Goal: Information Seeking & Learning: Learn about a topic

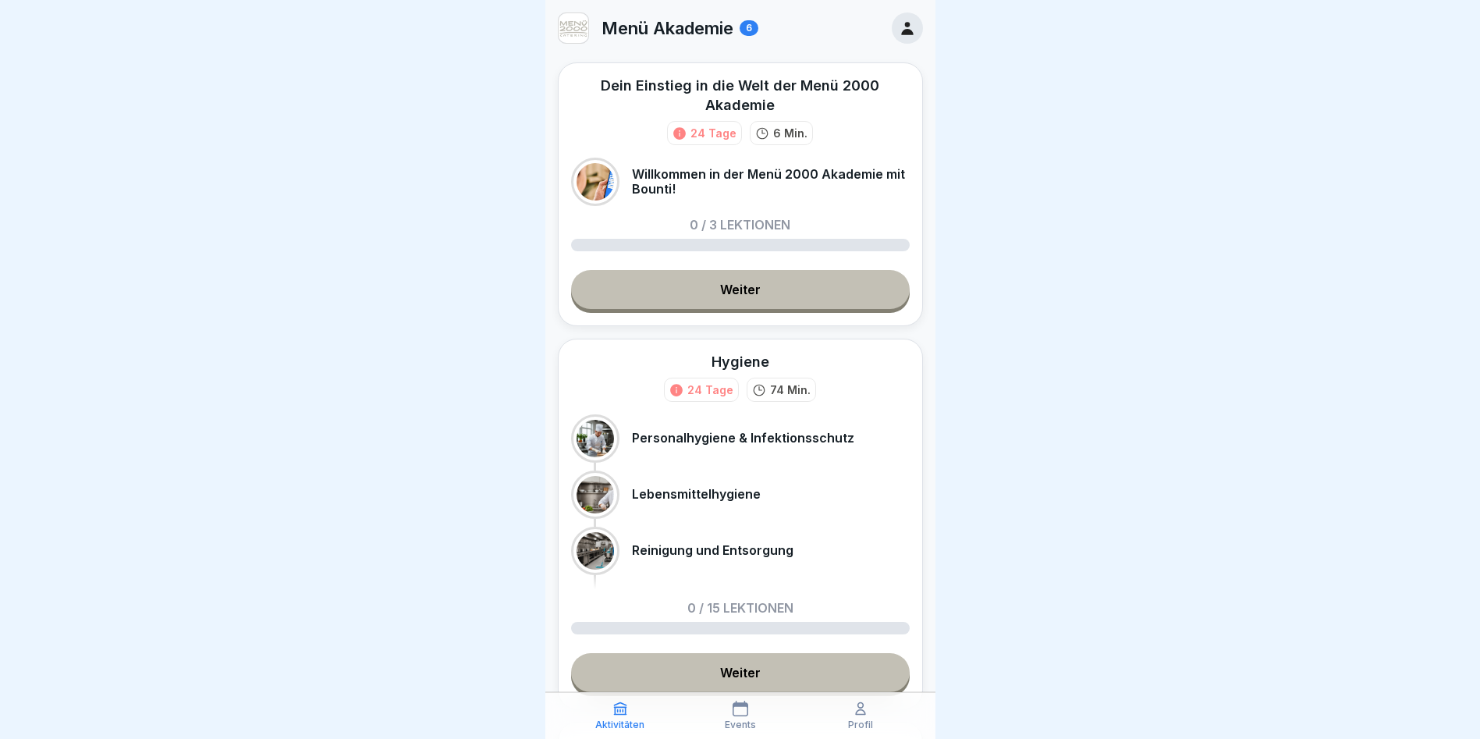
scroll to position [12, 0]
click at [751, 279] on link "Weiter" at bounding box center [740, 289] width 339 height 39
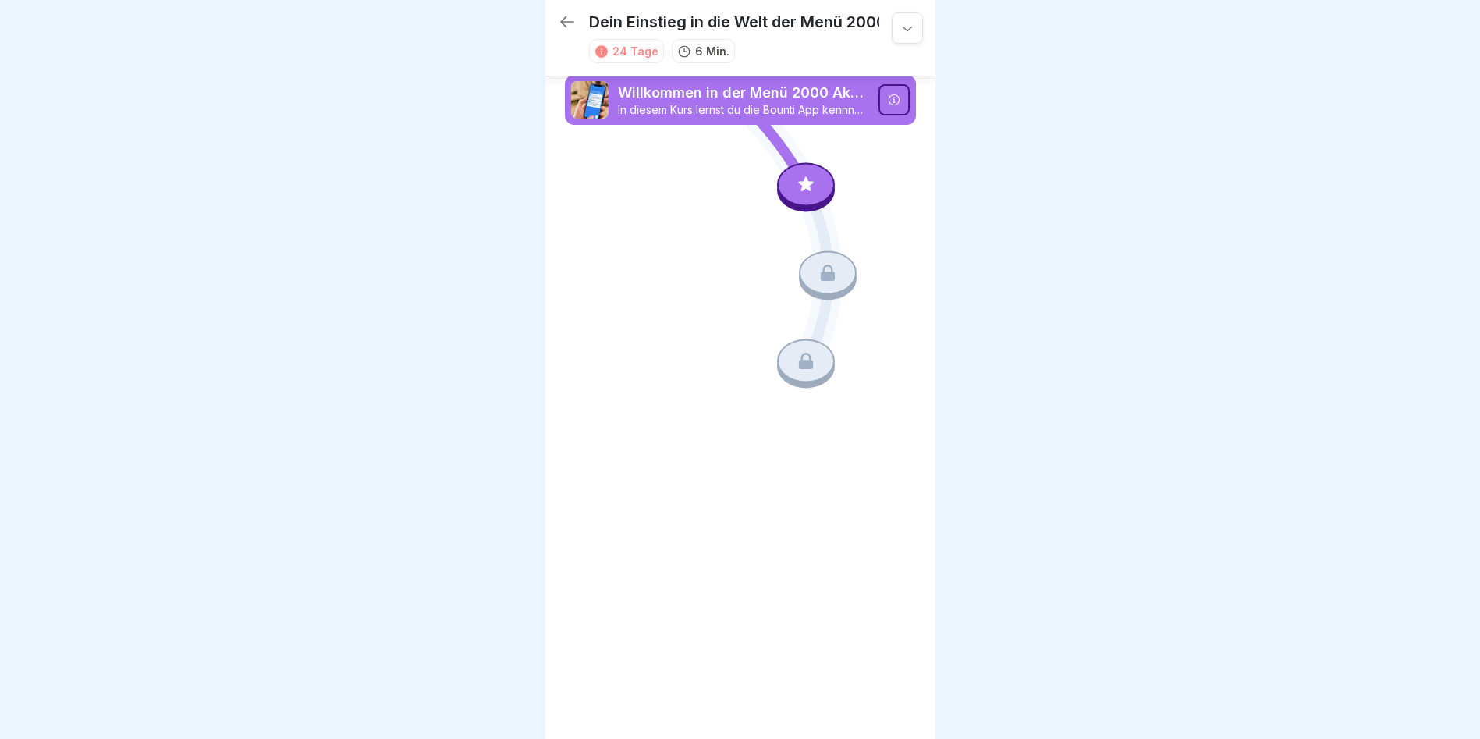
click at [798, 183] on icon at bounding box center [806, 185] width 20 height 20
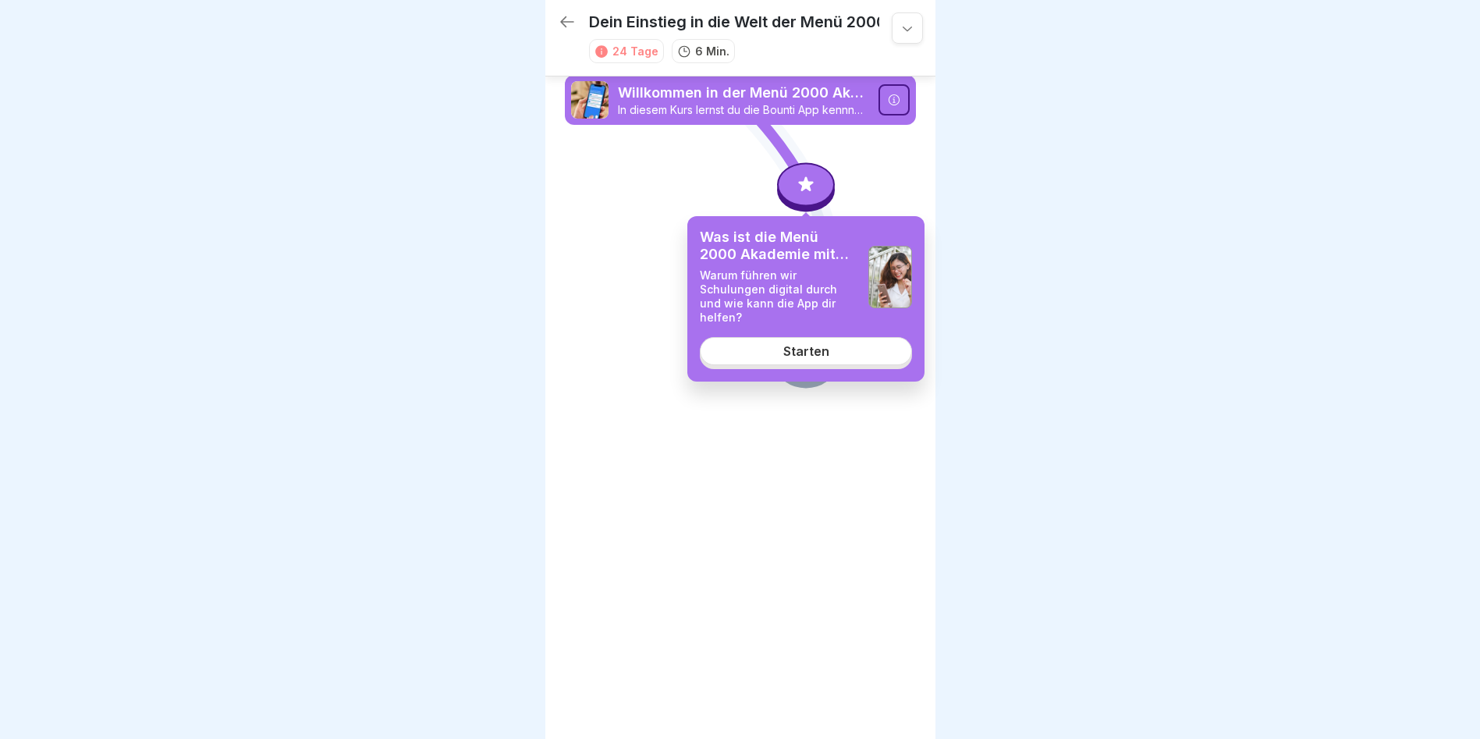
click at [812, 344] on div "Starten" at bounding box center [806, 351] width 46 height 14
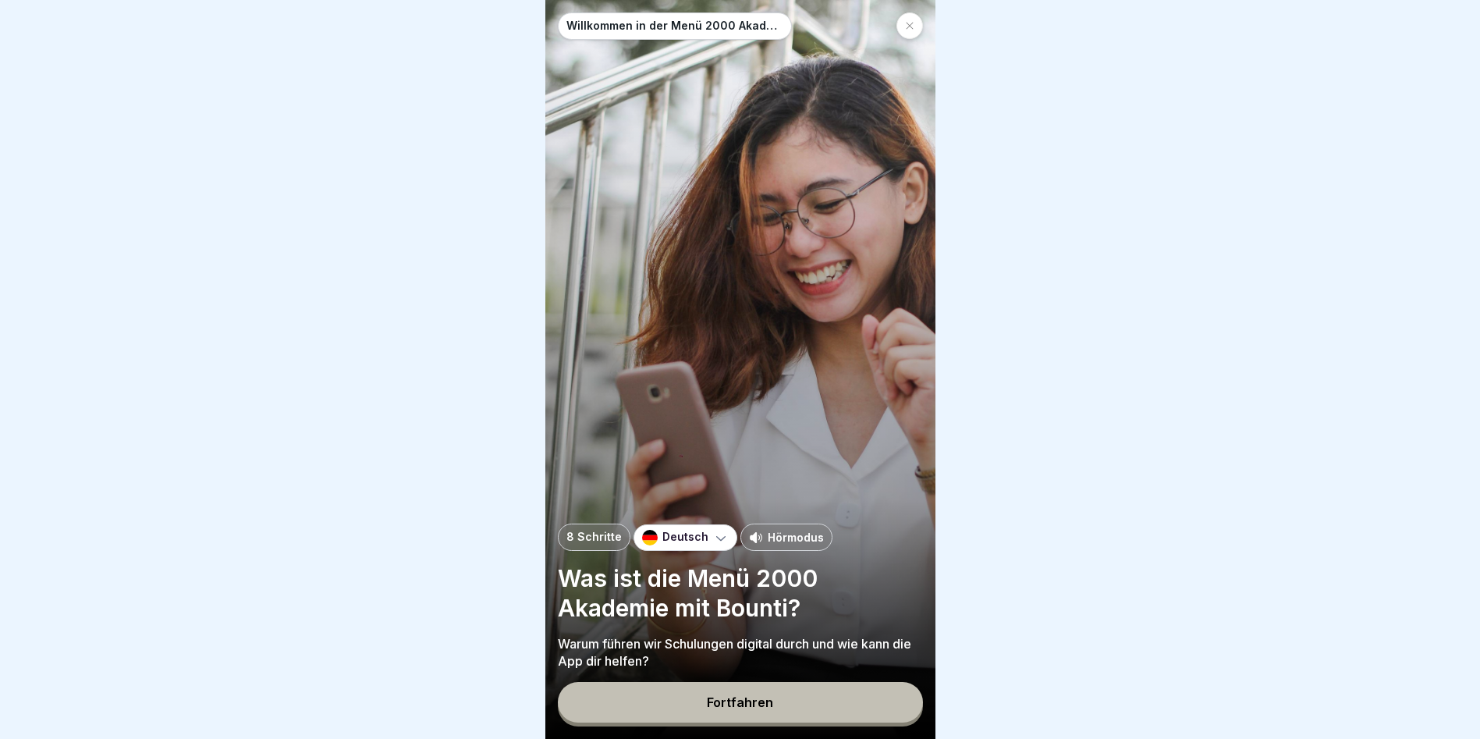
scroll to position [12, 0]
click at [765, 703] on div "Fortfahren" at bounding box center [740, 702] width 66 height 14
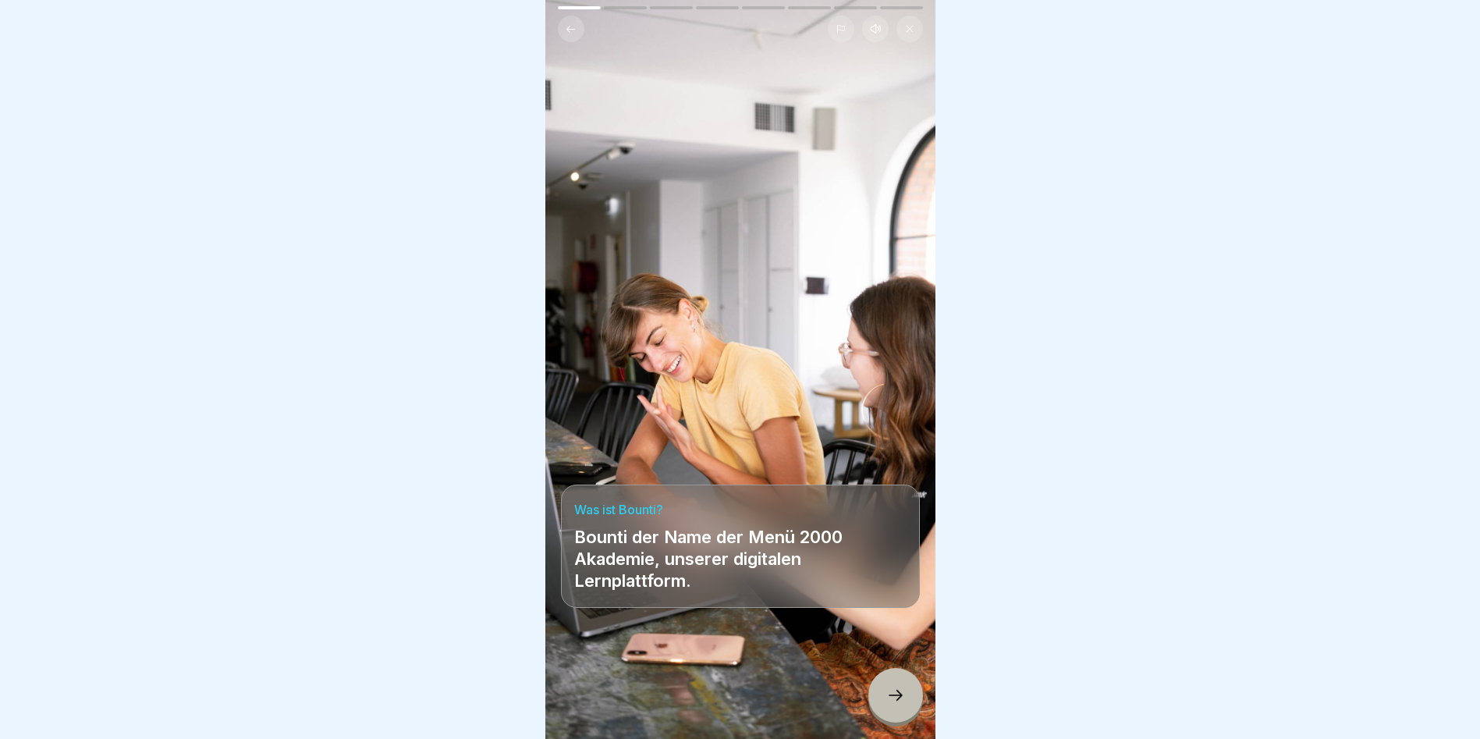
click at [903, 700] on icon at bounding box center [895, 695] width 19 height 19
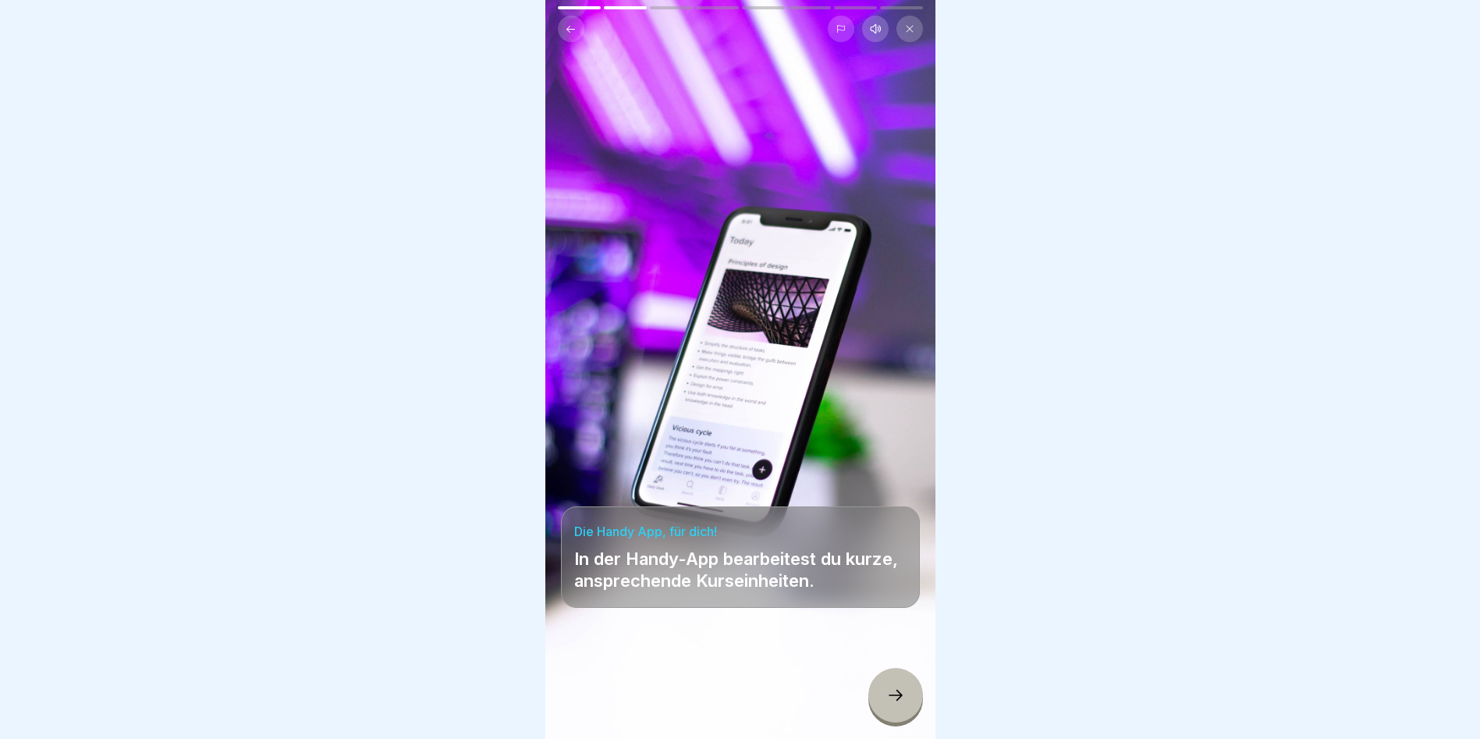
click at [903, 700] on icon at bounding box center [895, 695] width 19 height 19
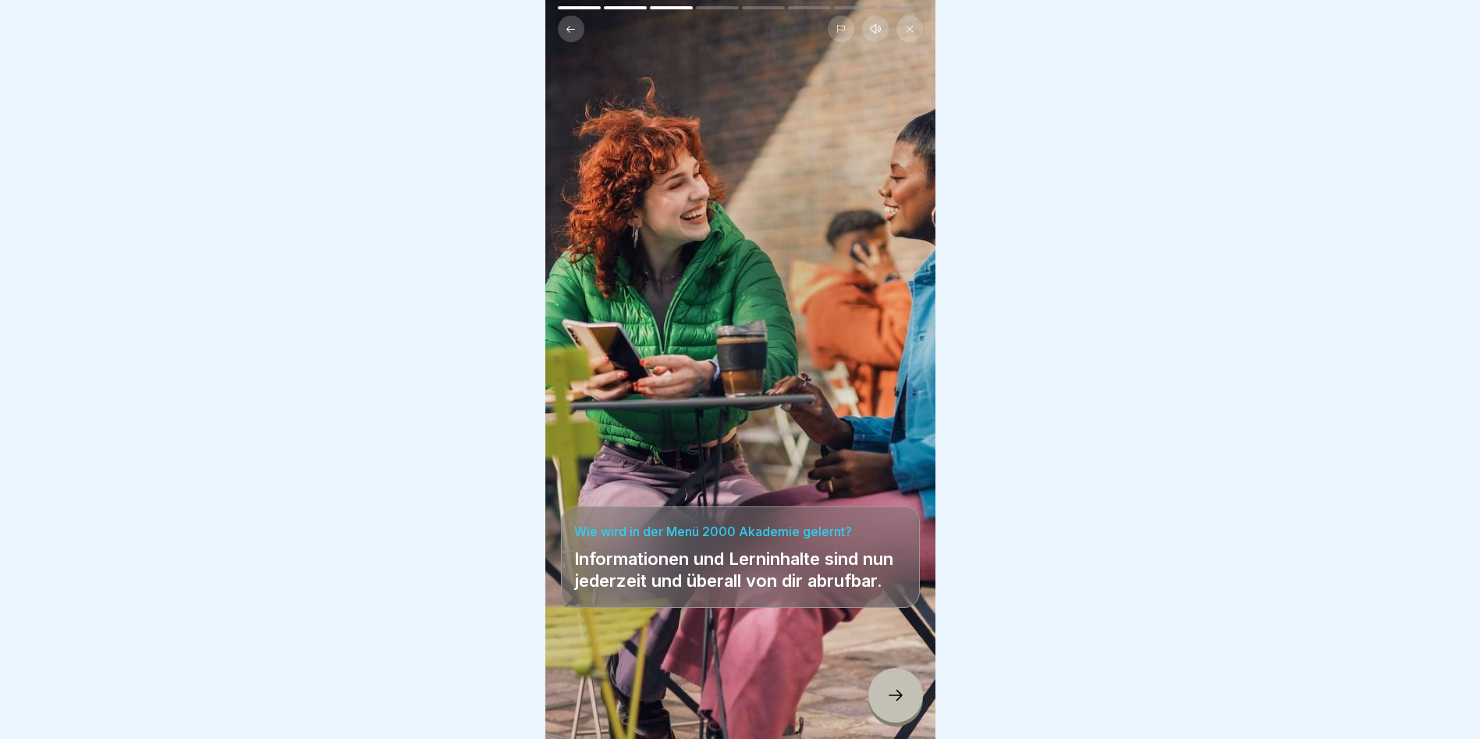
click at [903, 700] on icon at bounding box center [895, 695] width 19 height 19
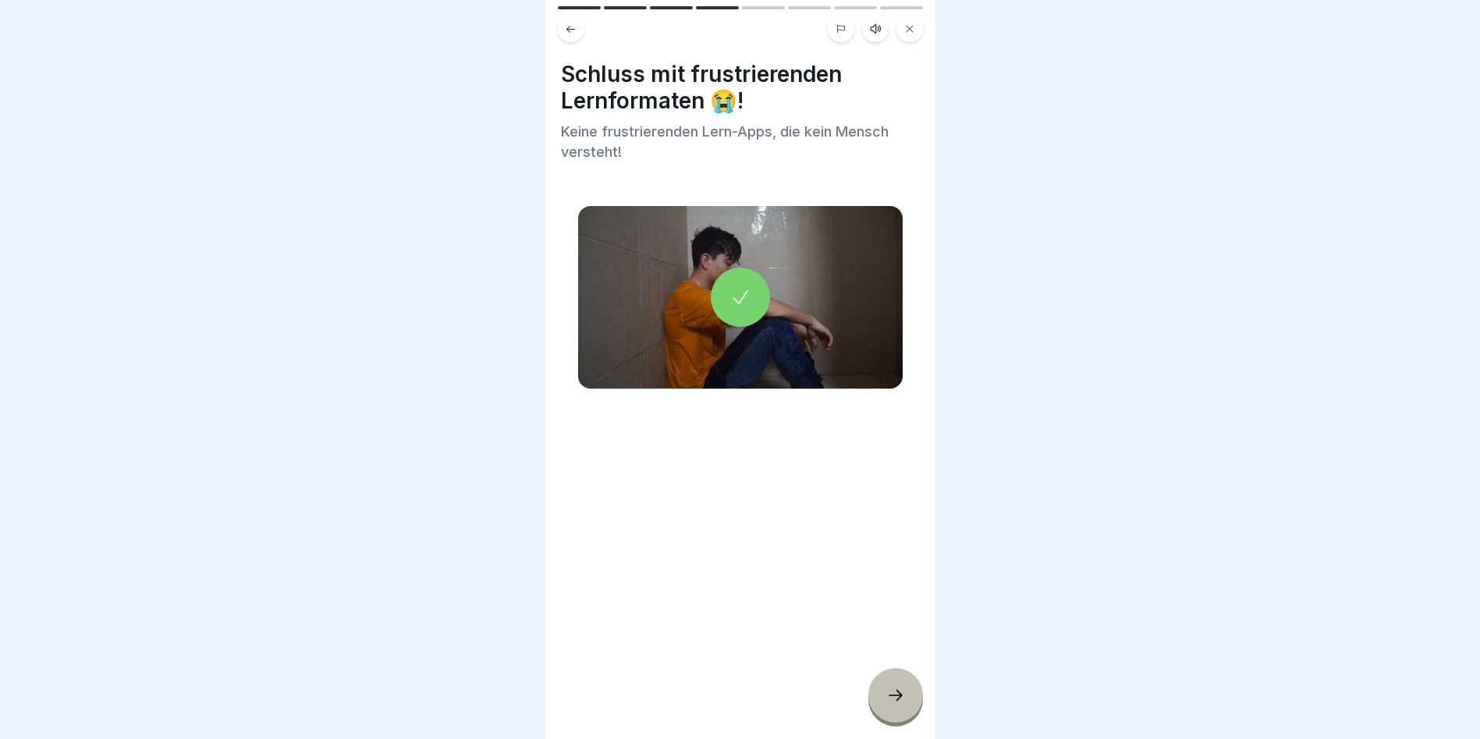
click at [903, 700] on icon at bounding box center [895, 695] width 19 height 19
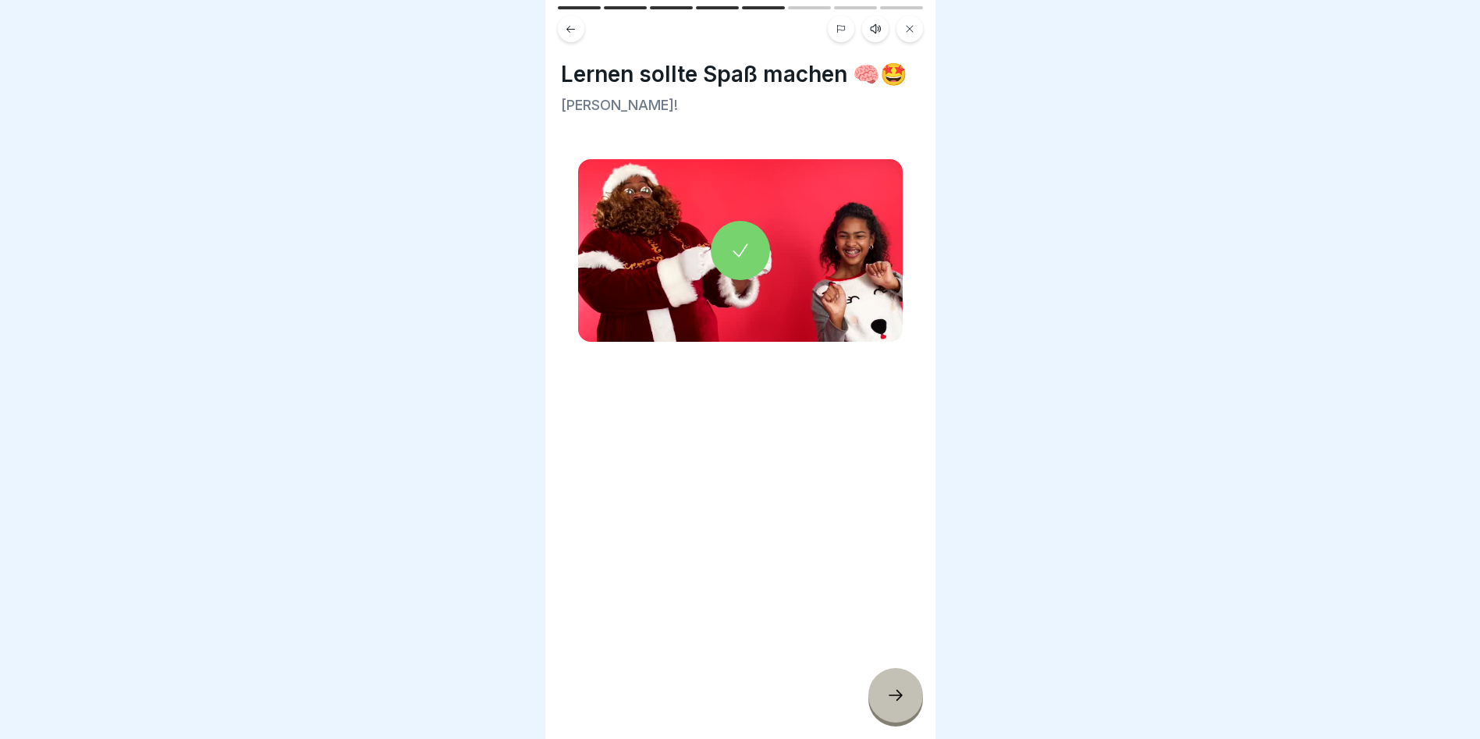
click at [903, 700] on icon at bounding box center [895, 695] width 19 height 19
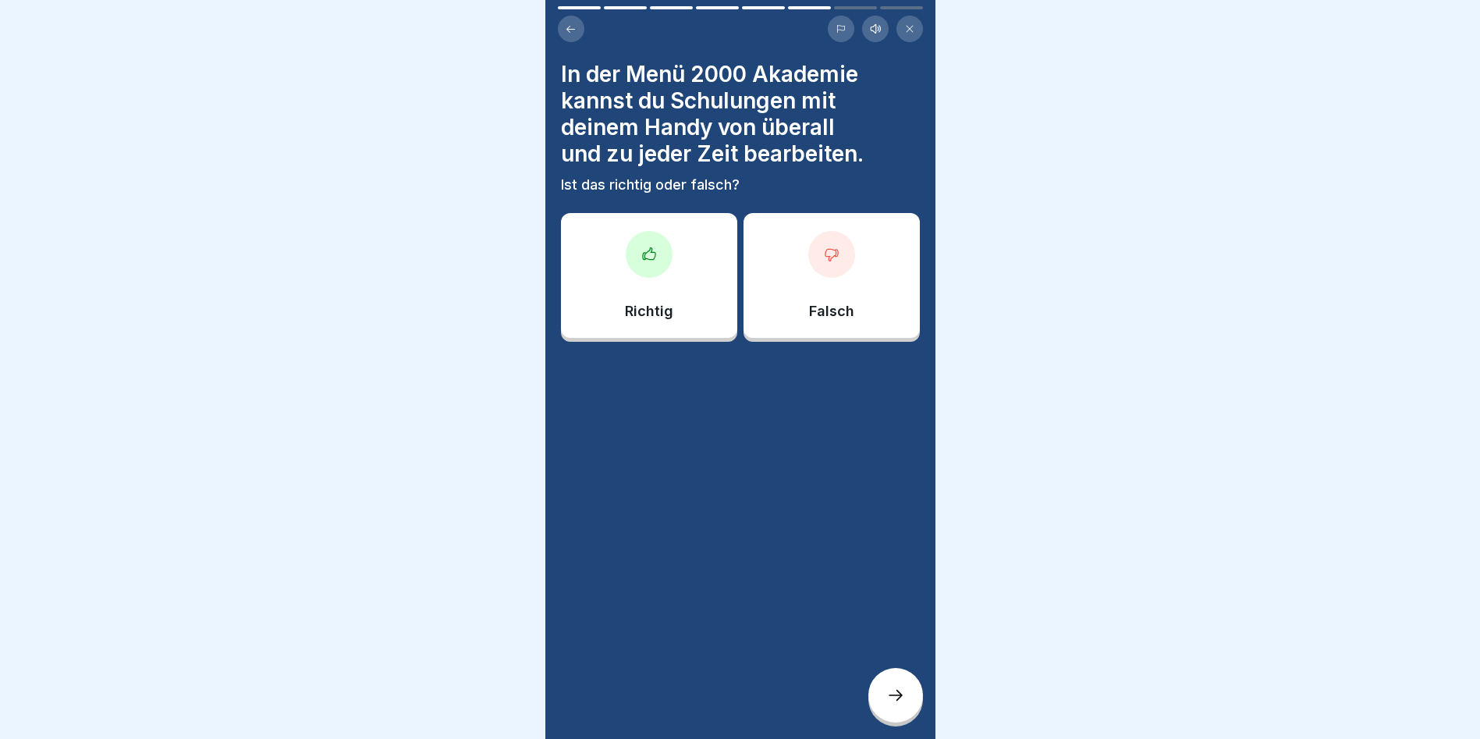
click at [654, 254] on div at bounding box center [649, 254] width 47 height 47
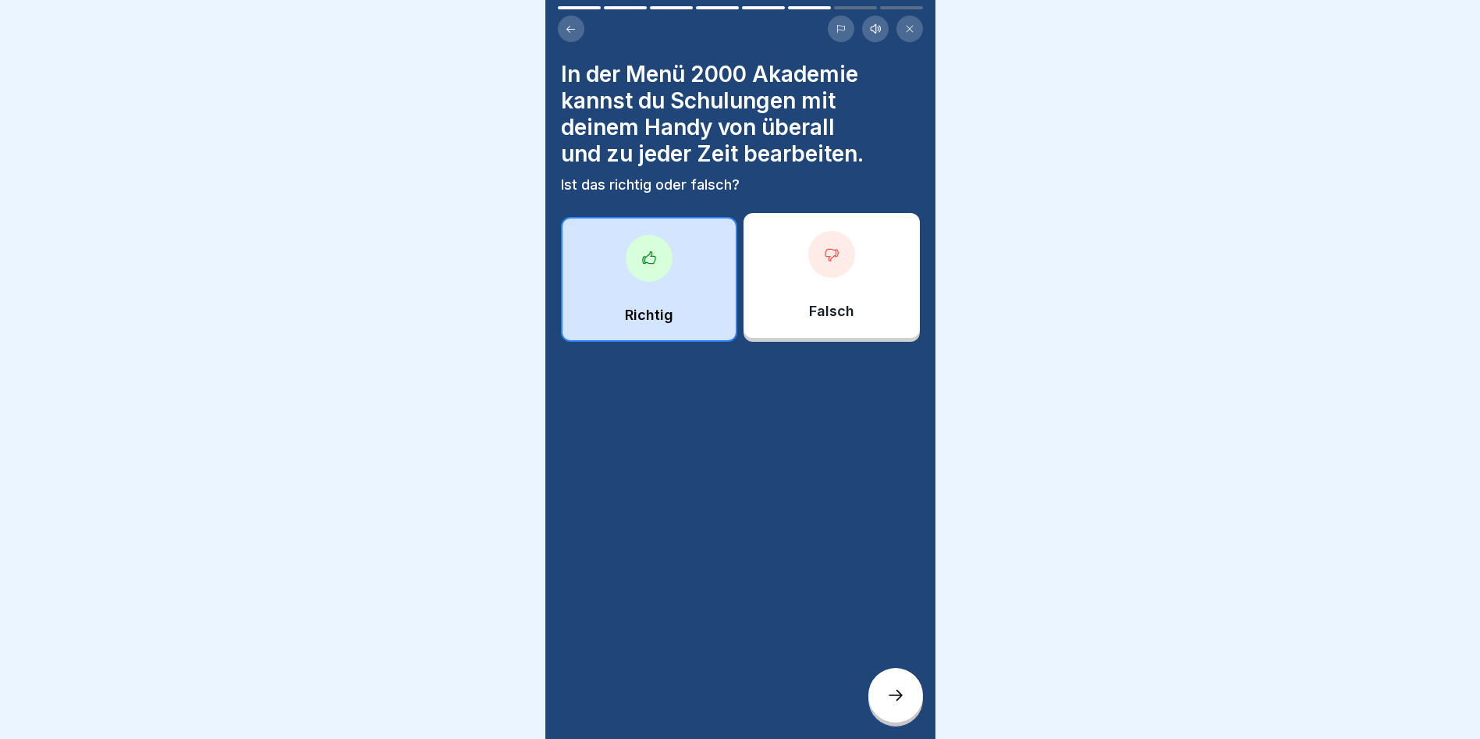
click at [900, 701] on icon at bounding box center [895, 695] width 19 height 19
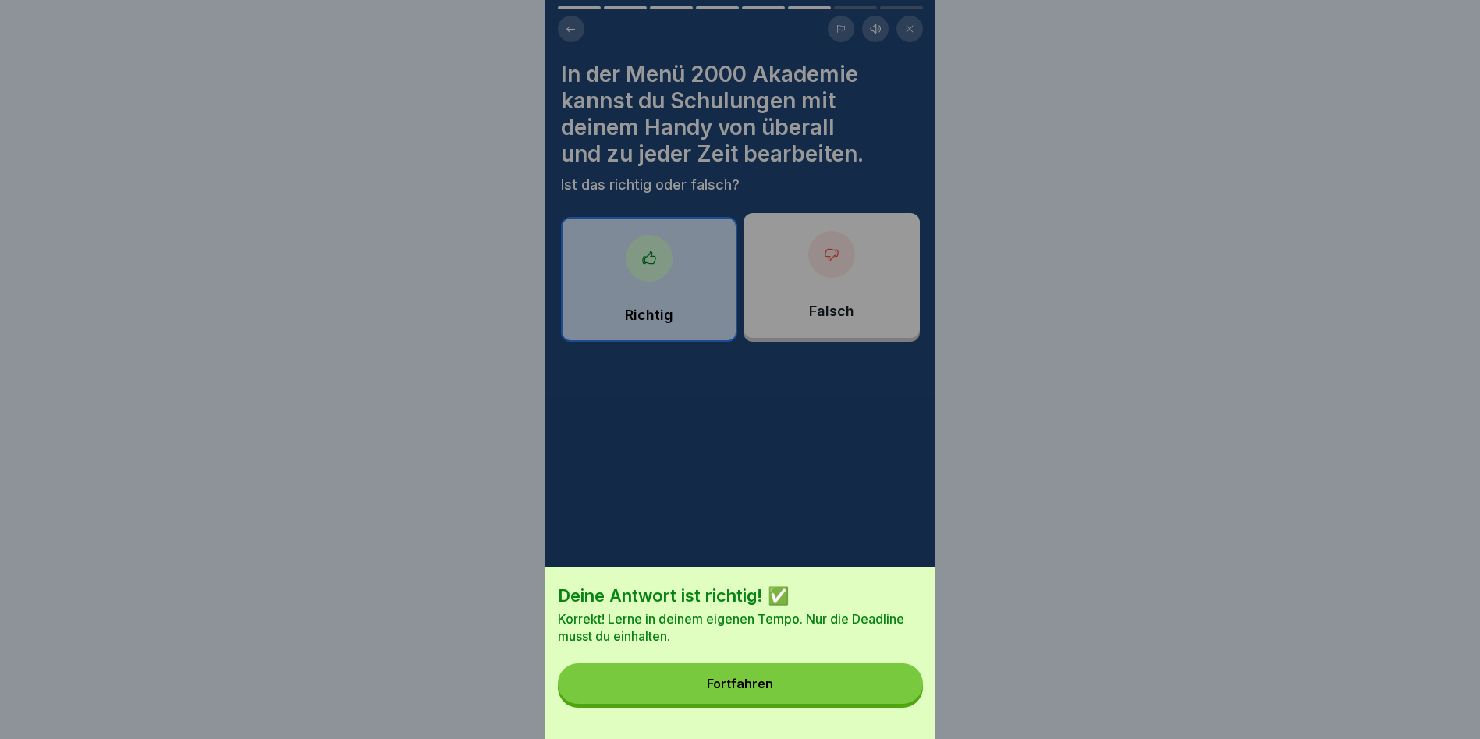
click at [770, 704] on button "Fortfahren" at bounding box center [740, 683] width 365 height 41
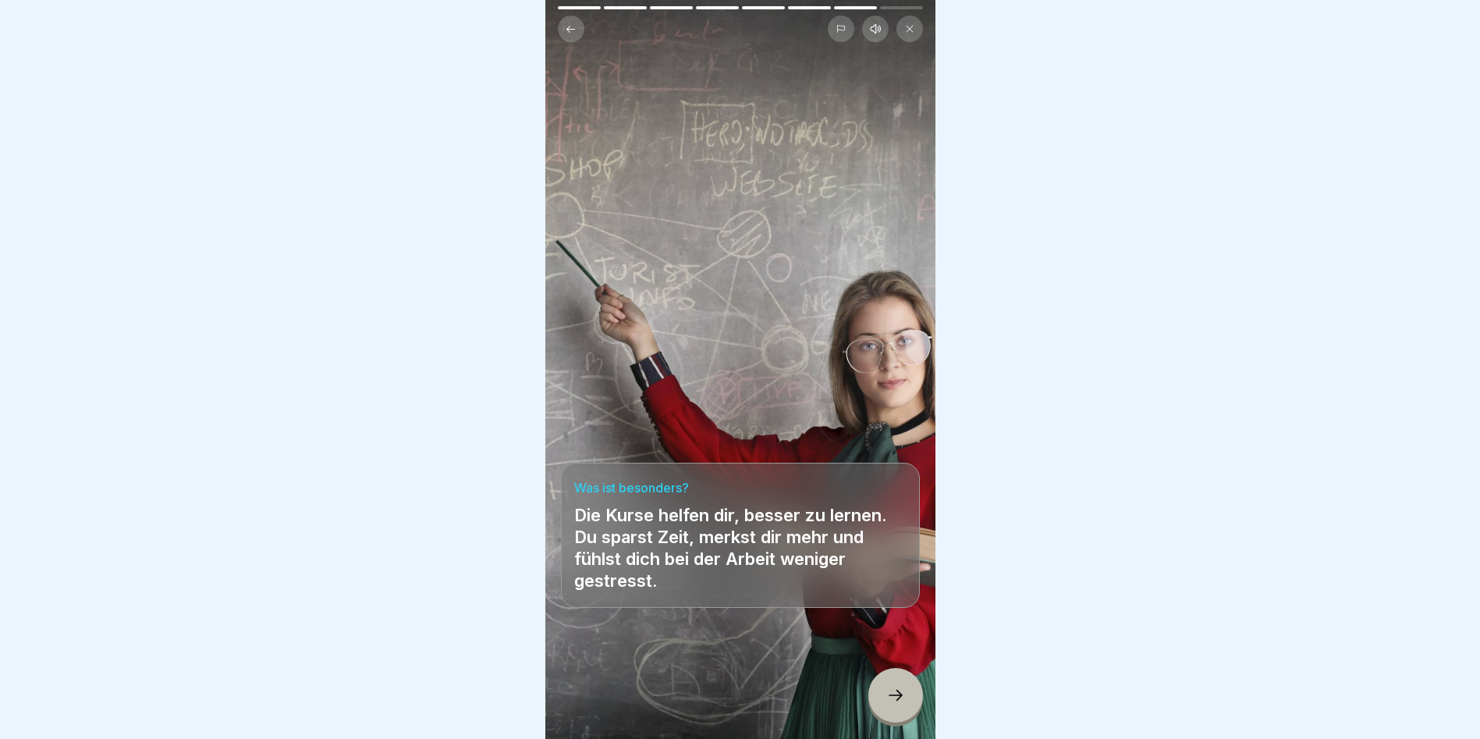
click at [893, 692] on icon at bounding box center [895, 695] width 19 height 19
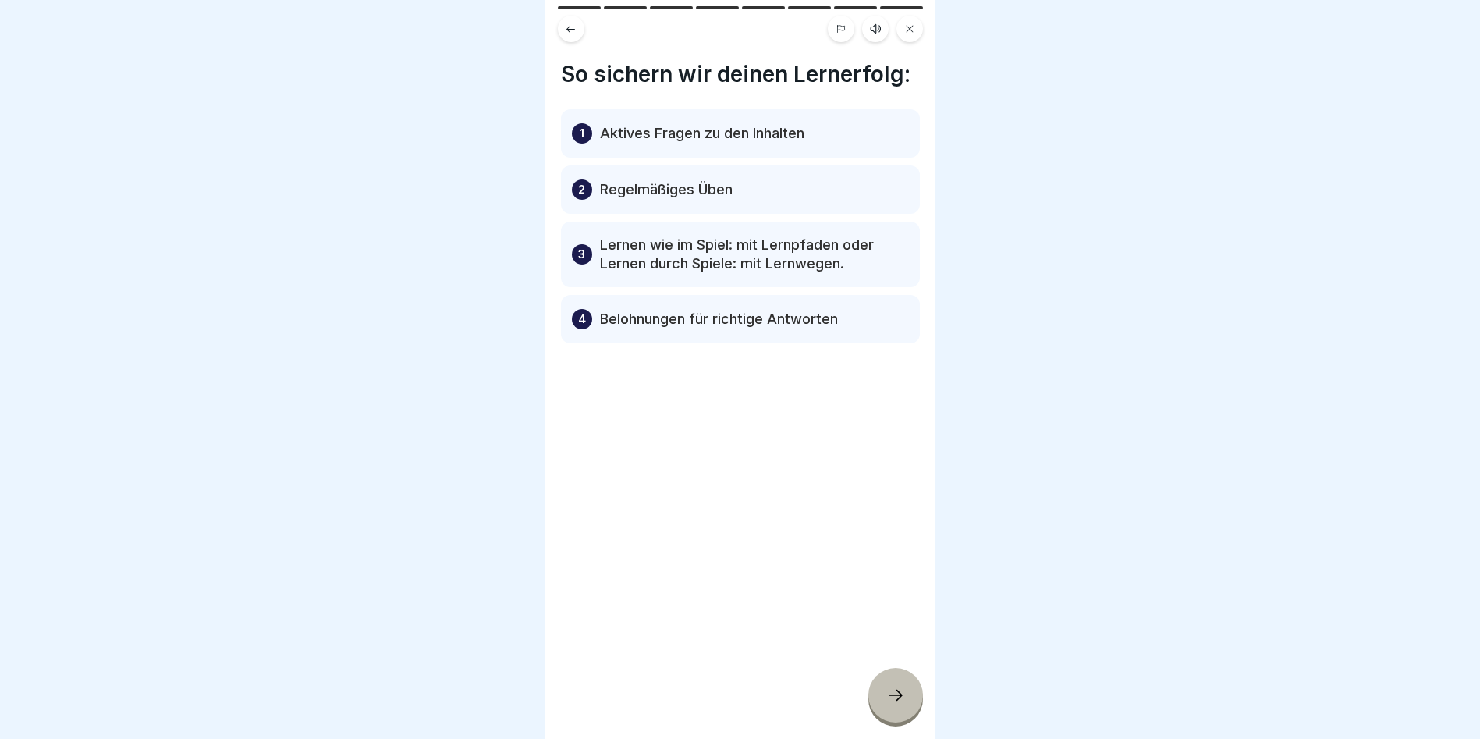
click at [895, 697] on icon at bounding box center [895, 695] width 19 height 19
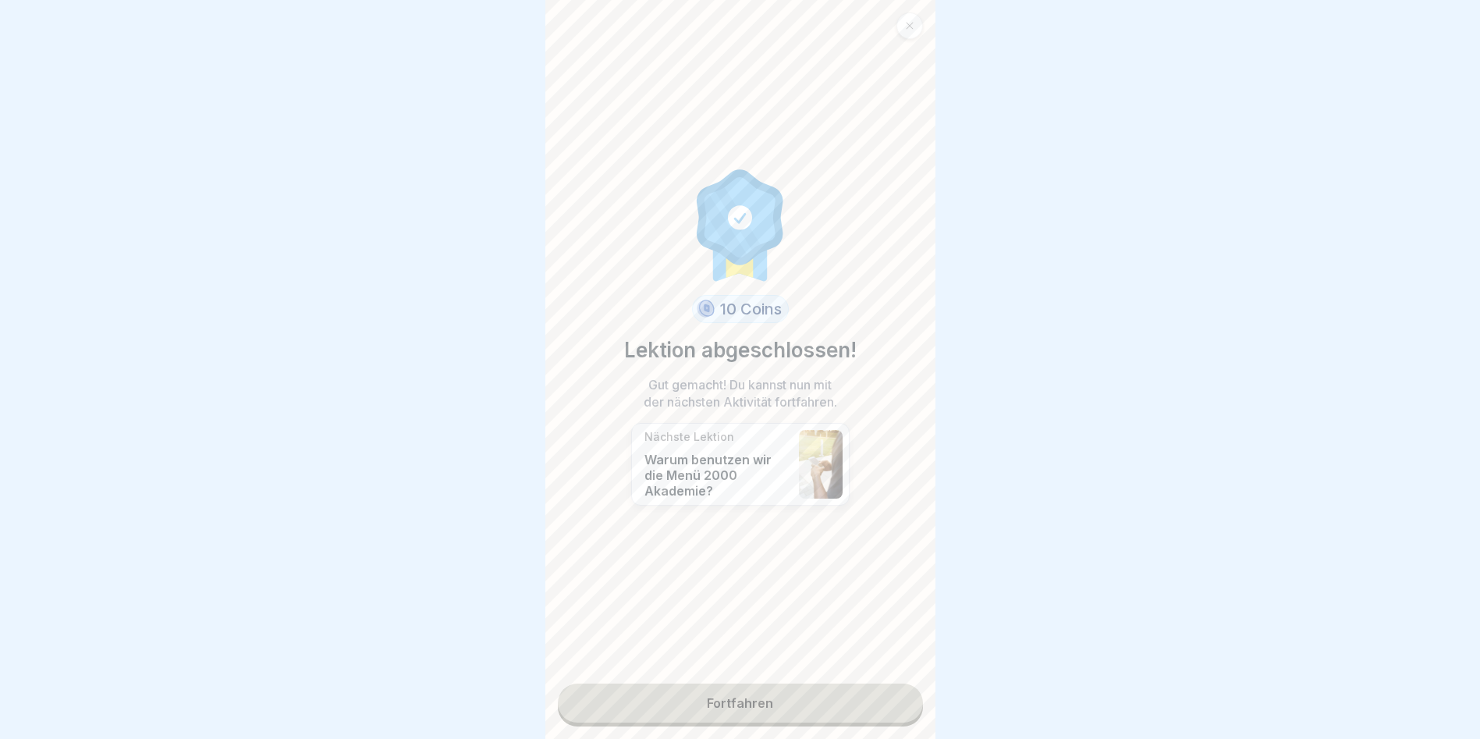
click at [786, 694] on link "Fortfahren" at bounding box center [740, 702] width 365 height 39
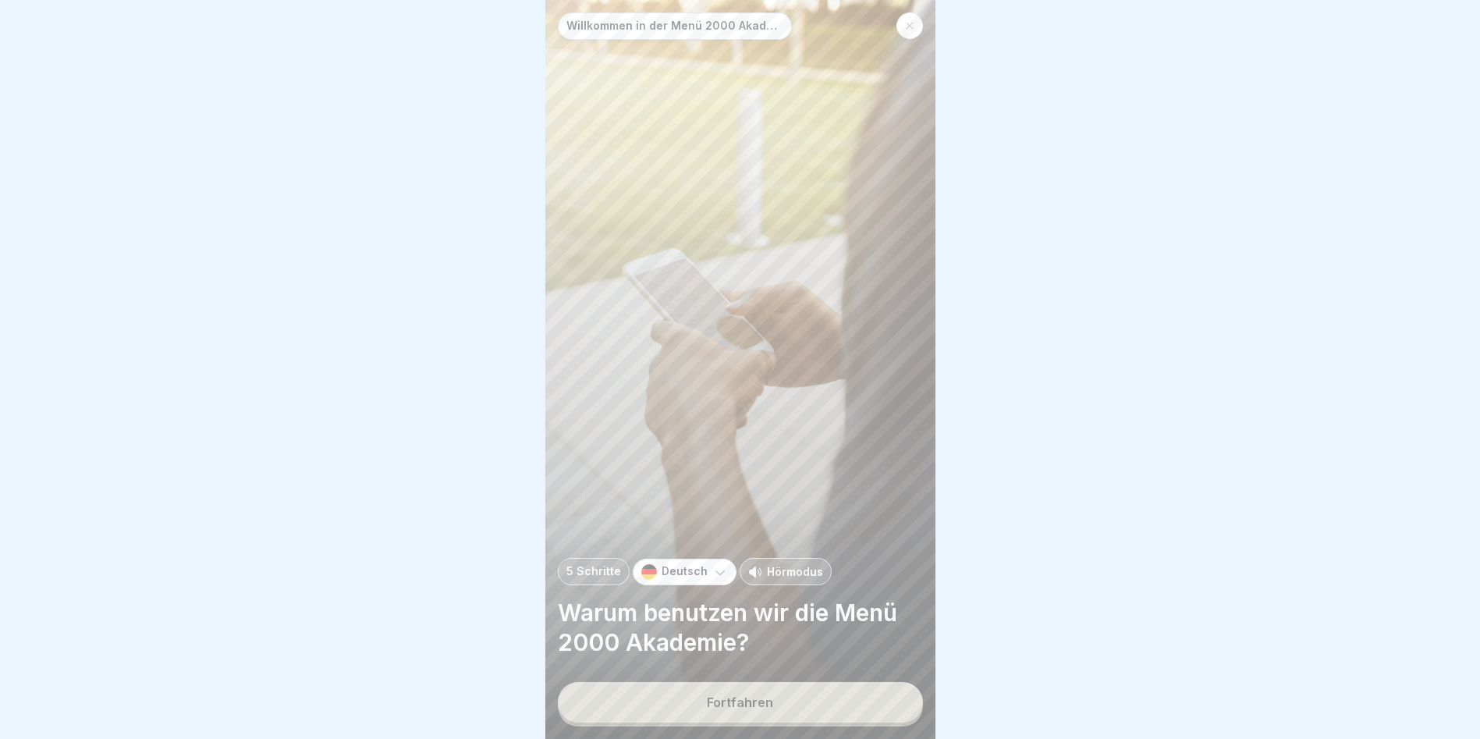
click at [763, 705] on div "Fortfahren" at bounding box center [740, 702] width 66 height 14
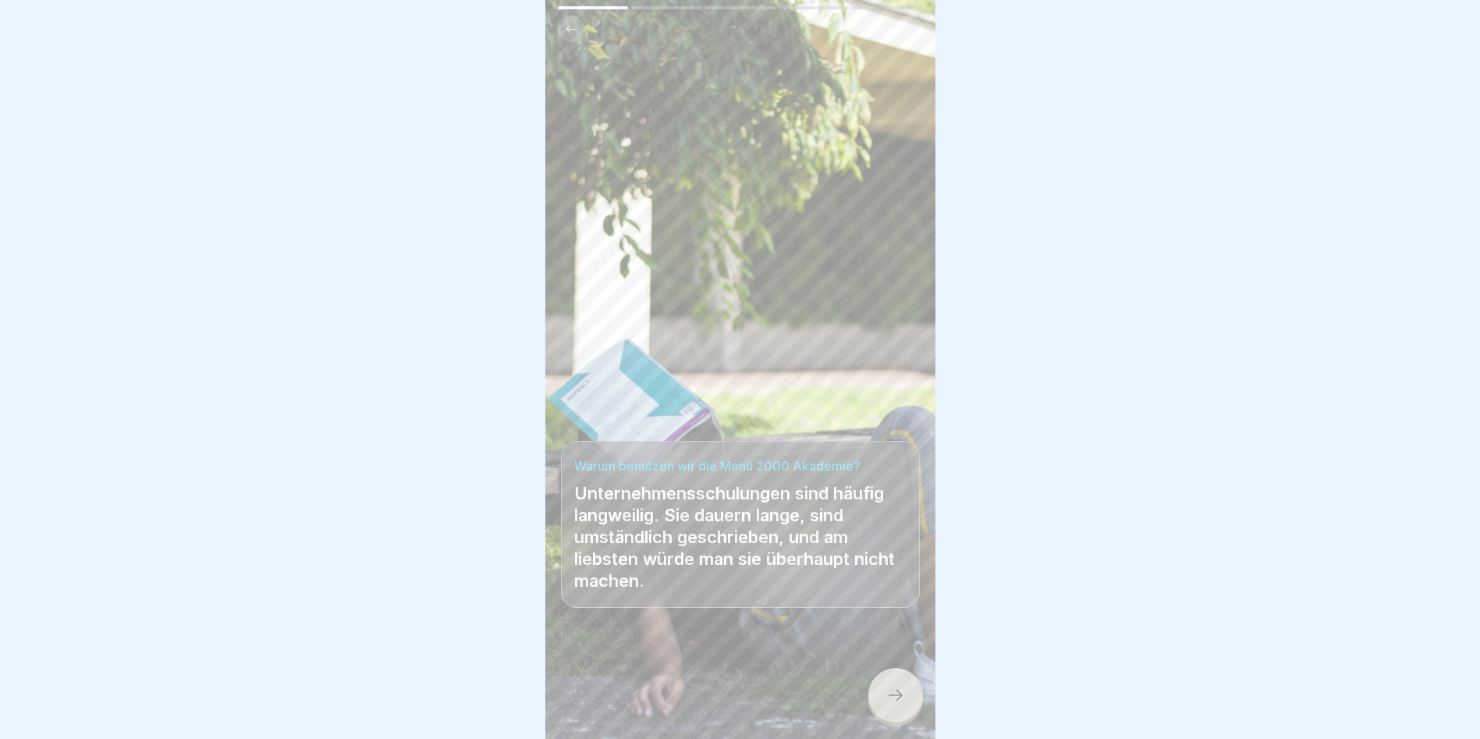
click at [895, 689] on icon at bounding box center [895, 695] width 19 height 19
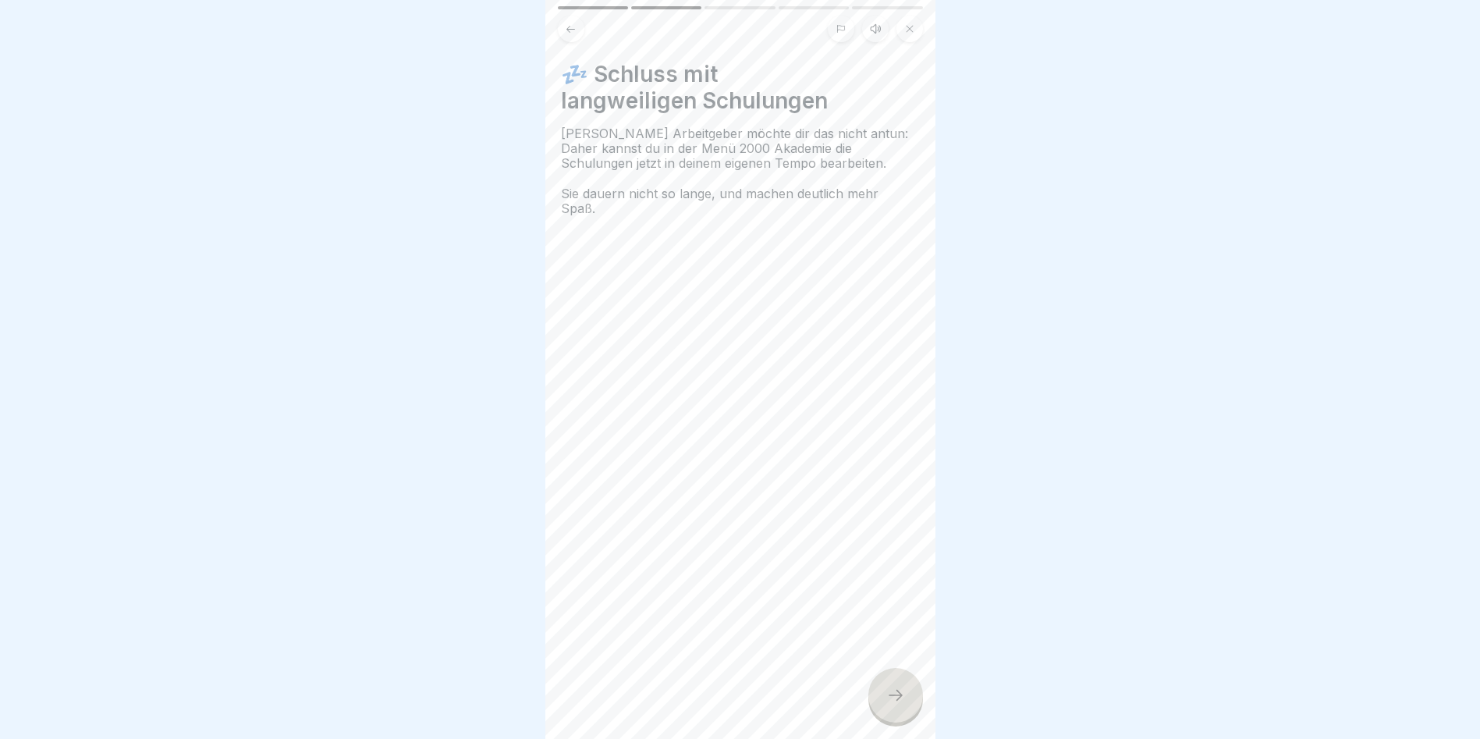
click at [895, 689] on icon at bounding box center [895, 695] width 19 height 19
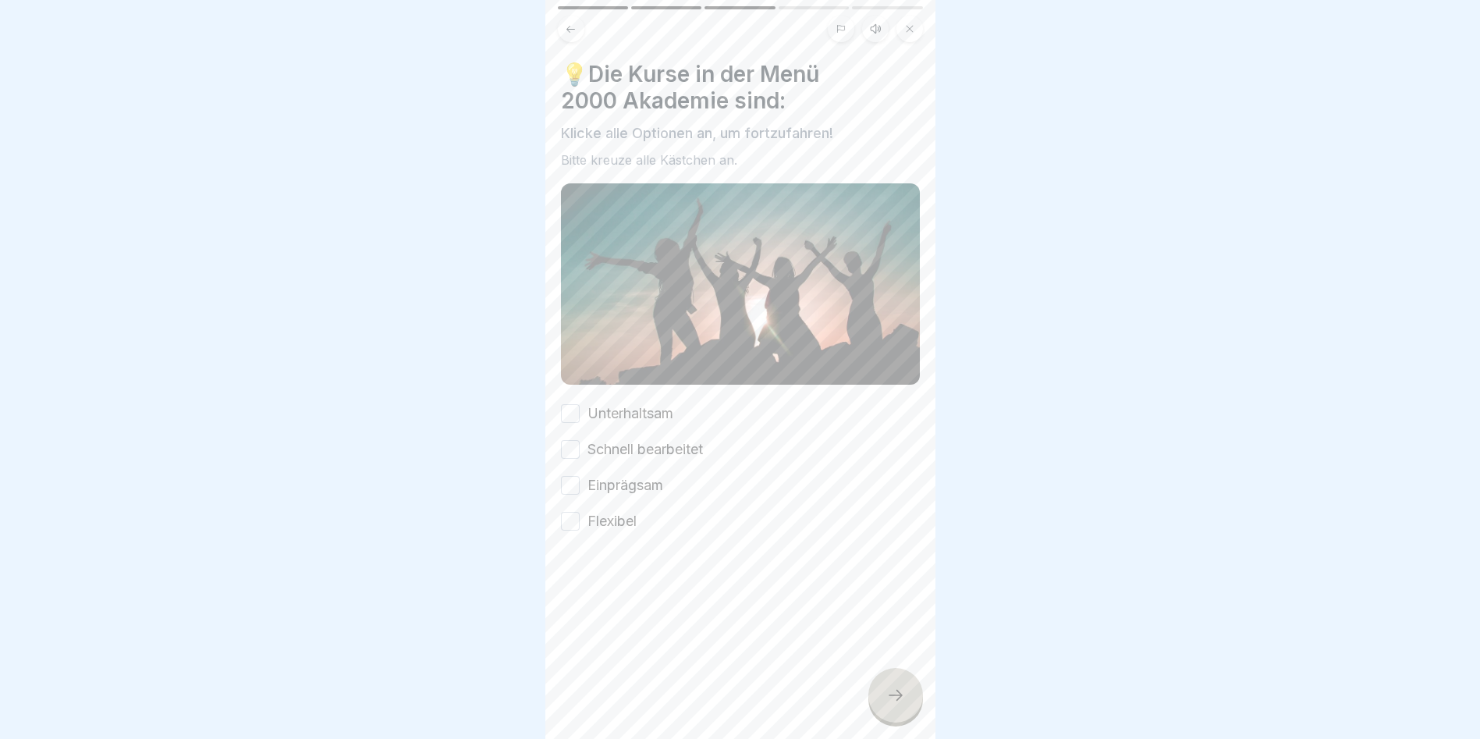
click at [570, 440] on button "Schnell bearbeitet" at bounding box center [570, 449] width 19 height 19
click at [571, 512] on button "Flexibel" at bounding box center [570, 521] width 19 height 19
click at [570, 476] on button "Einprägsam" at bounding box center [570, 485] width 19 height 19
click at [577, 404] on button "Unterhaltsam" at bounding box center [570, 413] width 19 height 19
click at [899, 688] on icon at bounding box center [895, 695] width 19 height 19
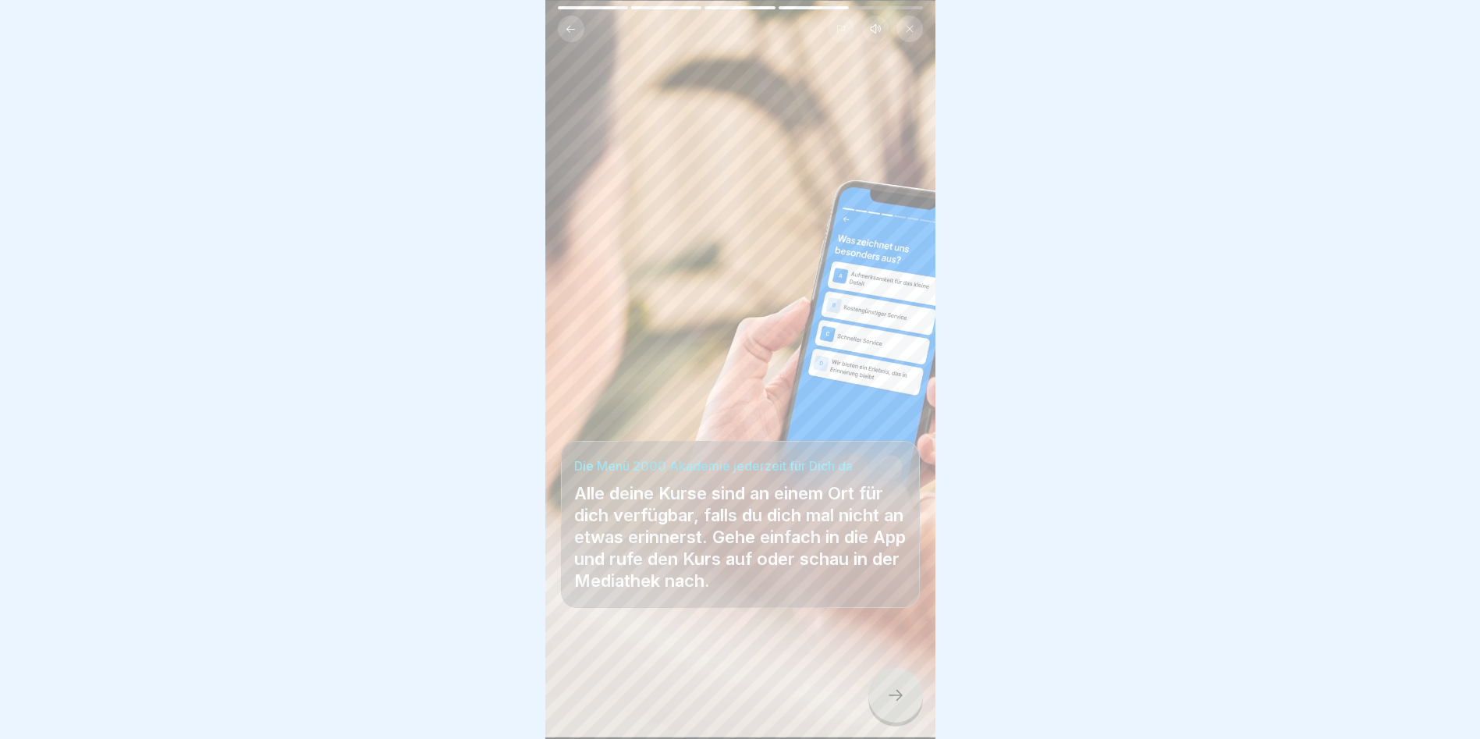
click at [899, 688] on icon at bounding box center [895, 695] width 19 height 19
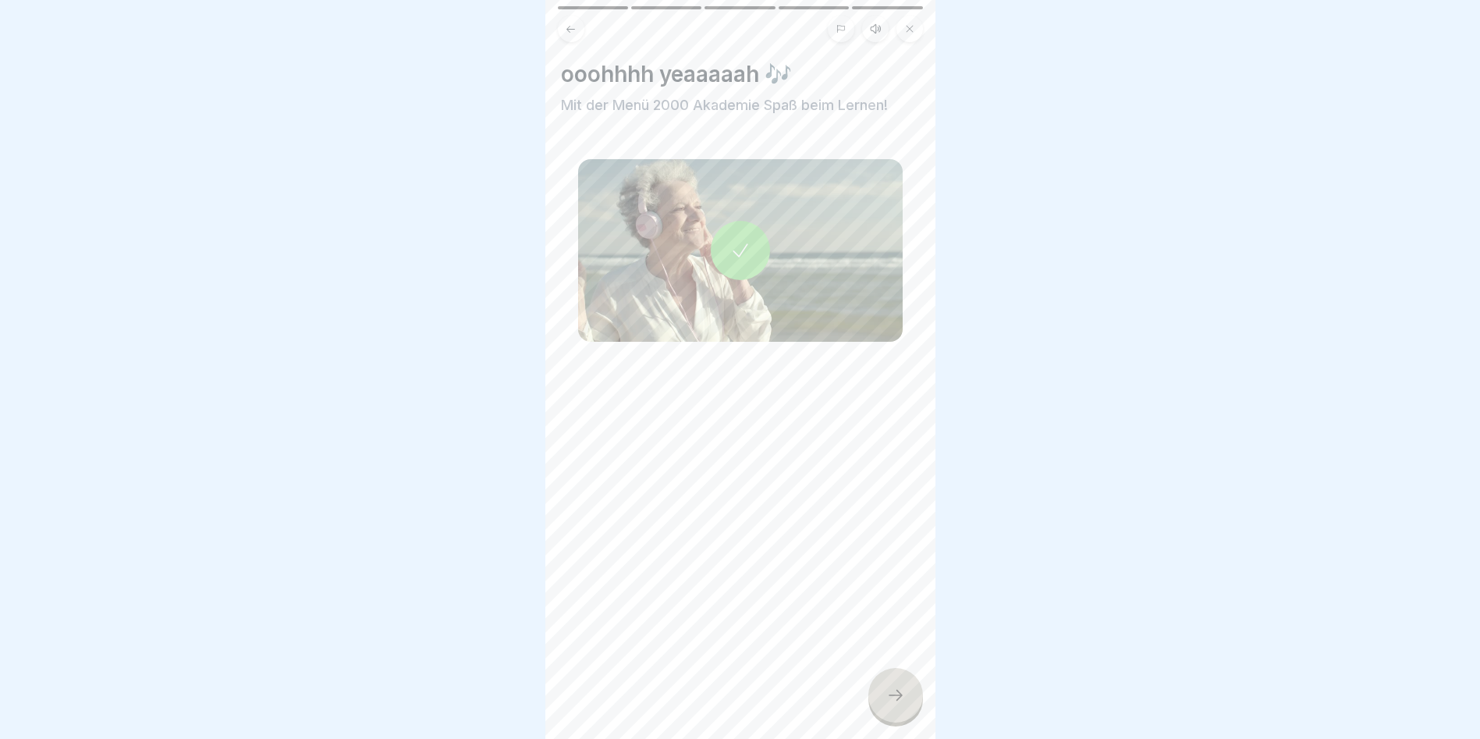
click at [899, 688] on icon at bounding box center [895, 695] width 19 height 19
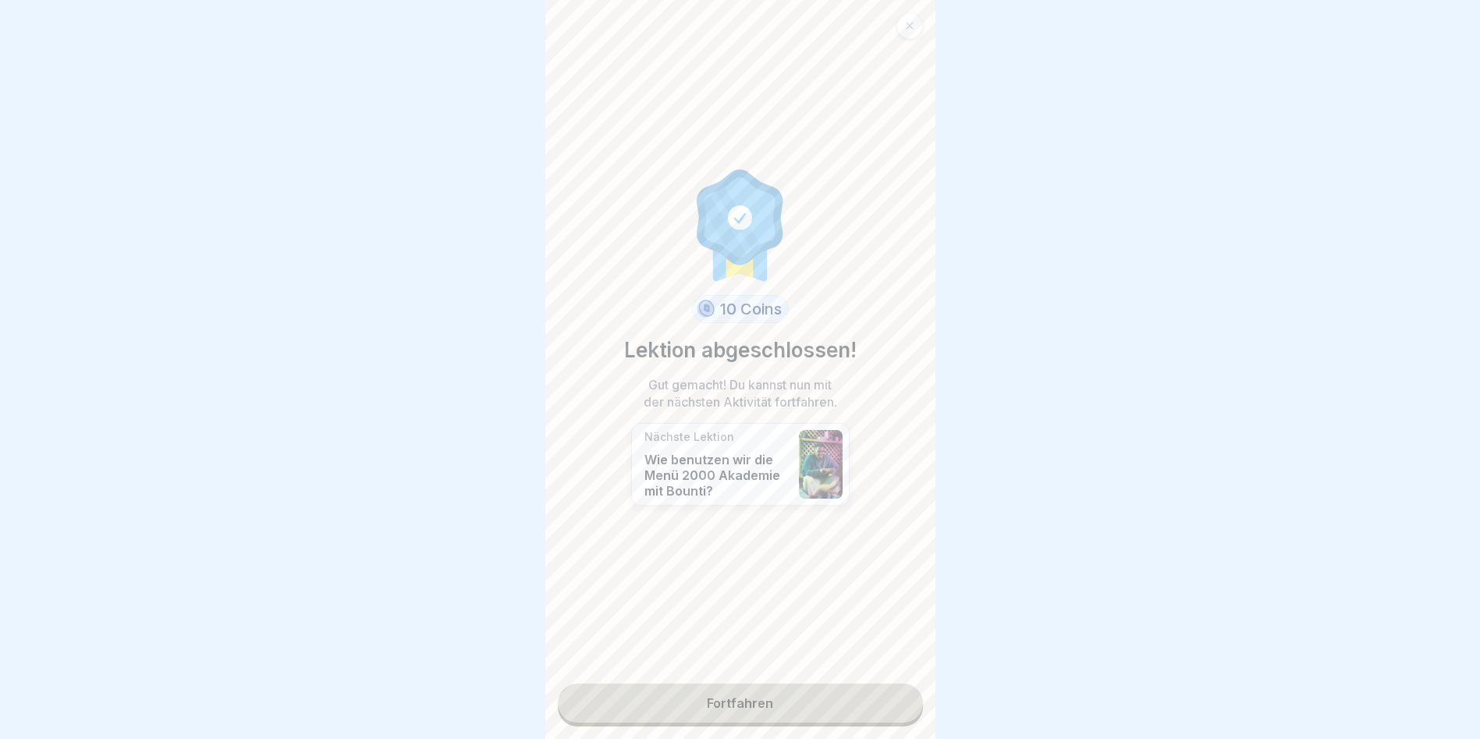
click at [804, 687] on link "Fortfahren" at bounding box center [740, 702] width 365 height 39
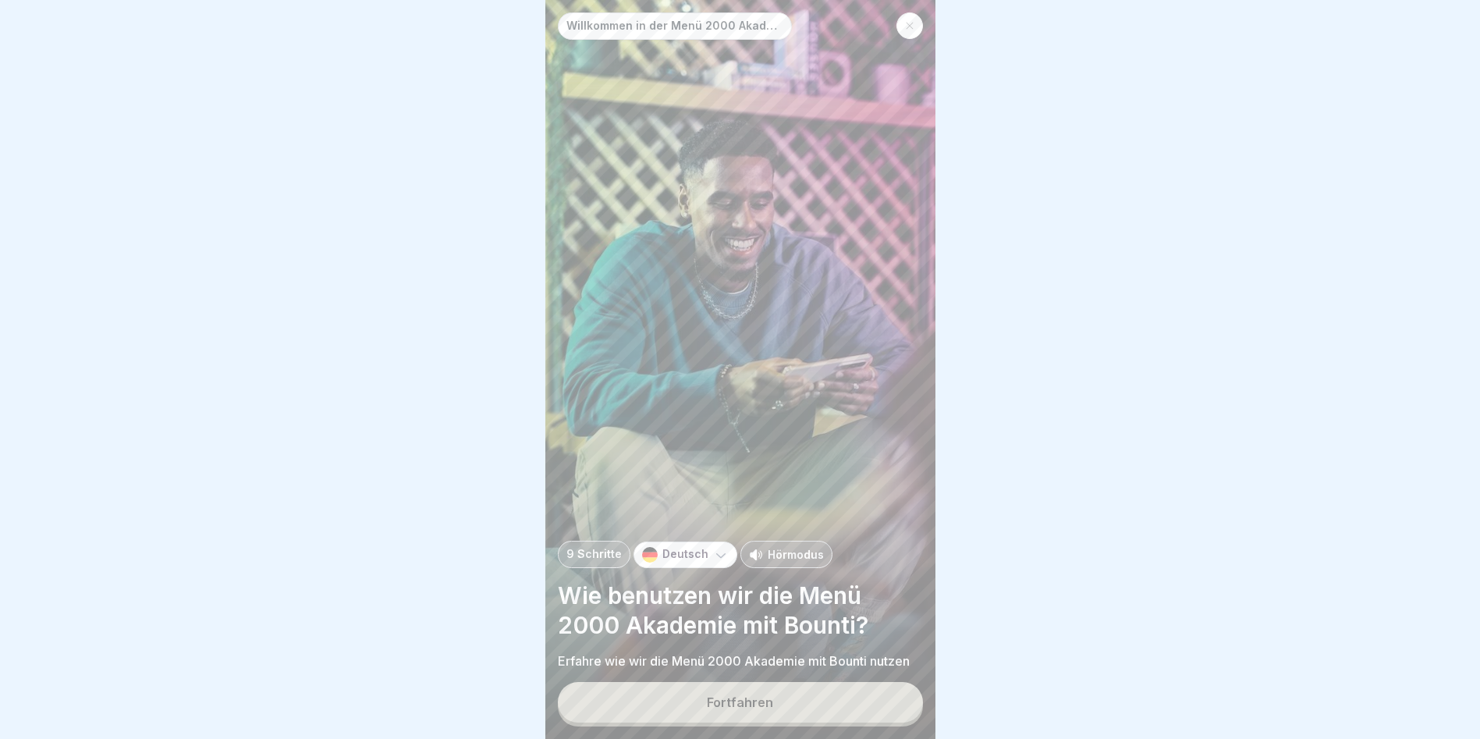
click at [809, 699] on button "Fortfahren" at bounding box center [740, 702] width 365 height 41
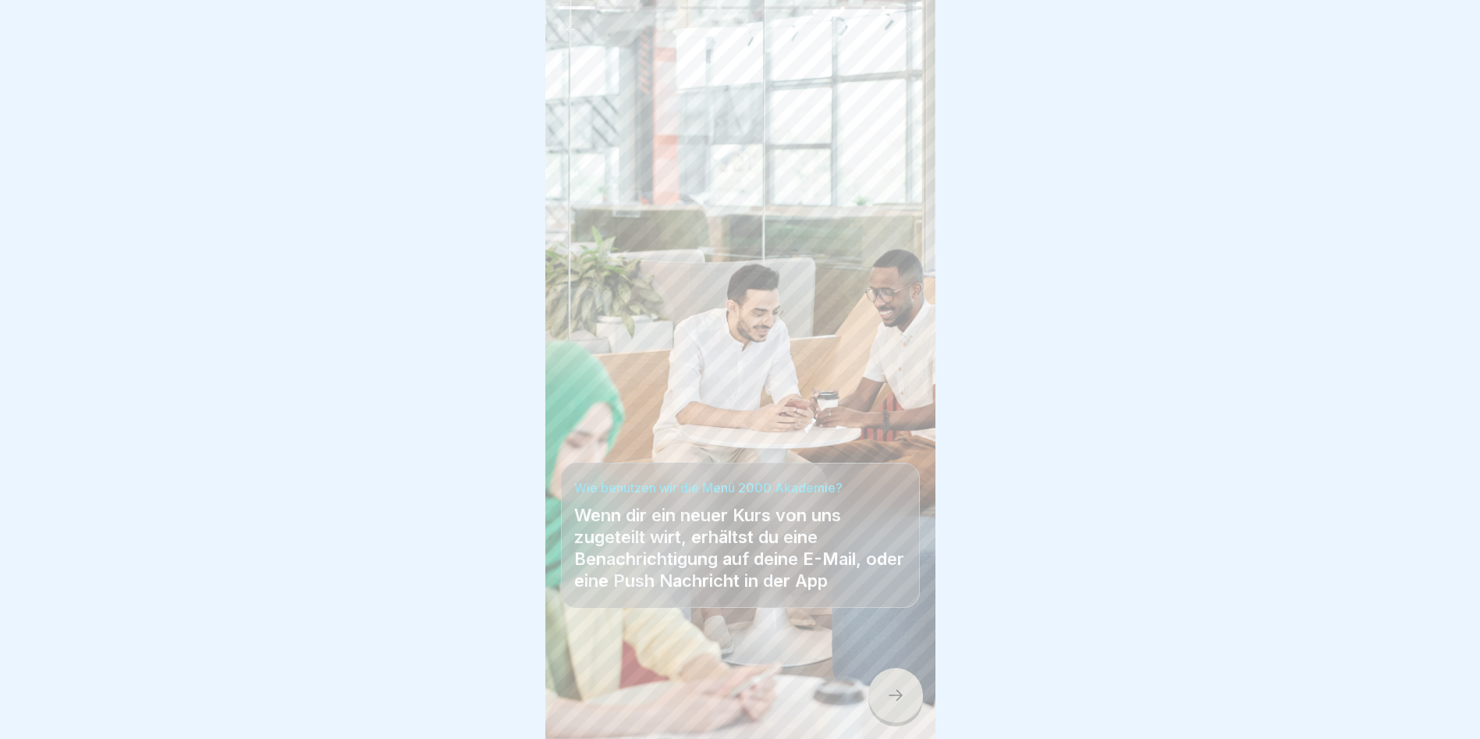
click at [896, 708] on div at bounding box center [895, 695] width 55 height 55
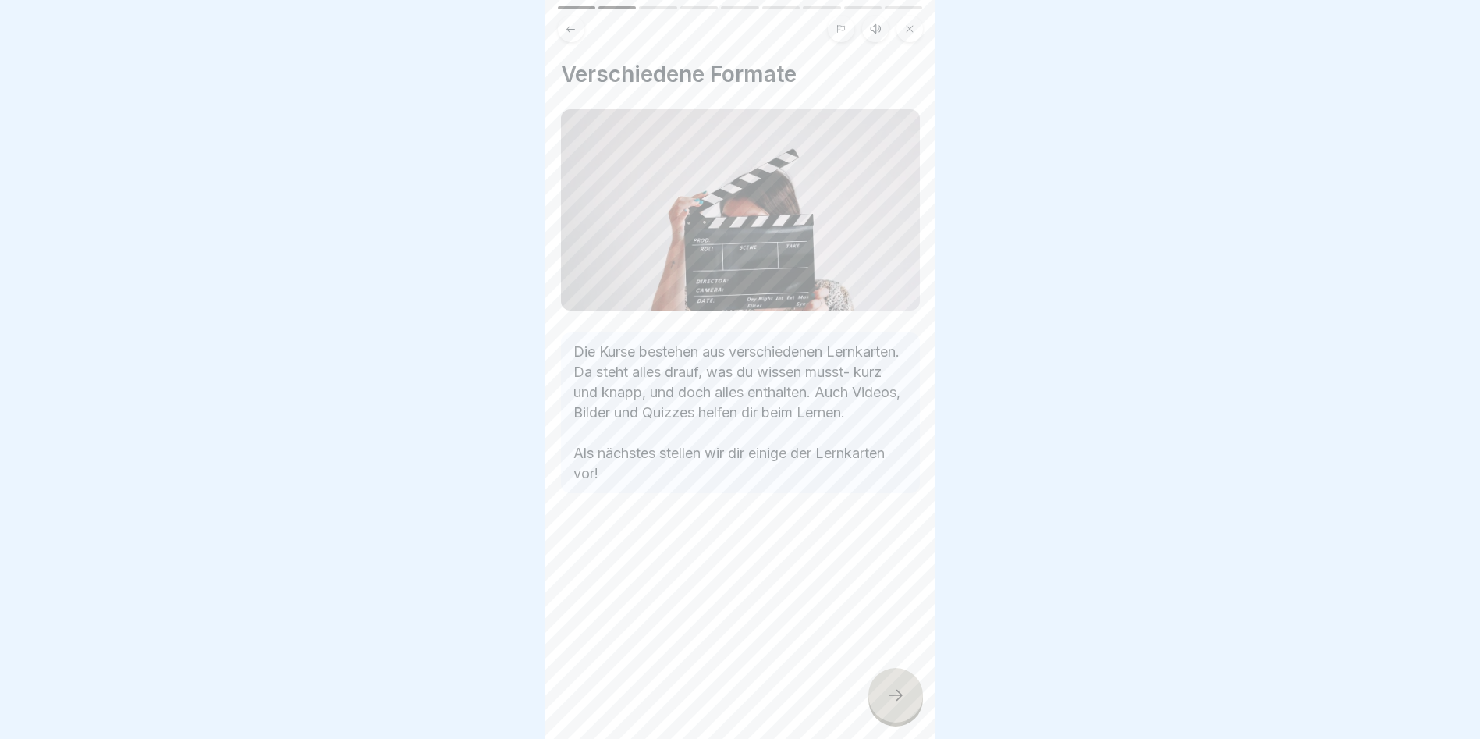
click at [900, 690] on icon at bounding box center [895, 695] width 19 height 19
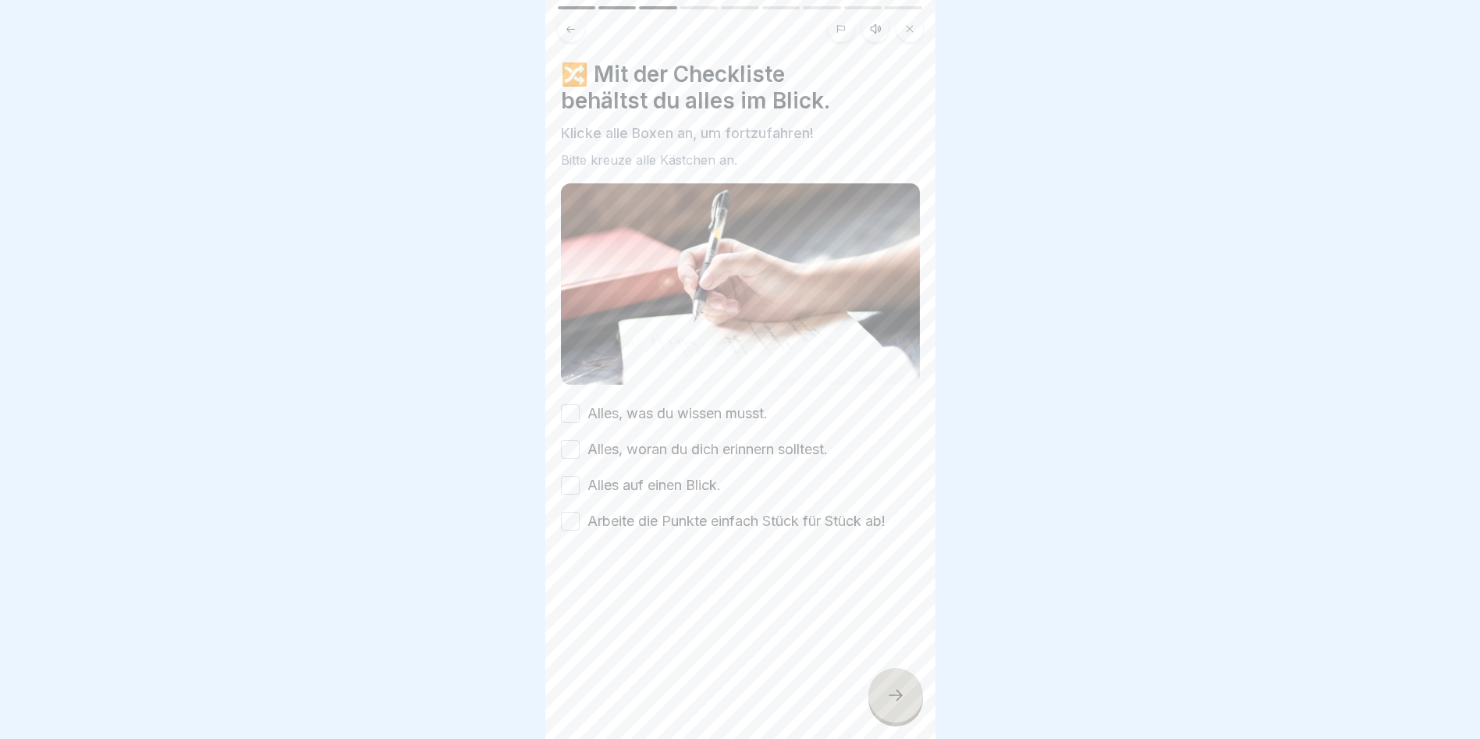
click at [573, 476] on button "Alles auf einen Blick." at bounding box center [570, 485] width 19 height 19
click at [568, 404] on button "Alles, was du wissen musst." at bounding box center [570, 413] width 19 height 19
click at [570, 440] on button "Alles, woran du dich erinnern solltest." at bounding box center [570, 449] width 19 height 19
click at [568, 512] on button "Arbeite die Punkte einfach Stück für Stück ab!" at bounding box center [570, 521] width 19 height 19
click at [896, 693] on icon at bounding box center [895, 695] width 19 height 19
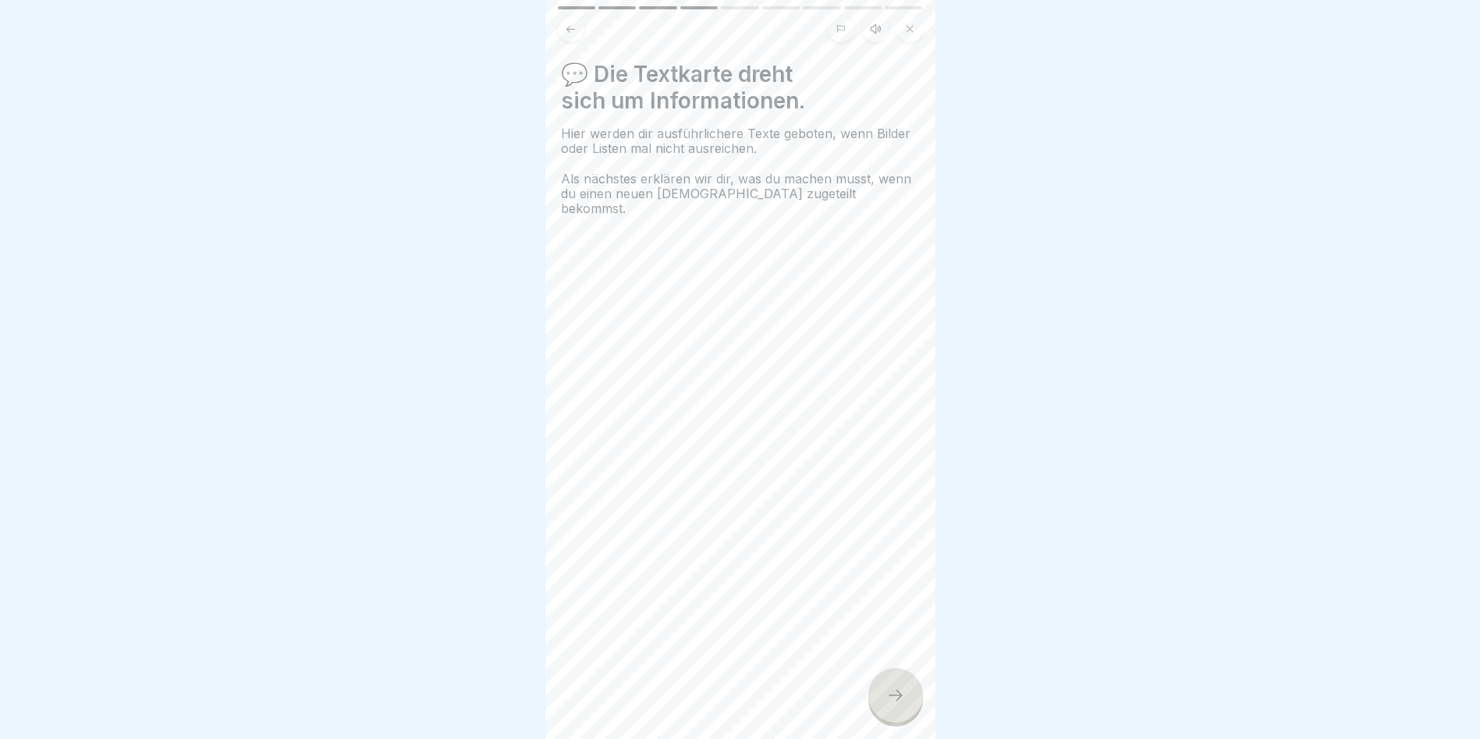
click at [896, 693] on icon at bounding box center [895, 695] width 19 height 19
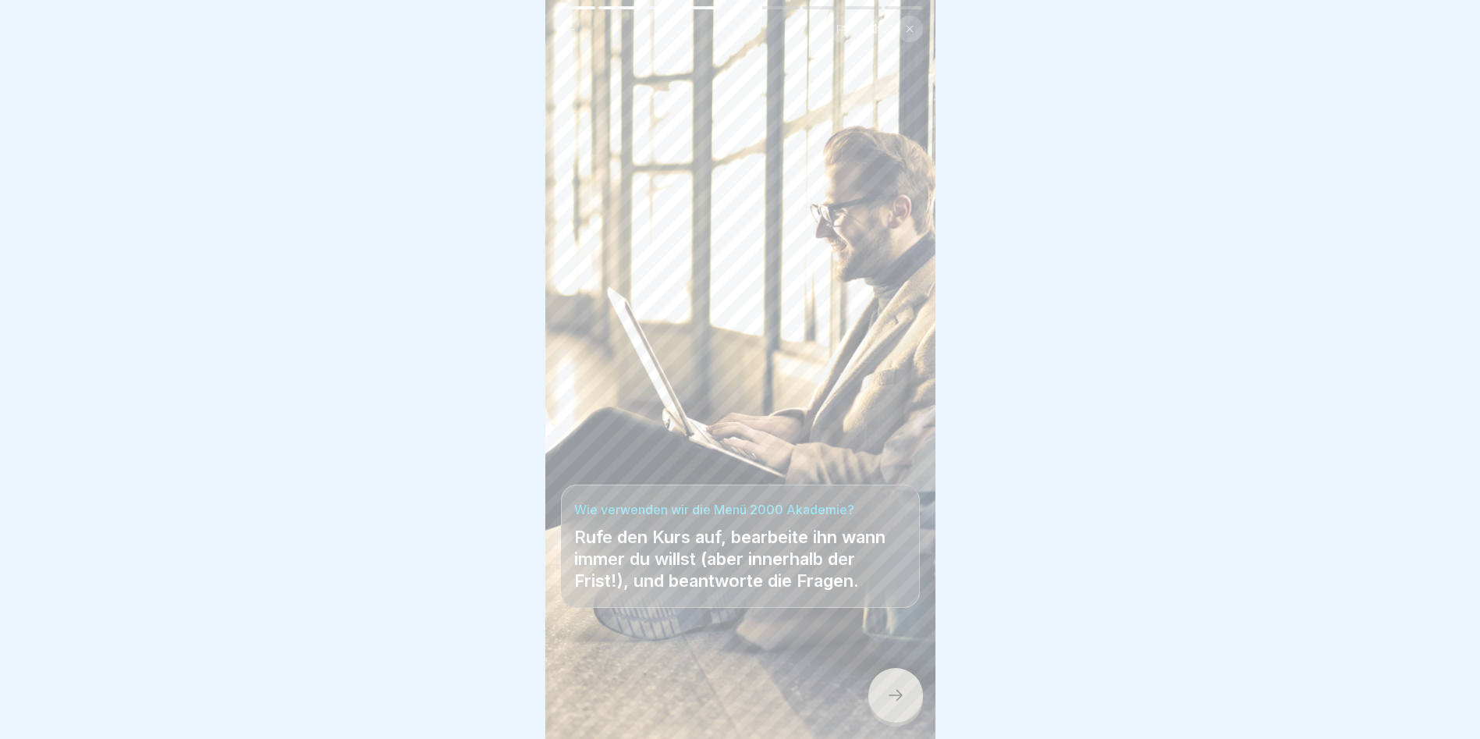
click at [896, 693] on icon at bounding box center [895, 695] width 19 height 19
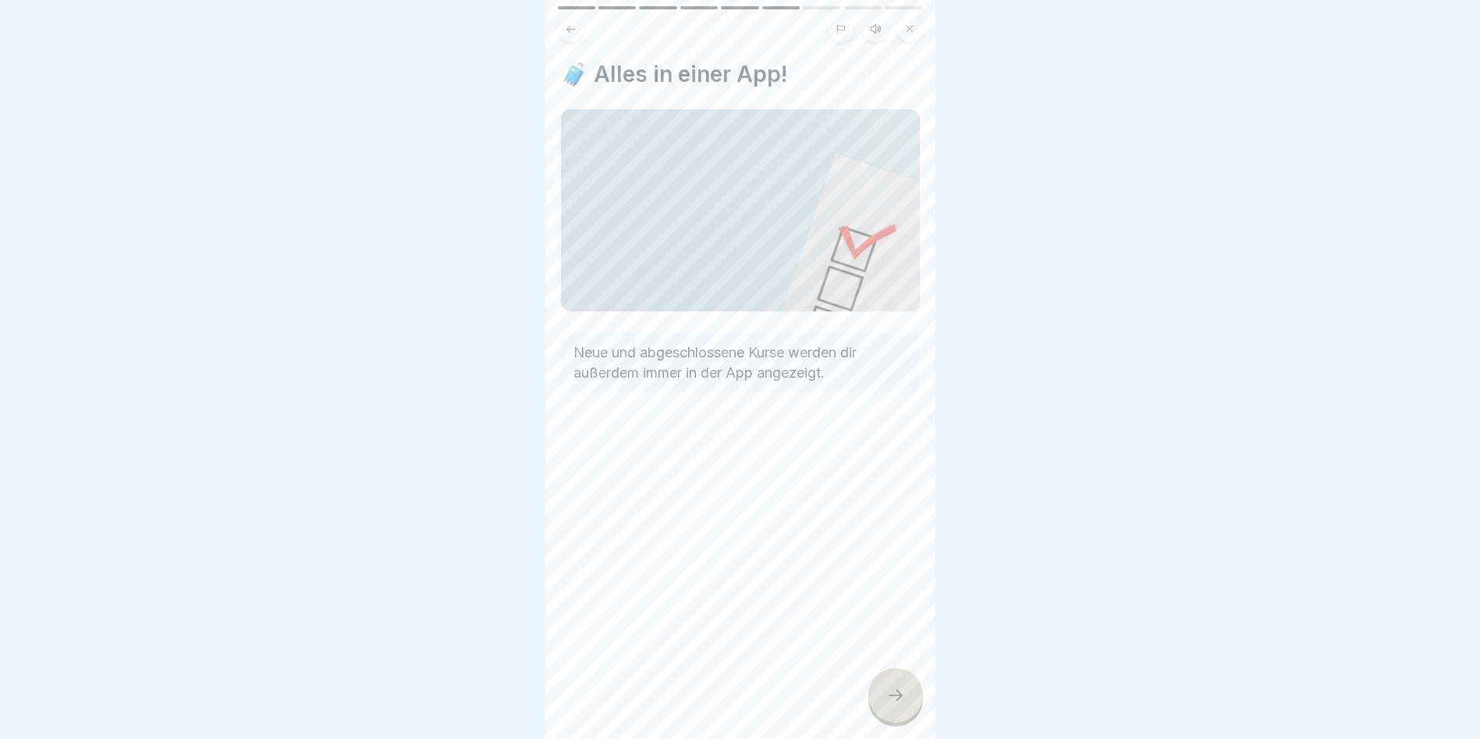
click at [896, 693] on icon at bounding box center [895, 695] width 19 height 19
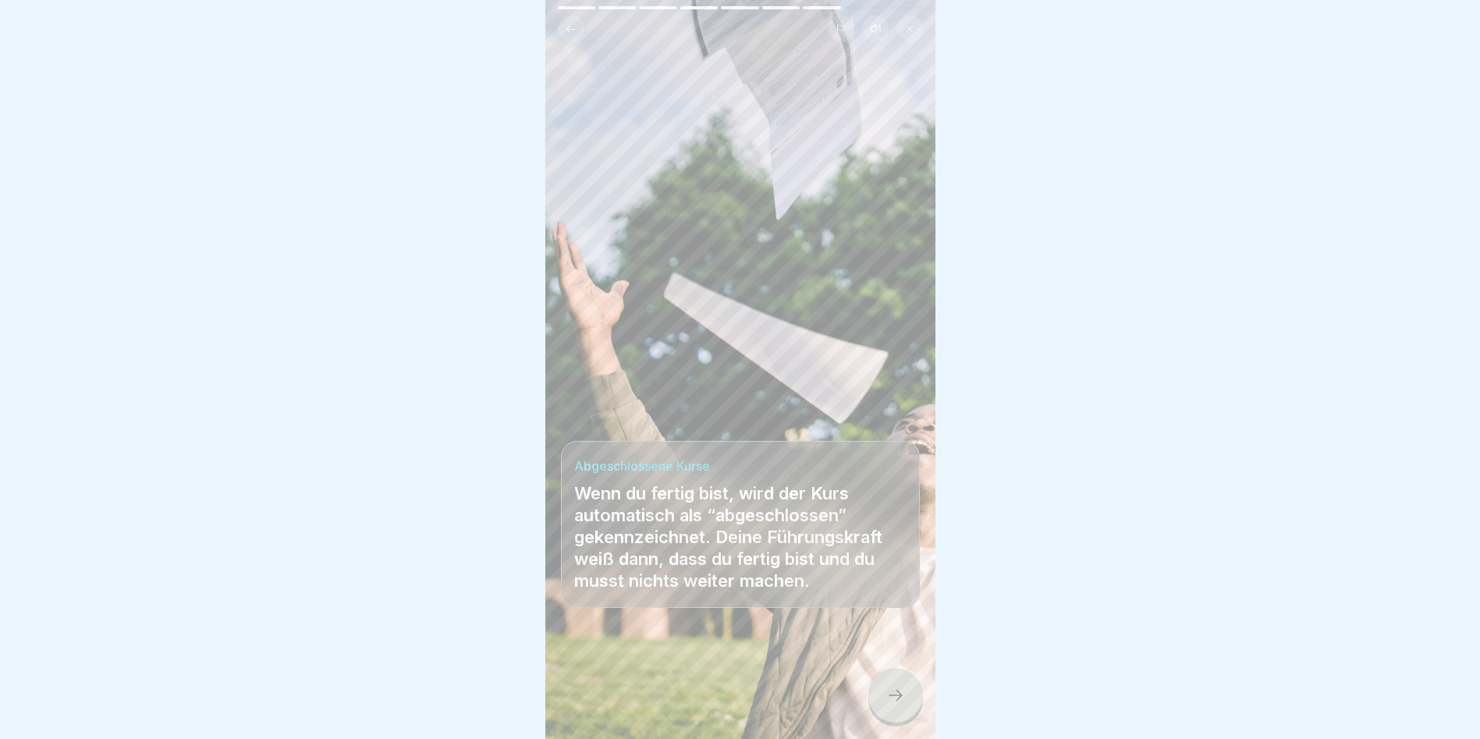
click at [896, 693] on icon at bounding box center [895, 695] width 19 height 19
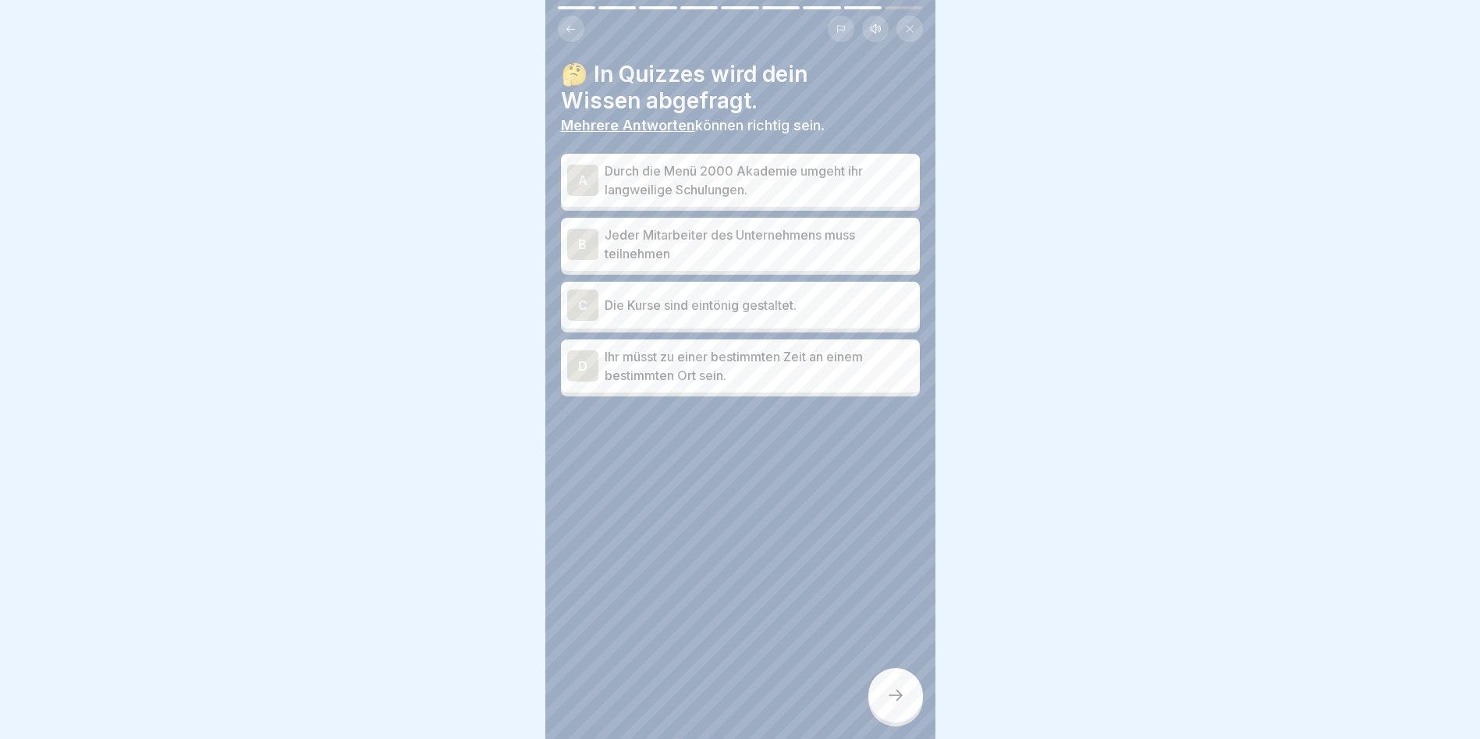
click at [578, 234] on div "B" at bounding box center [582, 244] width 31 height 31
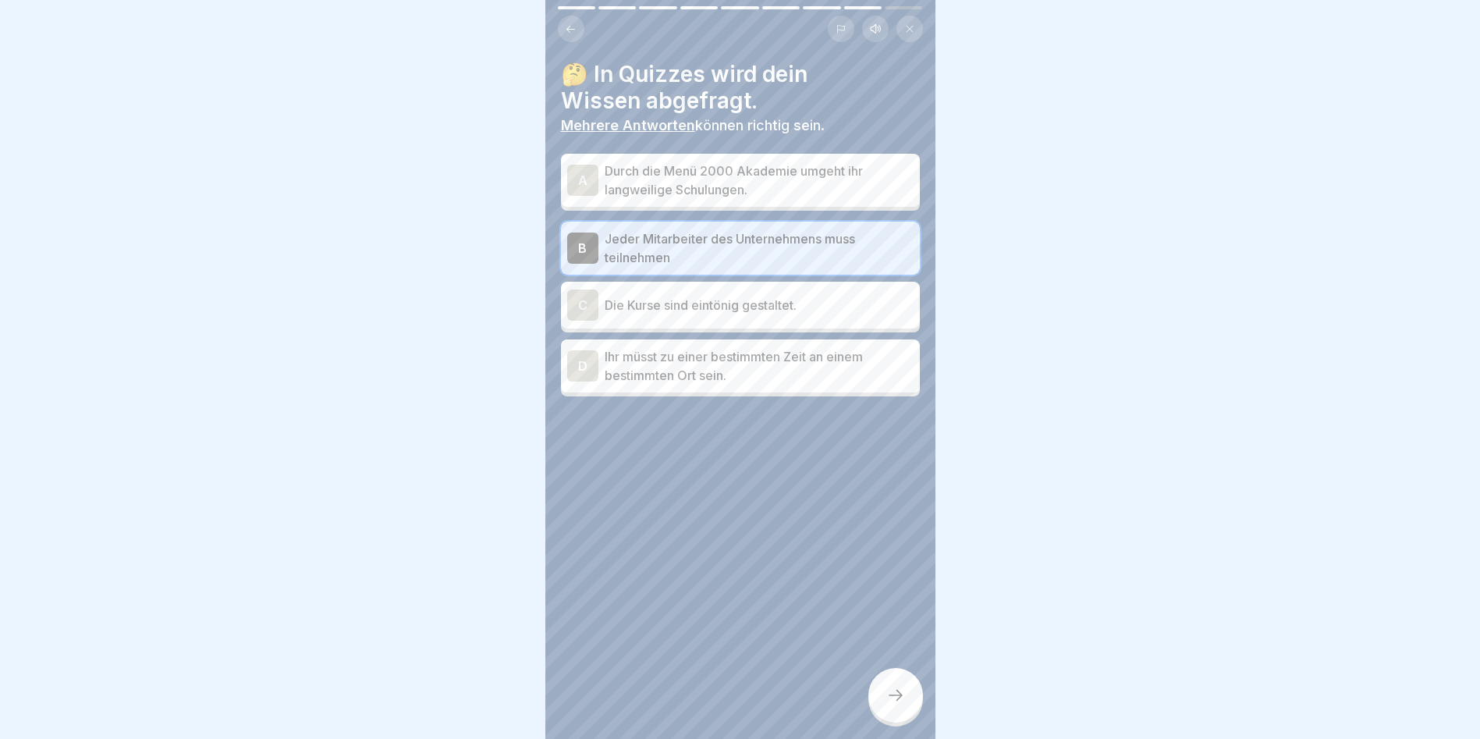
click at [900, 697] on icon at bounding box center [895, 695] width 19 height 19
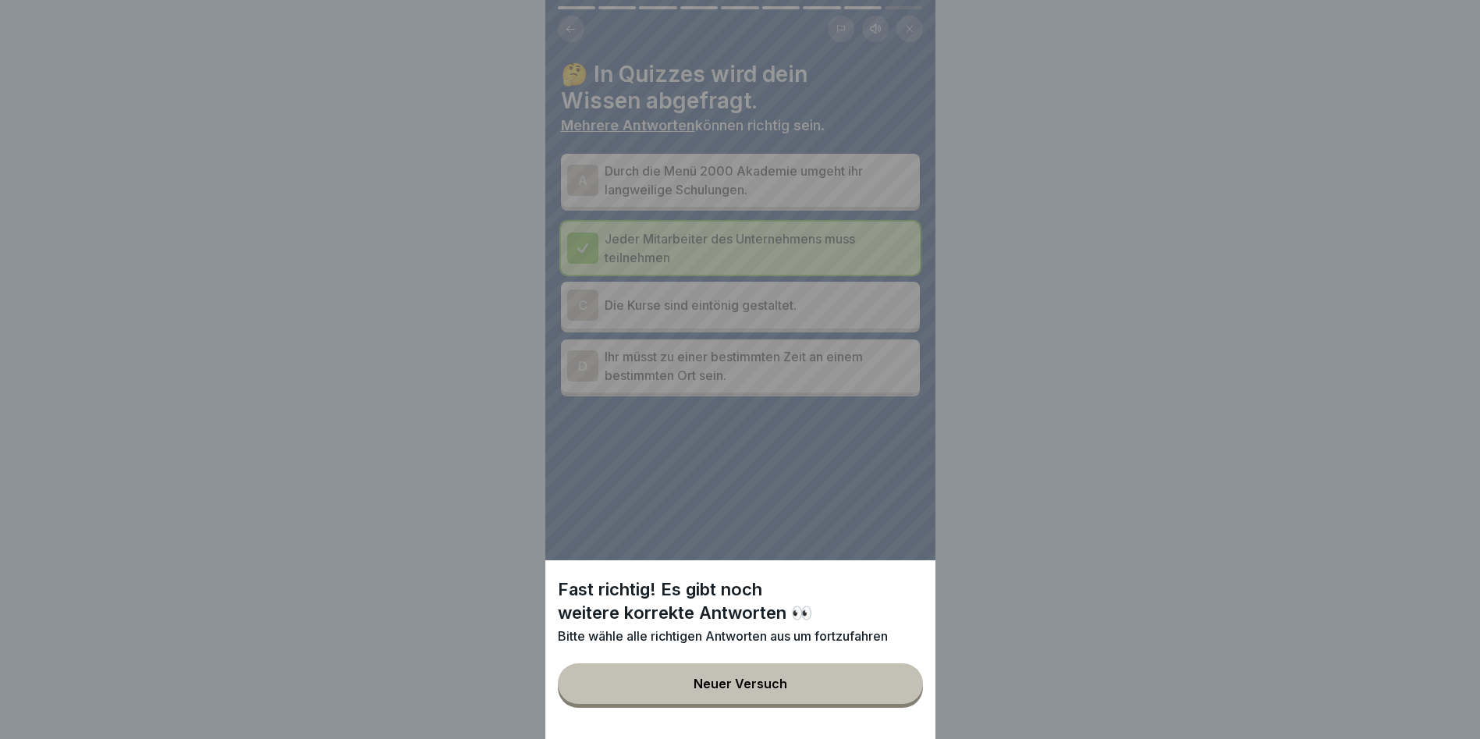
click at [813, 691] on button "Neuer Versuch" at bounding box center [740, 683] width 365 height 41
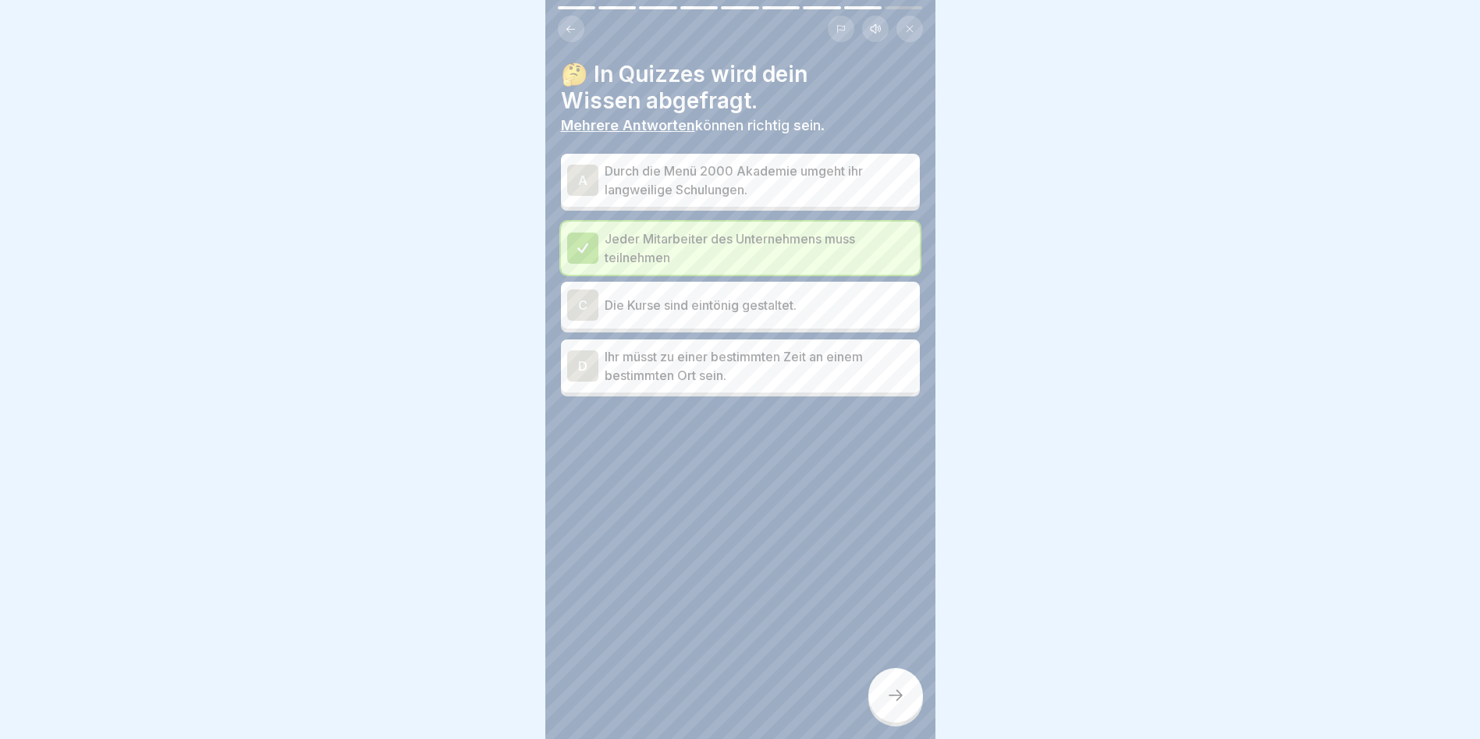
click at [582, 165] on div "A" at bounding box center [582, 180] width 31 height 31
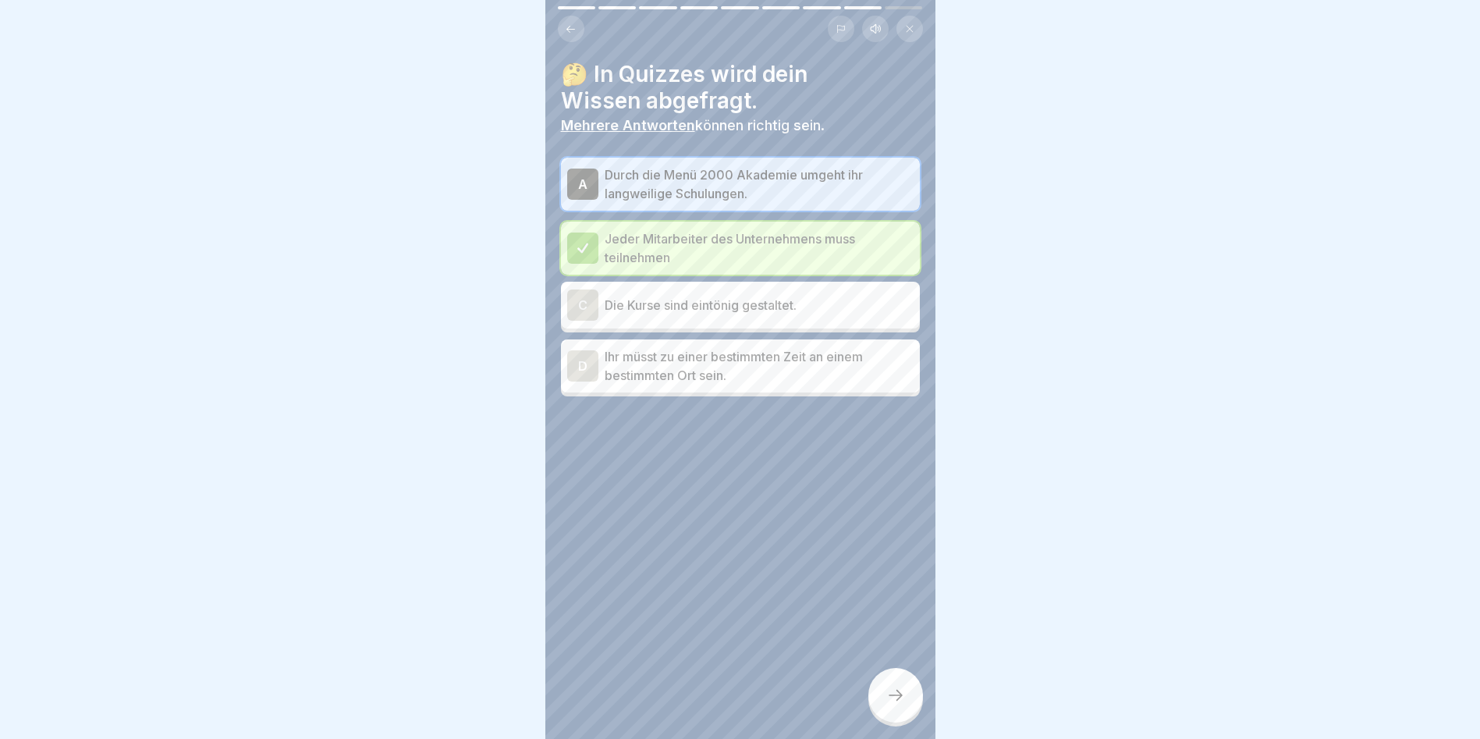
click at [905, 692] on div at bounding box center [895, 695] width 55 height 55
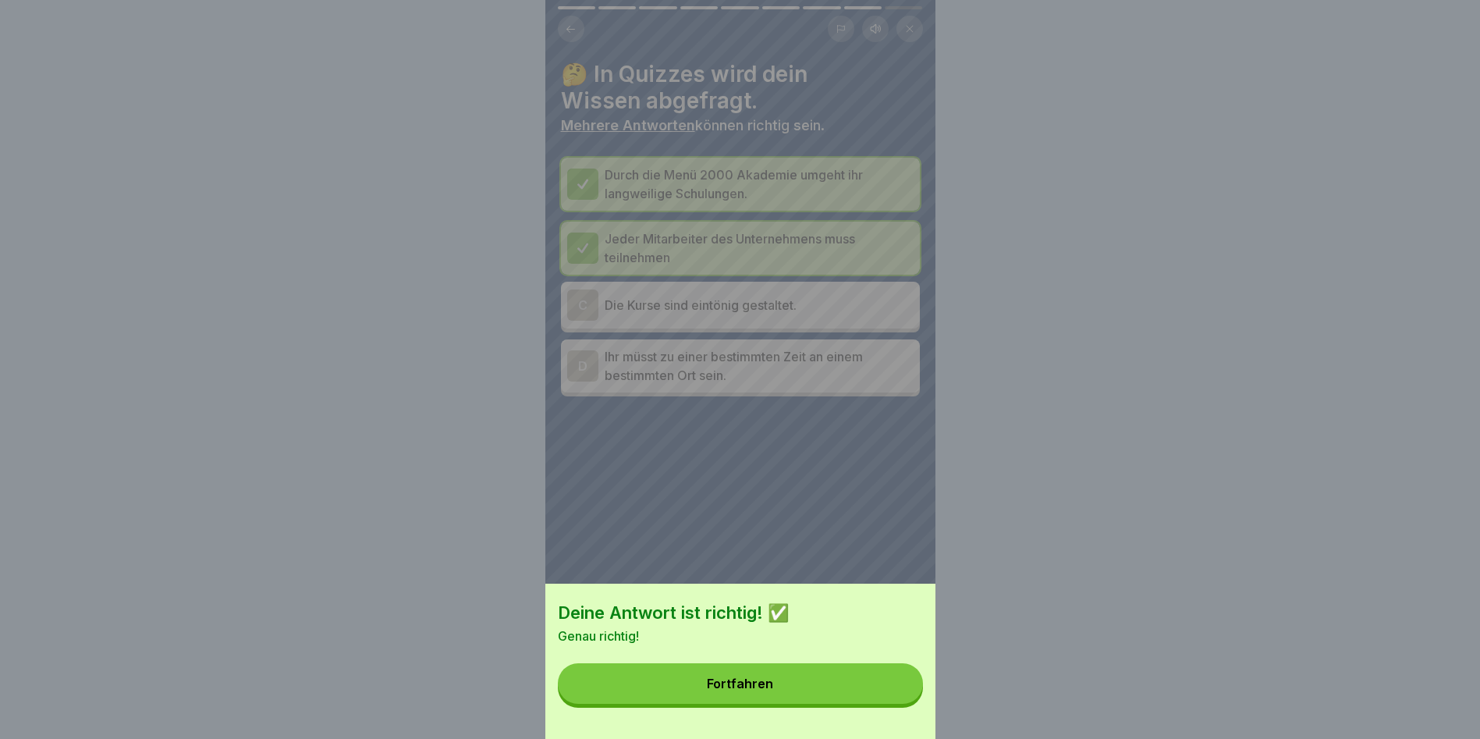
click at [791, 701] on button "Fortfahren" at bounding box center [740, 683] width 365 height 41
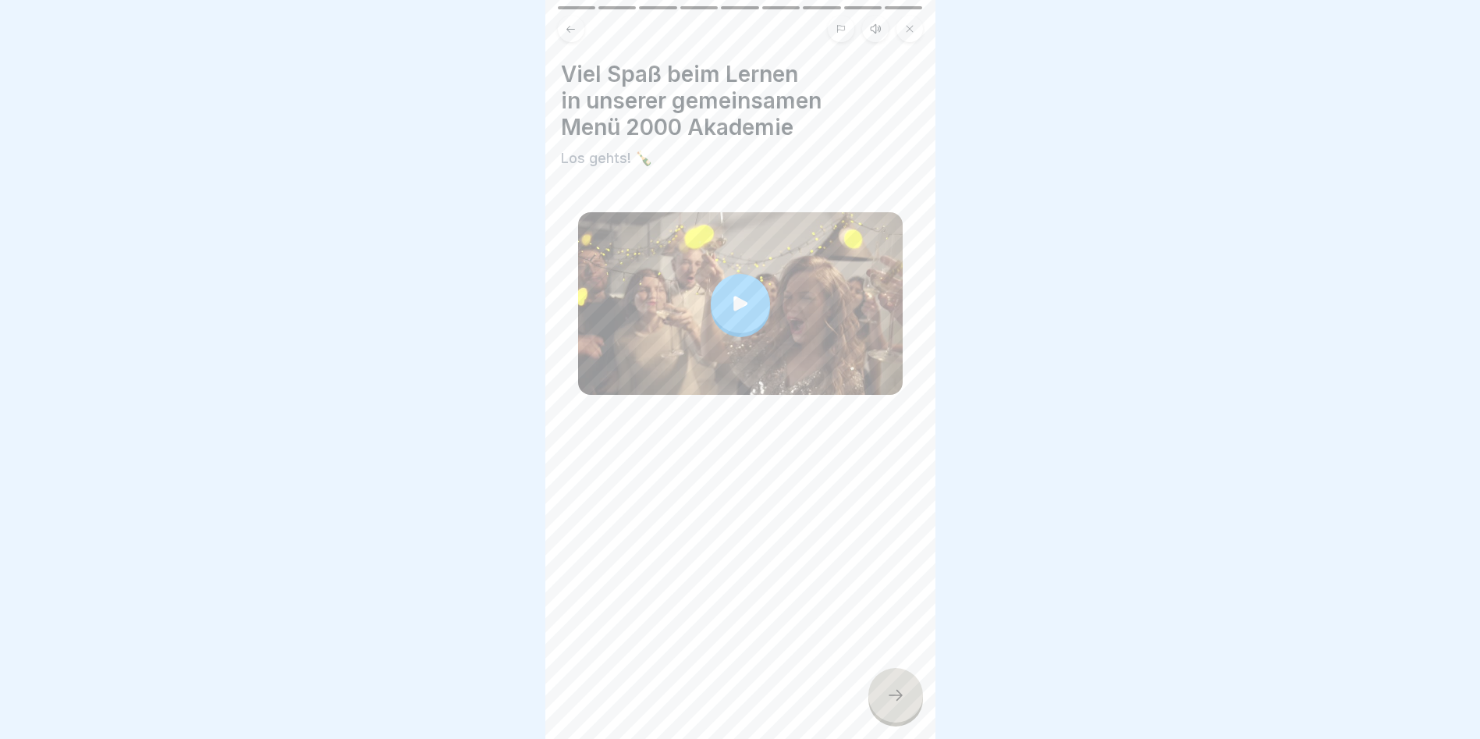
click at [892, 685] on div at bounding box center [895, 695] width 55 height 55
click at [900, 696] on icon at bounding box center [896, 695] width 14 height 11
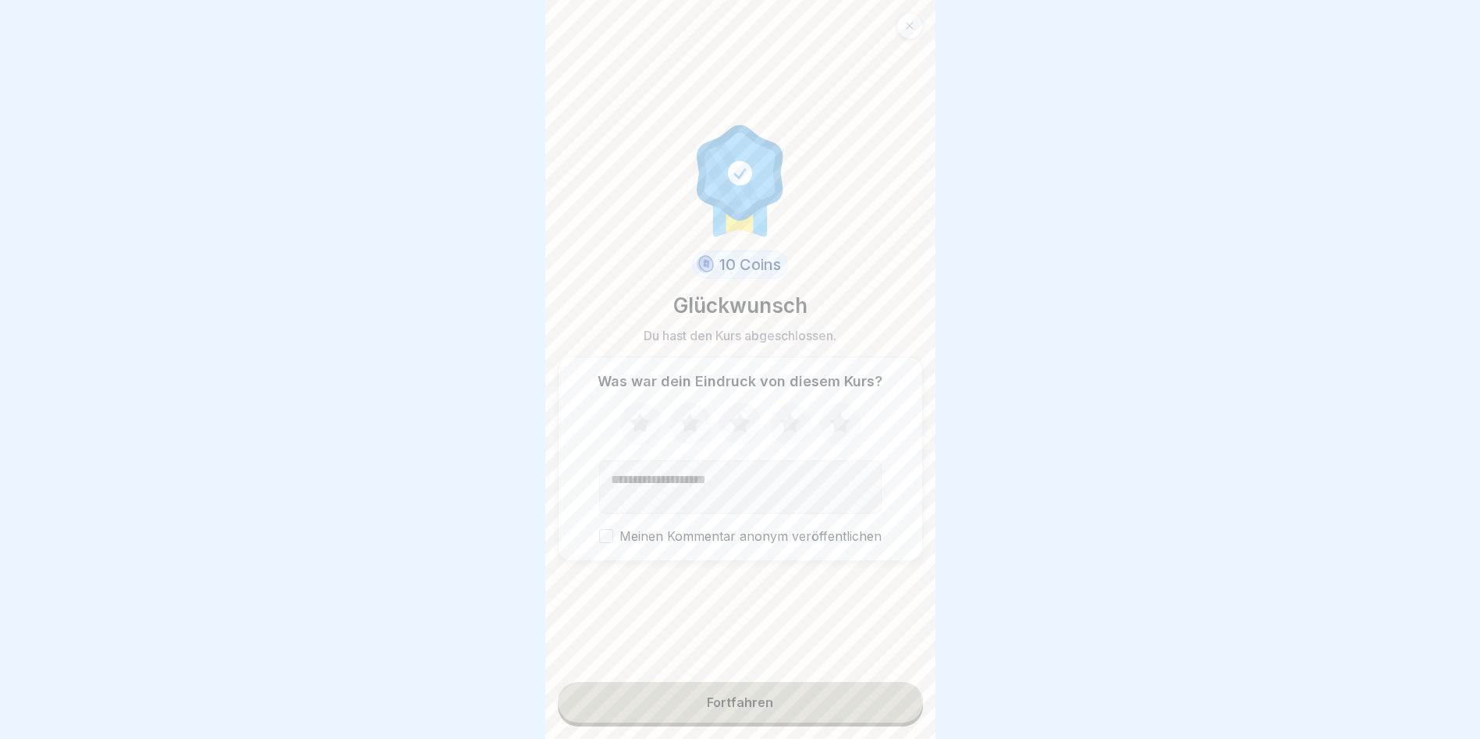
click at [767, 703] on button "Fortfahren" at bounding box center [740, 702] width 365 height 41
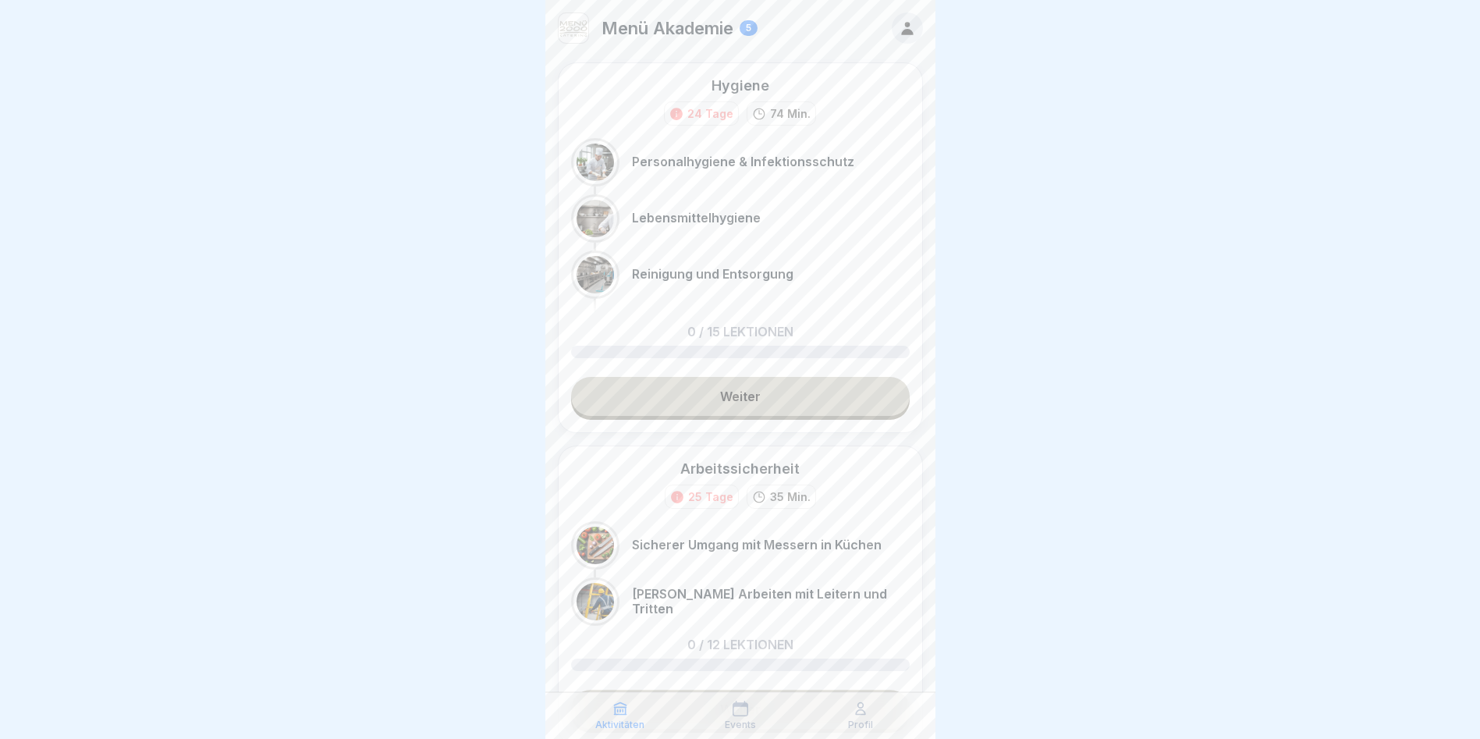
click at [751, 392] on link "Weiter" at bounding box center [740, 396] width 339 height 39
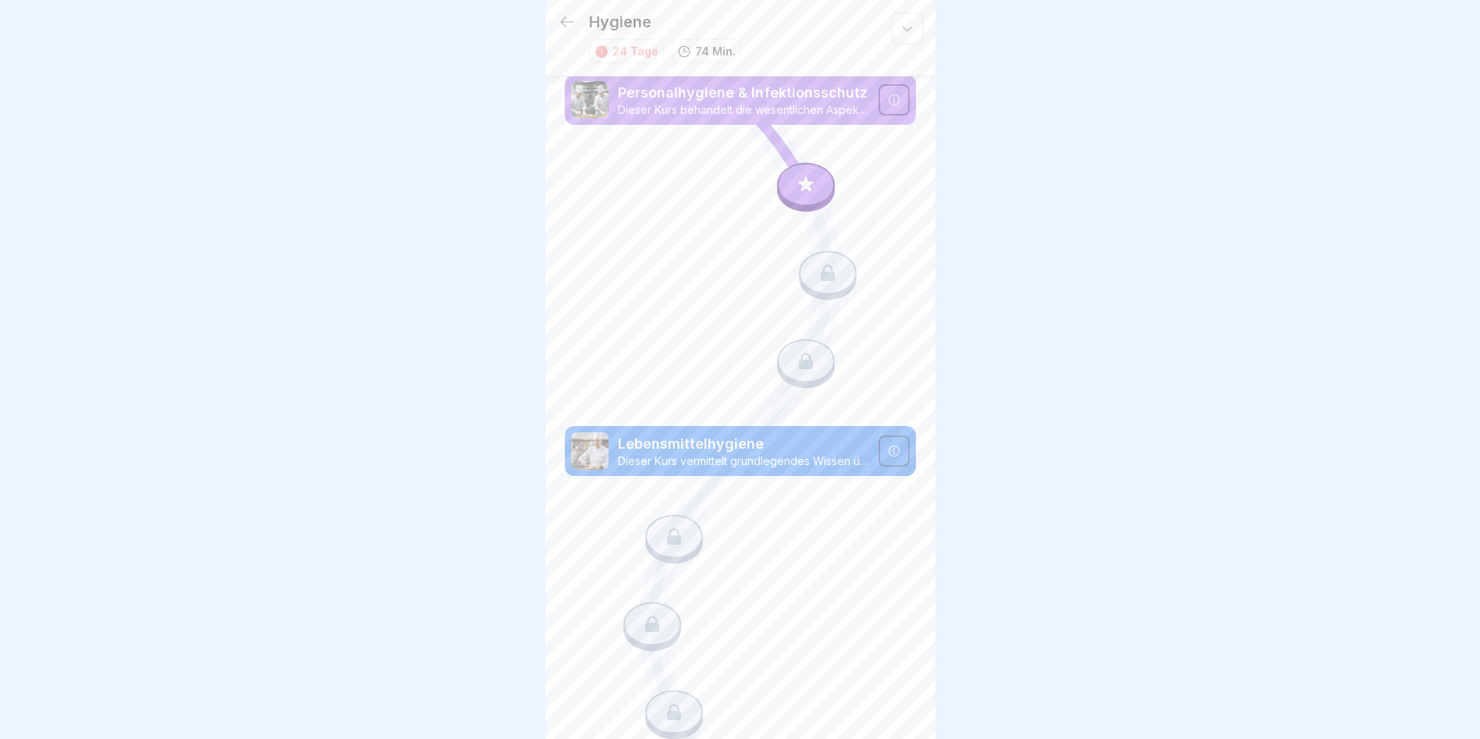
click at [803, 185] on icon at bounding box center [806, 185] width 20 height 20
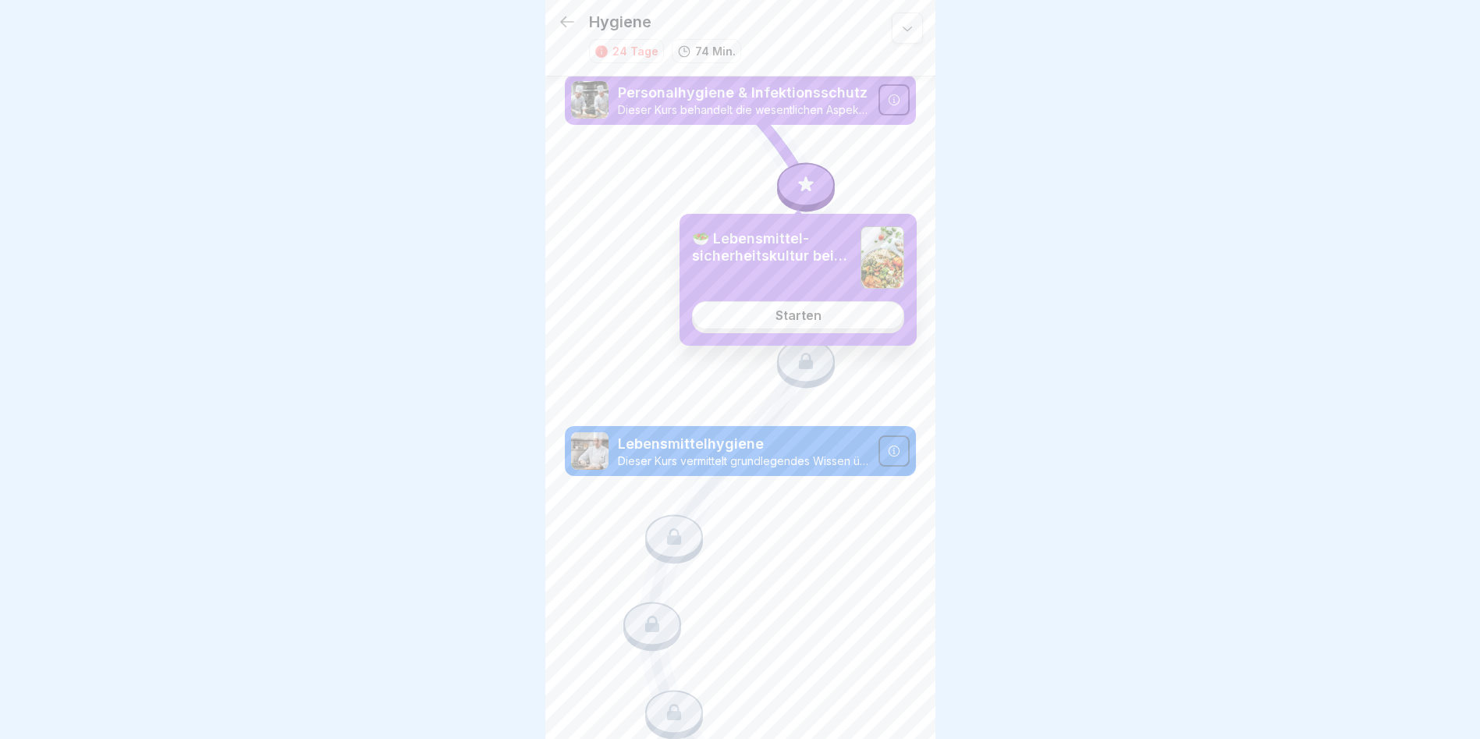
click at [817, 321] on div "Starten" at bounding box center [798, 315] width 46 height 14
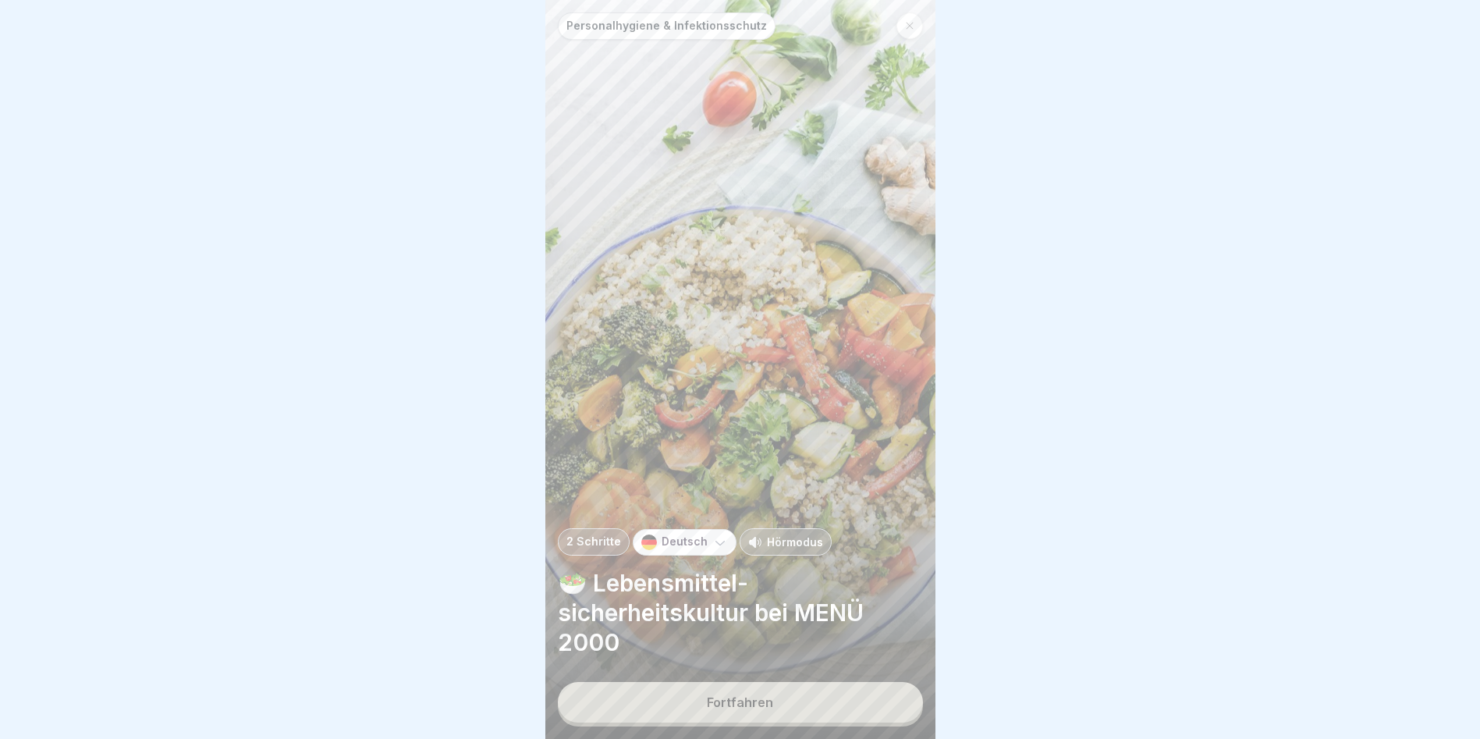
click at [766, 709] on div "Fortfahren" at bounding box center [740, 702] width 66 height 14
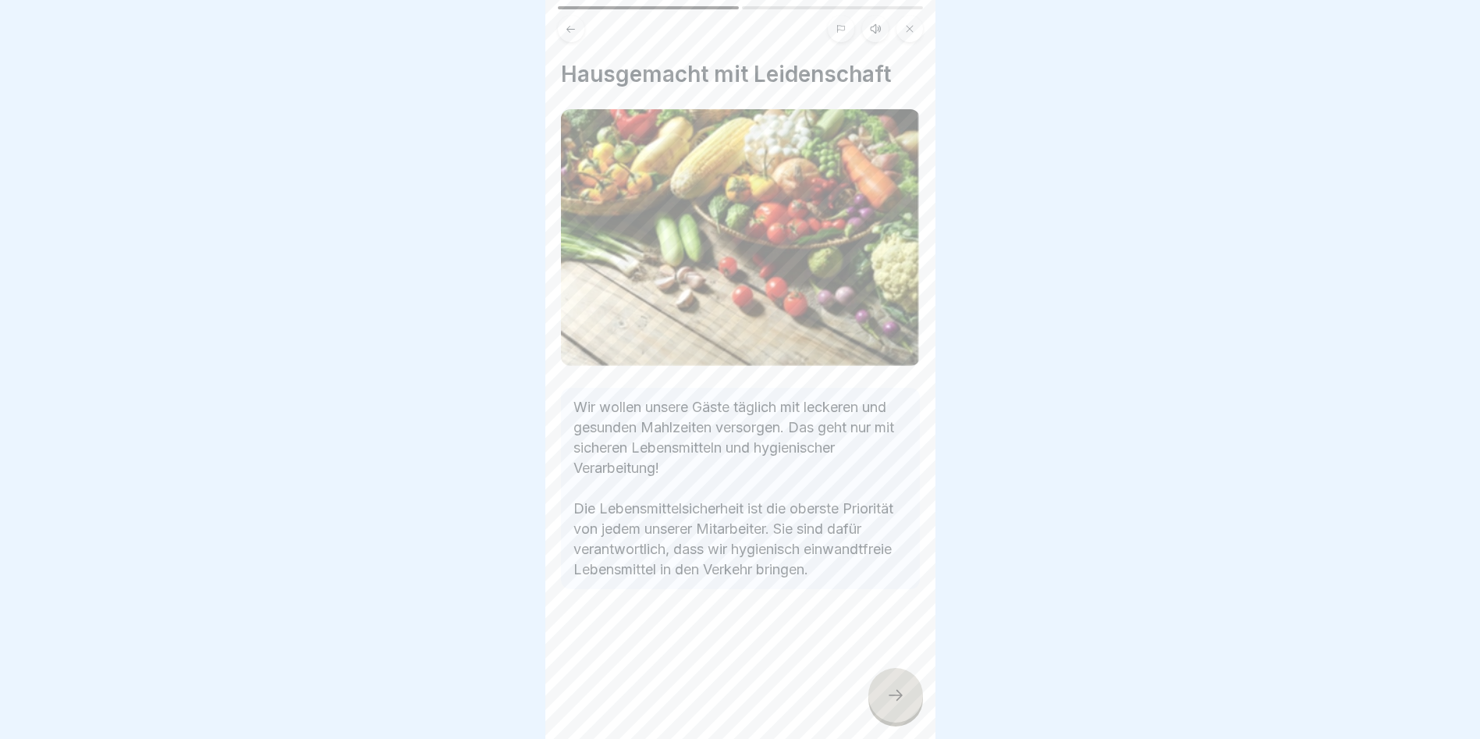
click at [908, 709] on div at bounding box center [895, 695] width 55 height 55
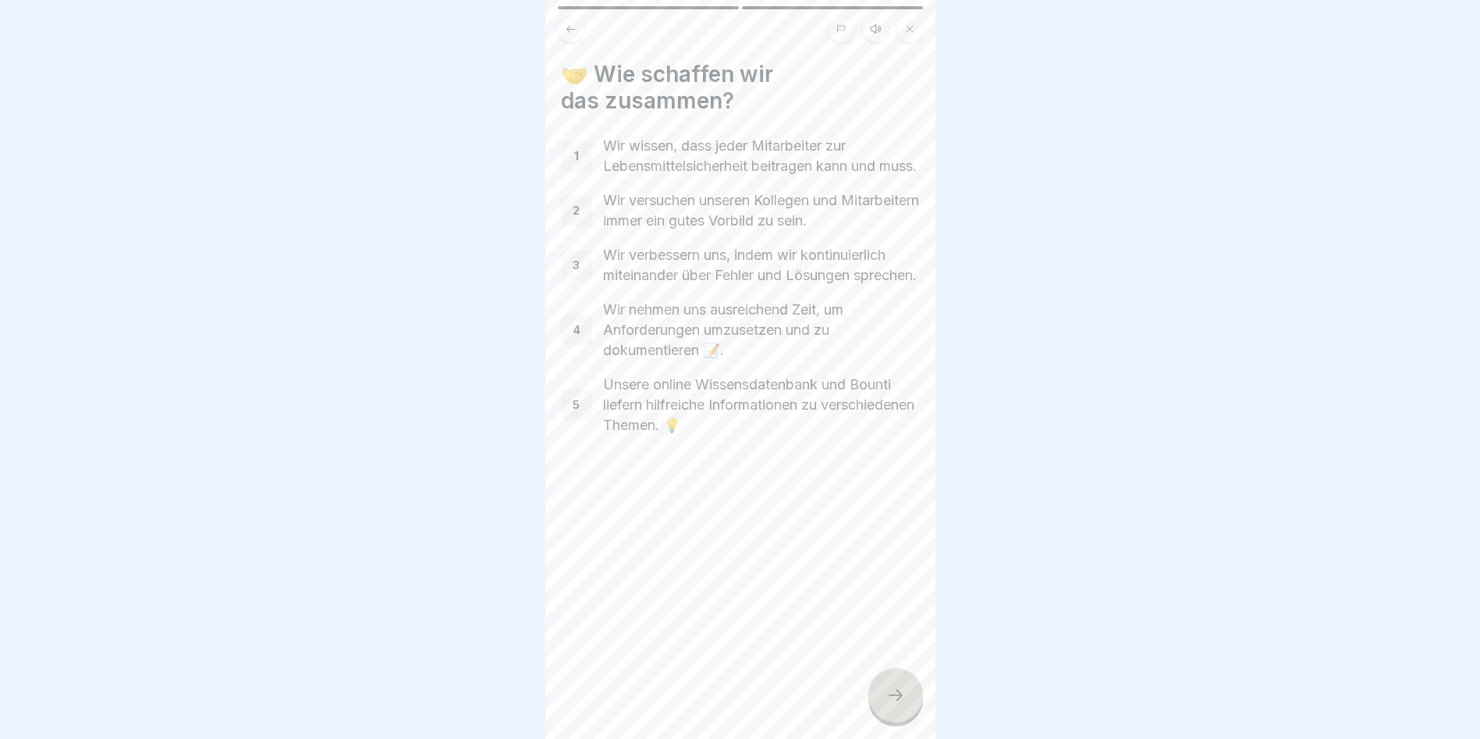
click at [895, 696] on div at bounding box center [895, 695] width 55 height 55
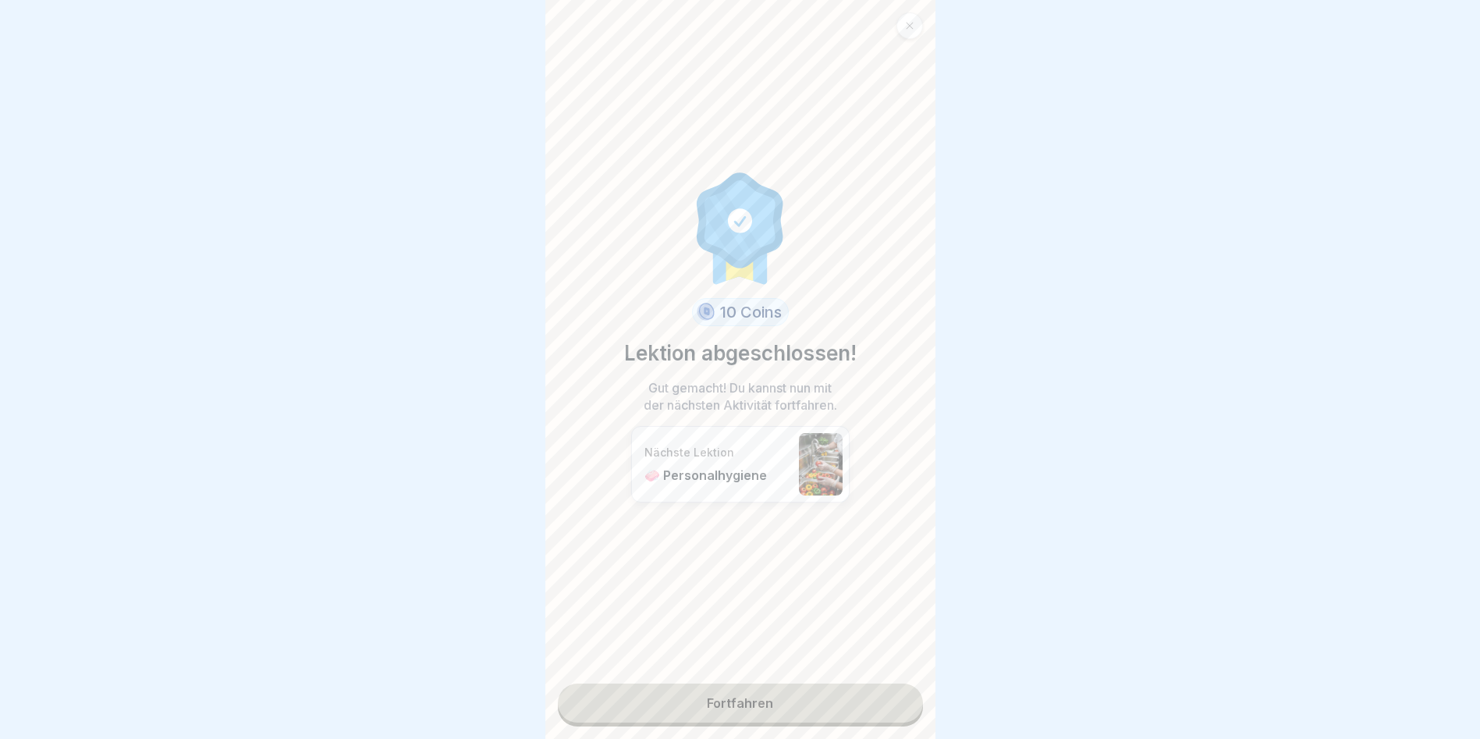
click at [828, 696] on link "Fortfahren" at bounding box center [740, 702] width 365 height 39
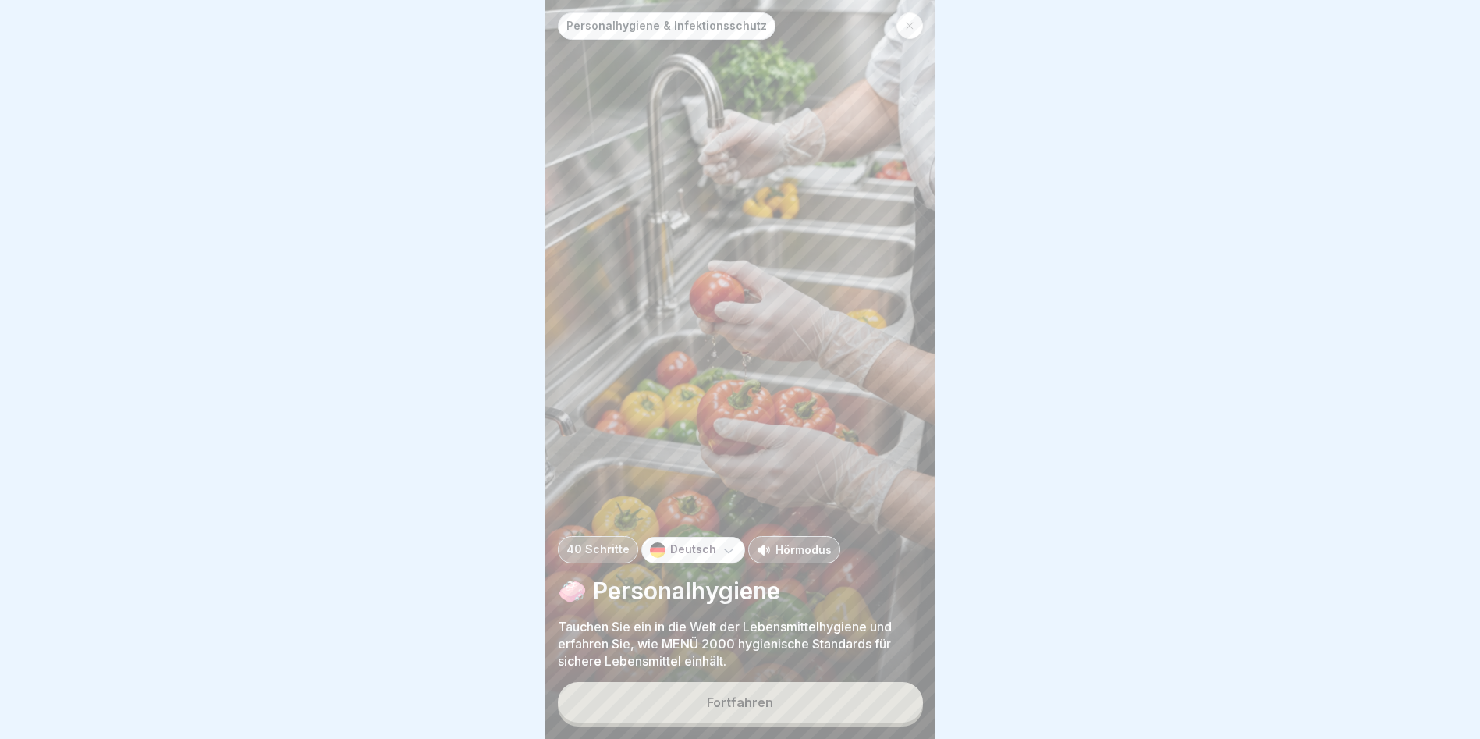
click at [799, 721] on button "Fortfahren" at bounding box center [740, 702] width 365 height 41
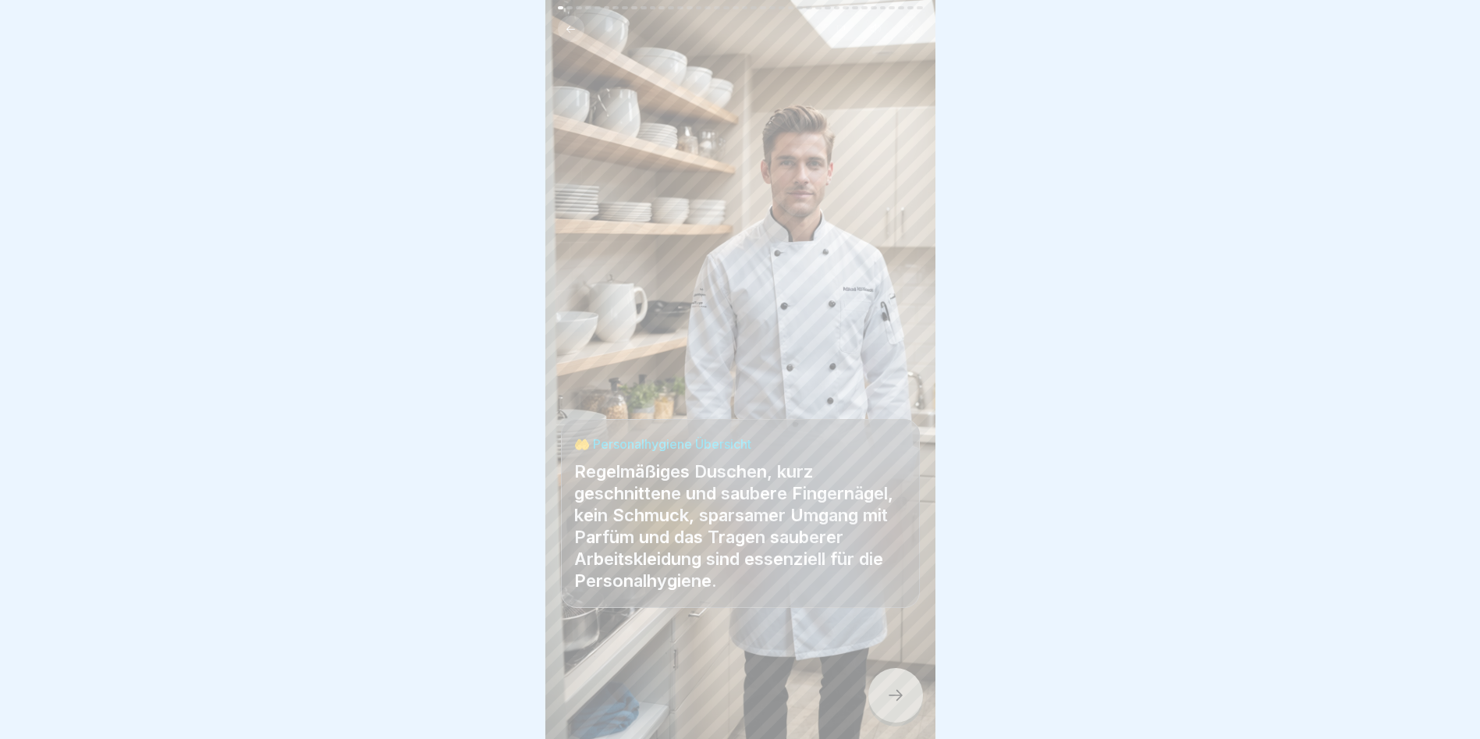
click at [895, 704] on icon at bounding box center [895, 695] width 19 height 19
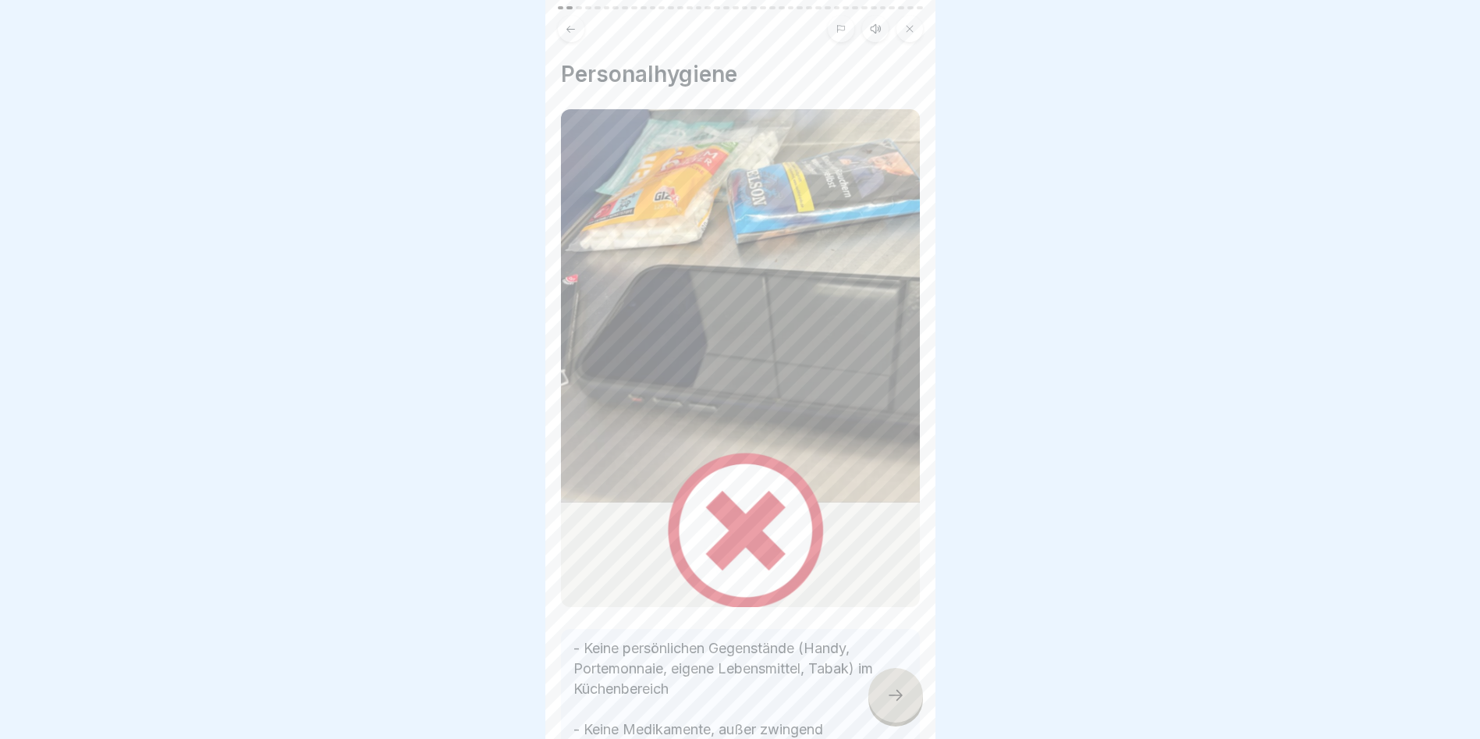
scroll to position [12, 0]
click at [886, 695] on icon at bounding box center [895, 695] width 19 height 19
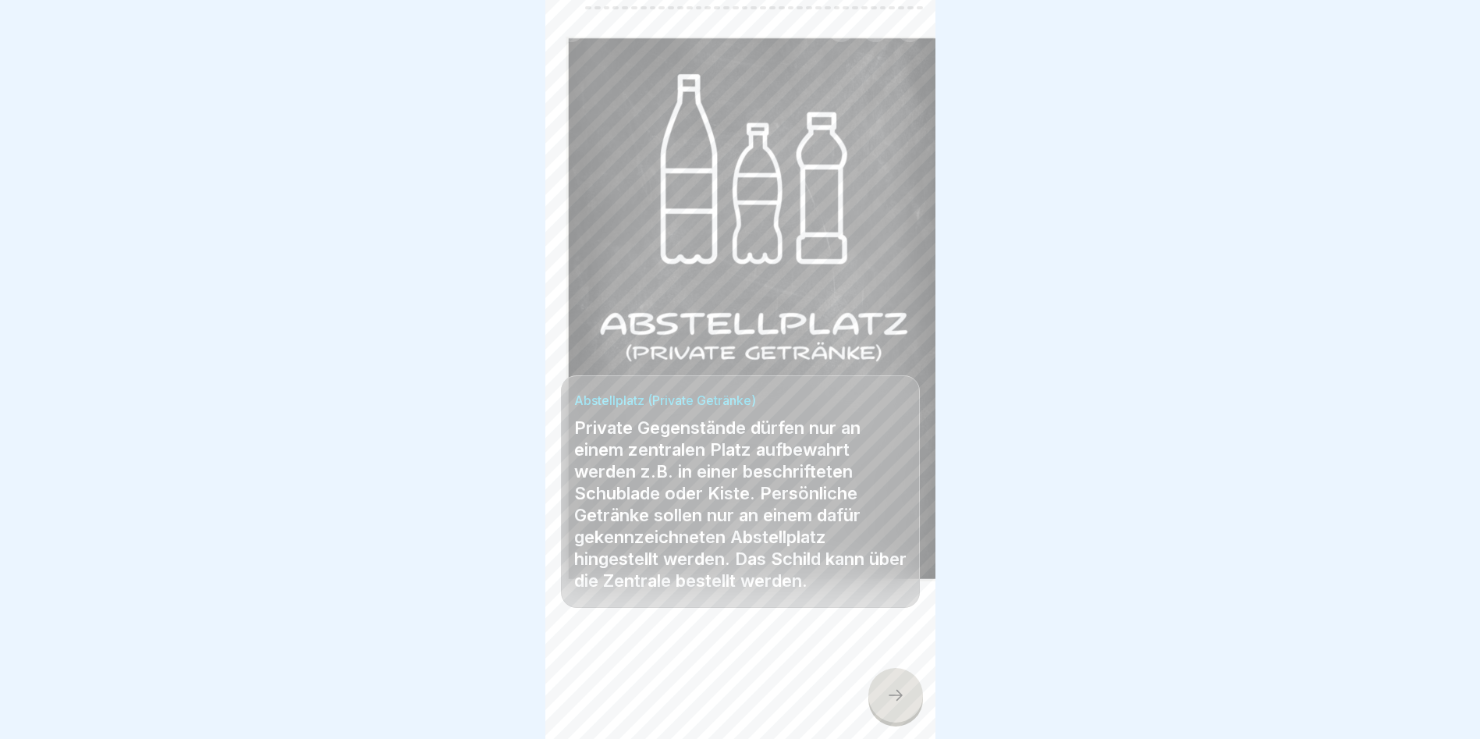
click at [886, 695] on icon at bounding box center [895, 695] width 19 height 19
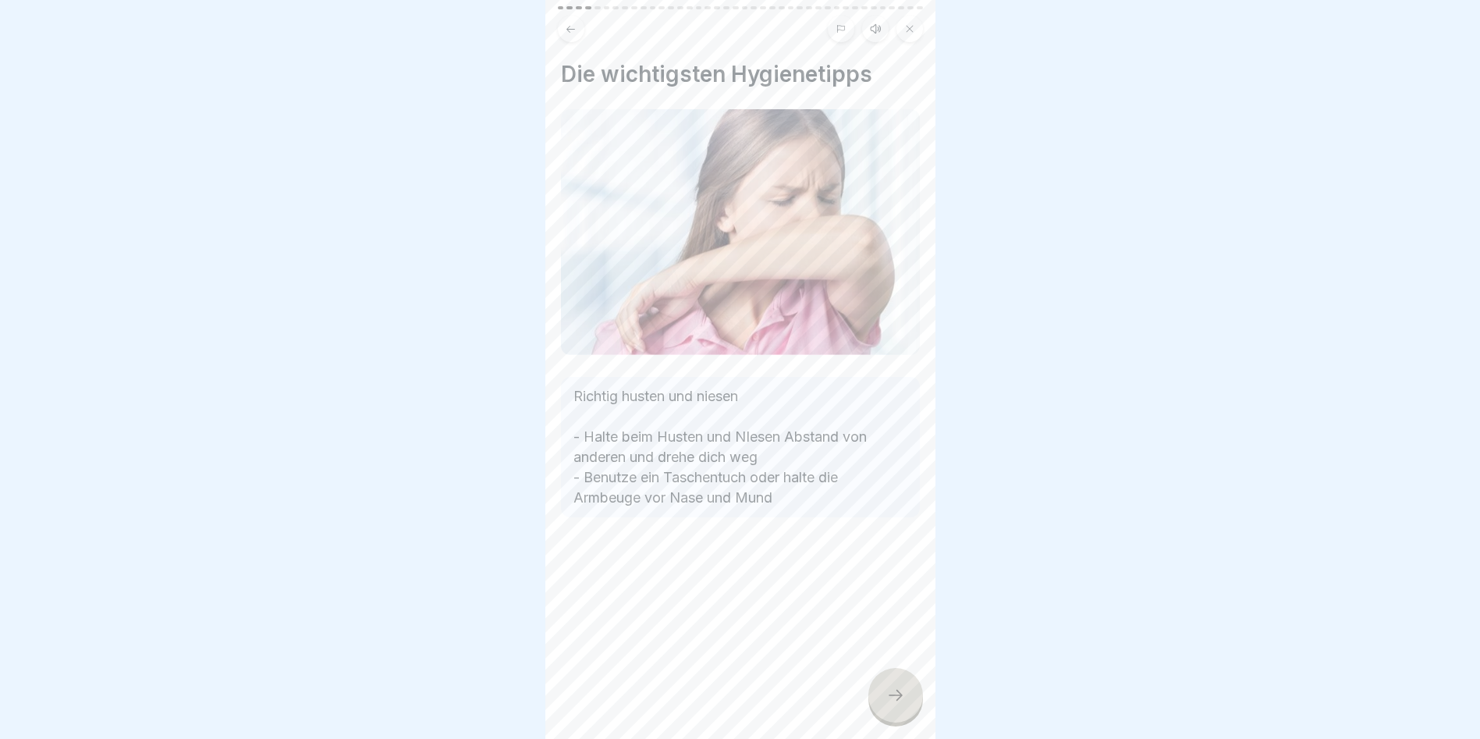
click at [901, 691] on icon at bounding box center [895, 695] width 19 height 19
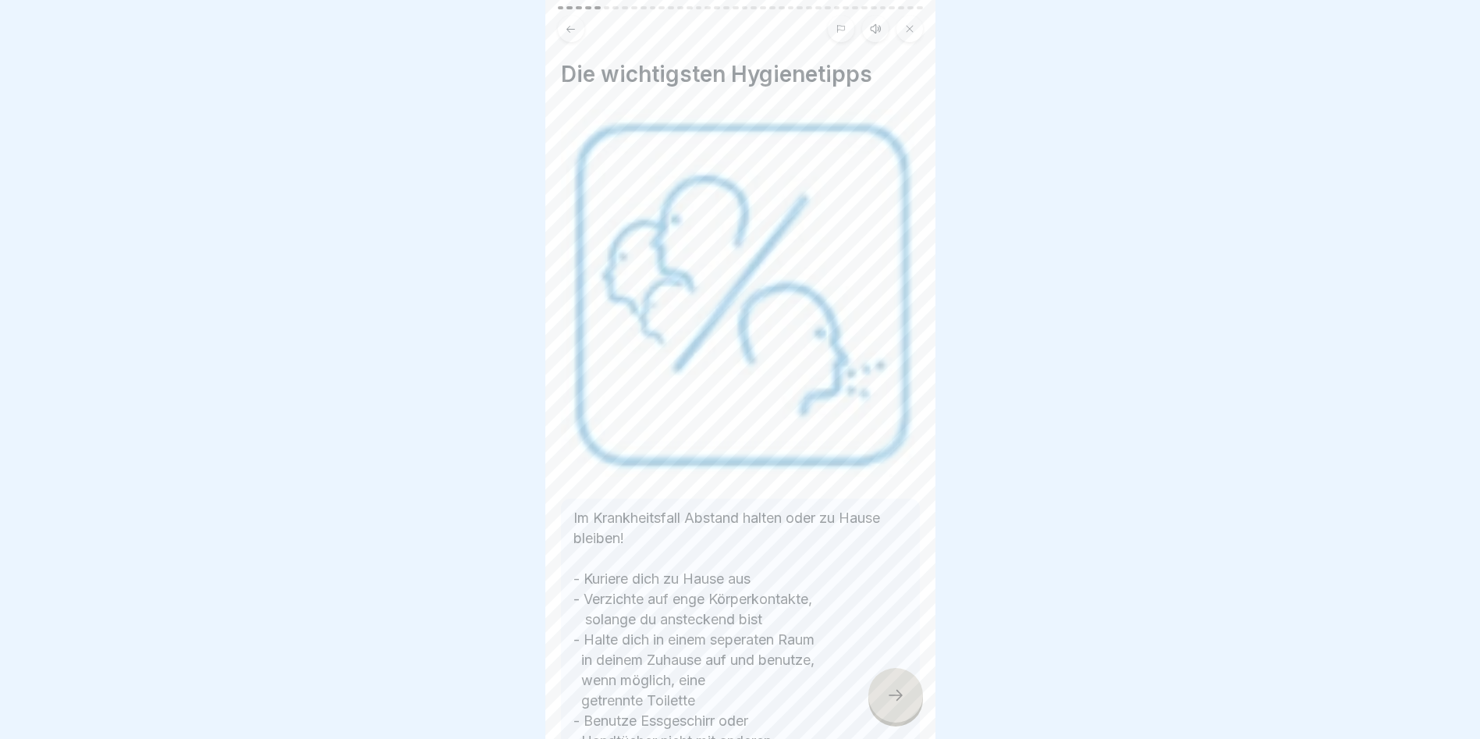
click at [901, 691] on icon at bounding box center [895, 695] width 19 height 19
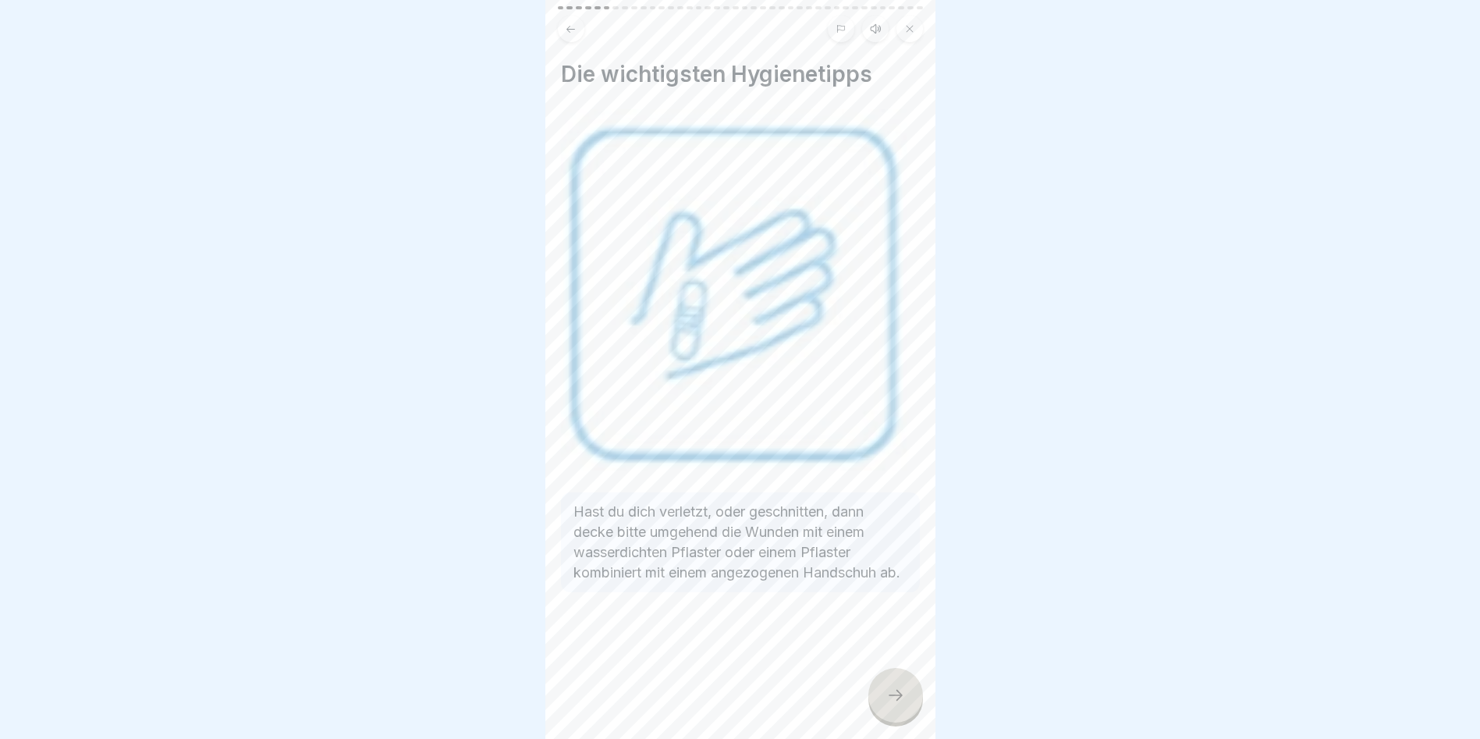
click at [901, 691] on icon at bounding box center [895, 695] width 19 height 19
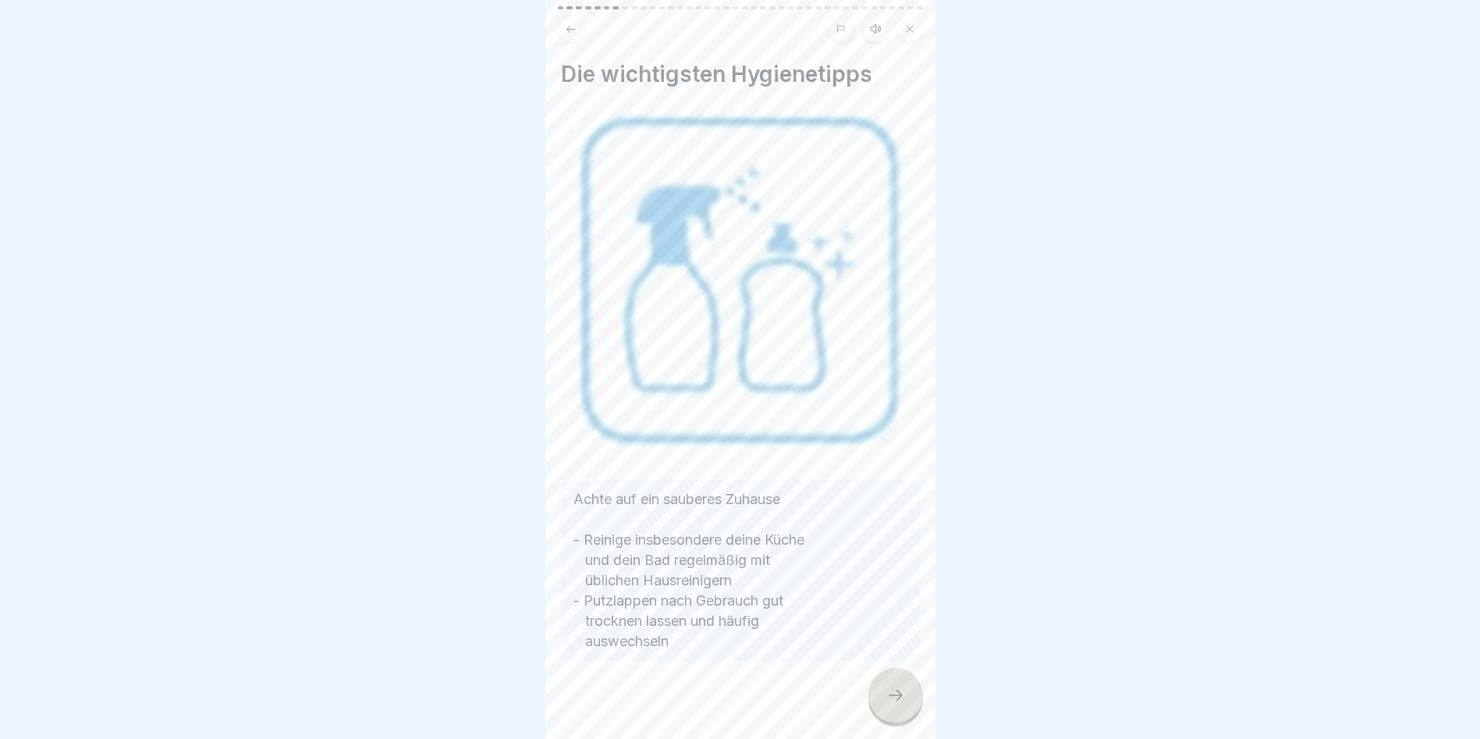
click at [901, 691] on icon at bounding box center [895, 695] width 19 height 19
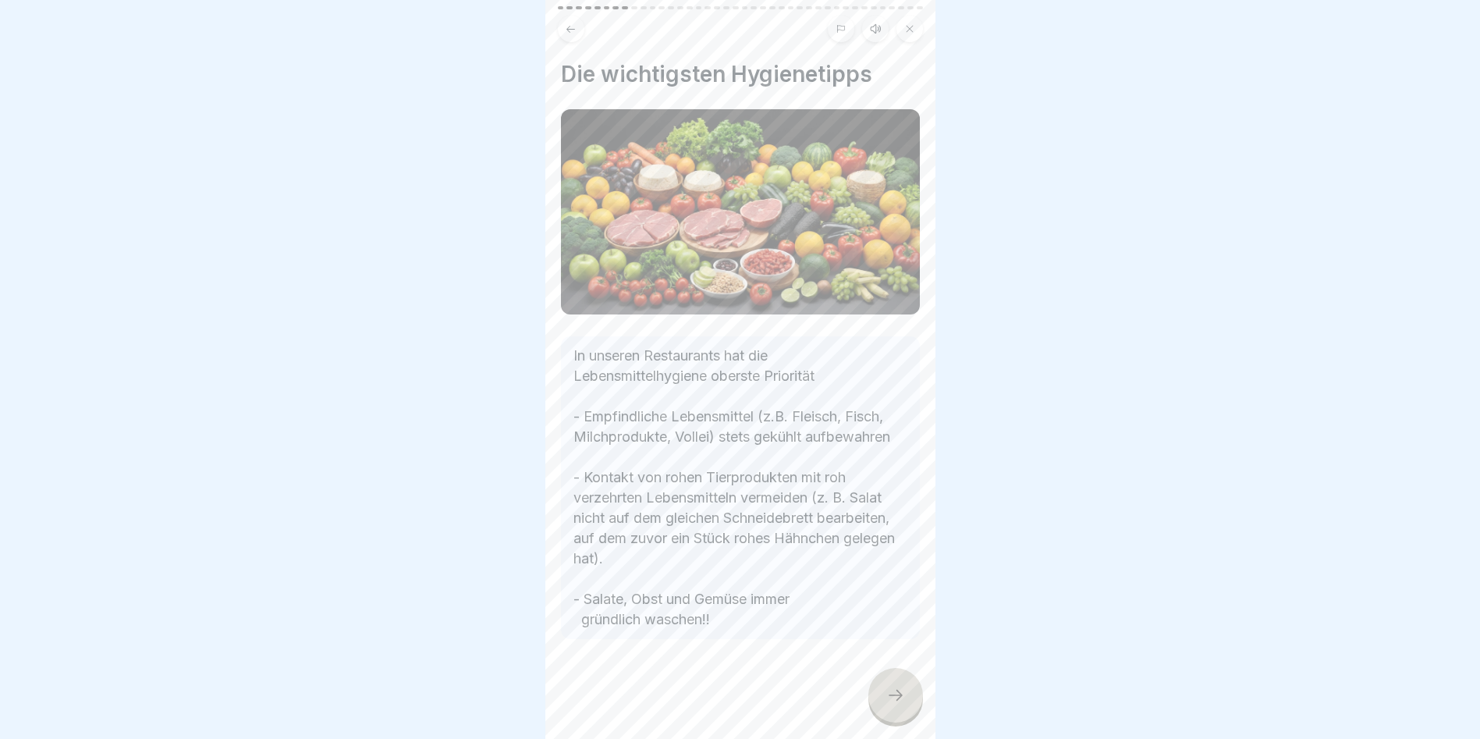
click at [901, 691] on icon at bounding box center [895, 695] width 19 height 19
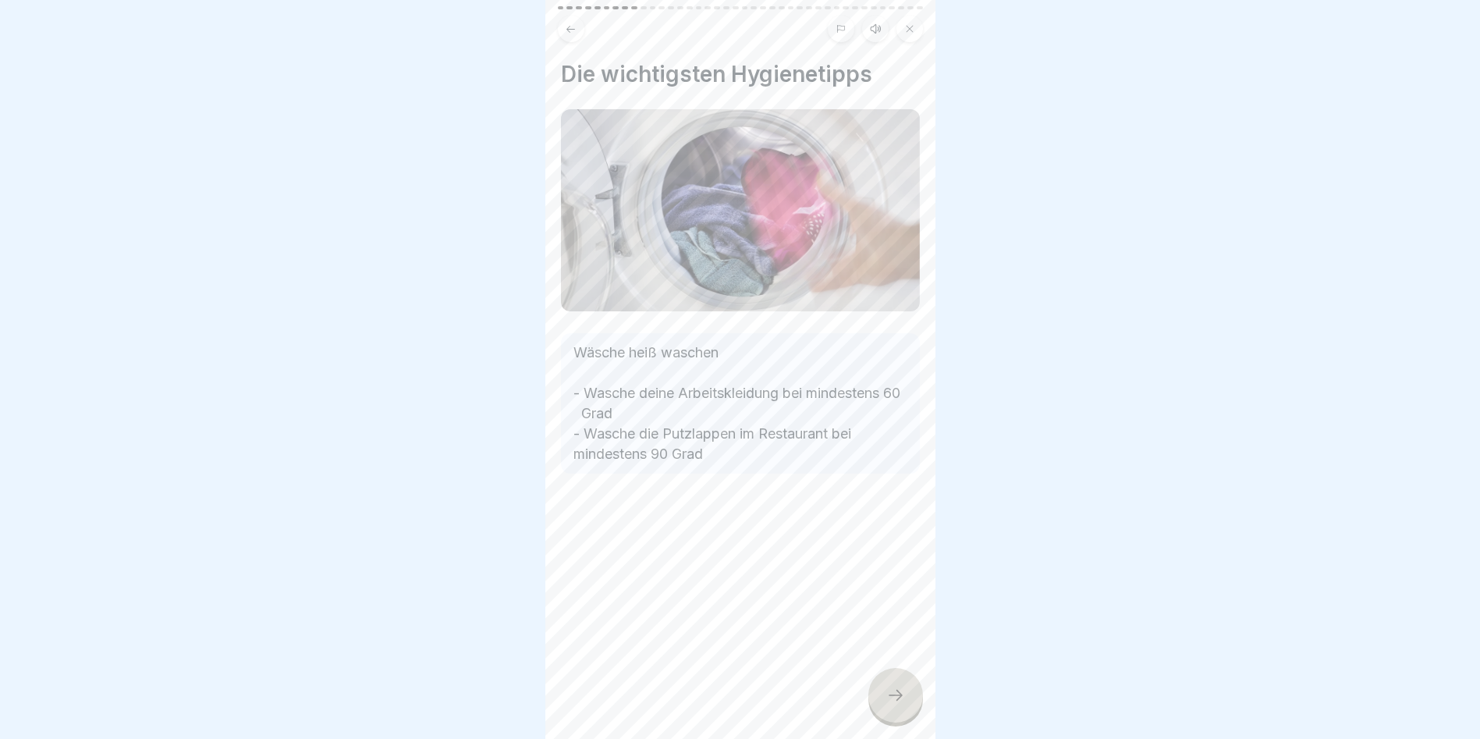
click at [901, 691] on icon at bounding box center [895, 695] width 19 height 19
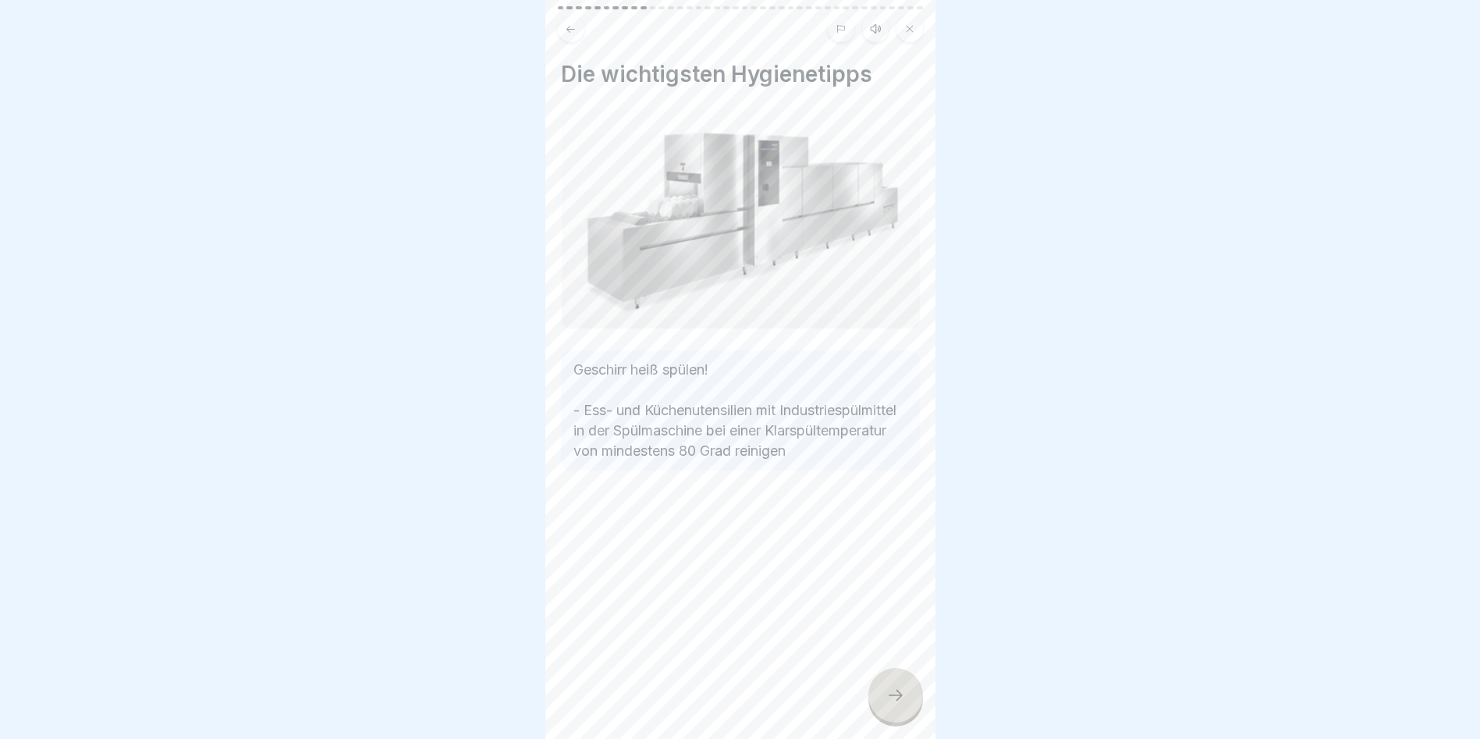
click at [901, 691] on icon at bounding box center [895, 695] width 19 height 19
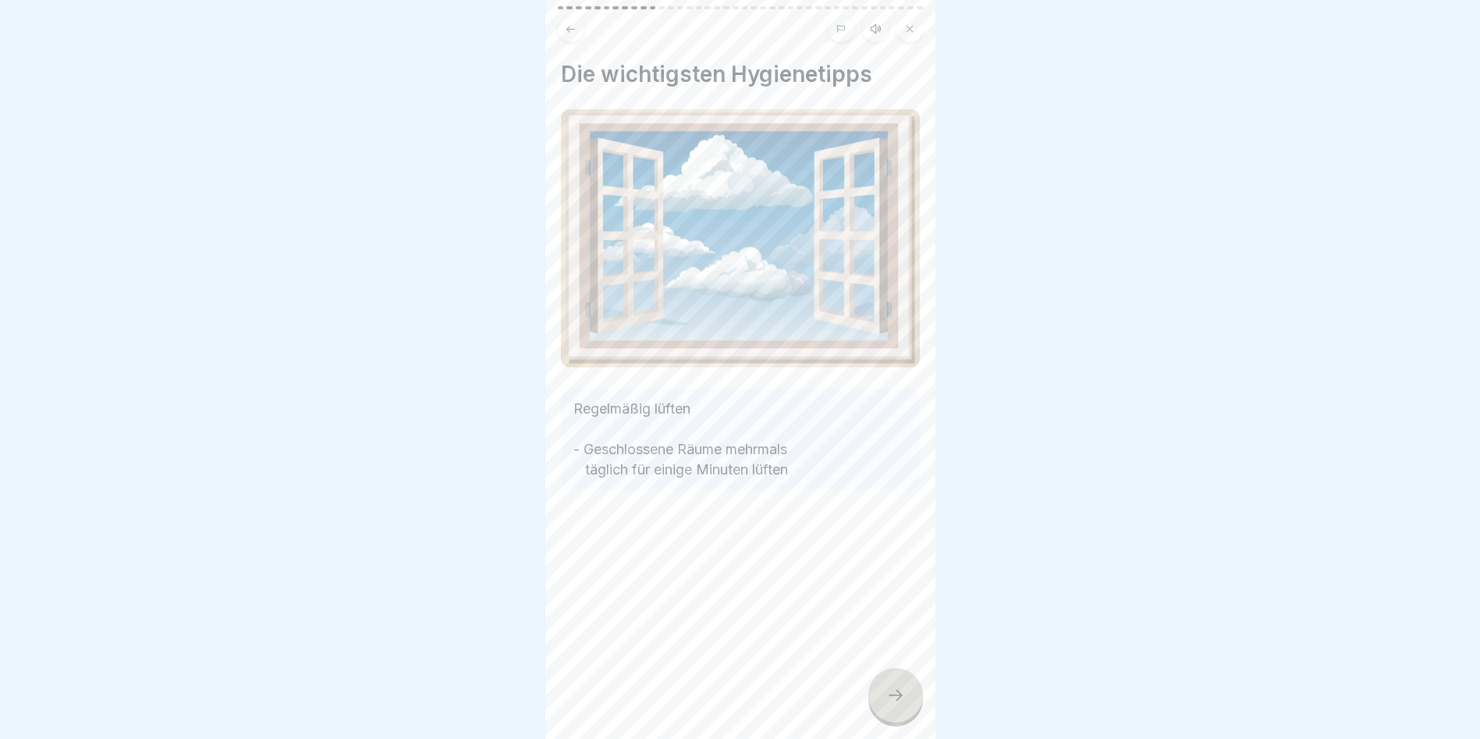
click at [901, 691] on icon at bounding box center [895, 695] width 19 height 19
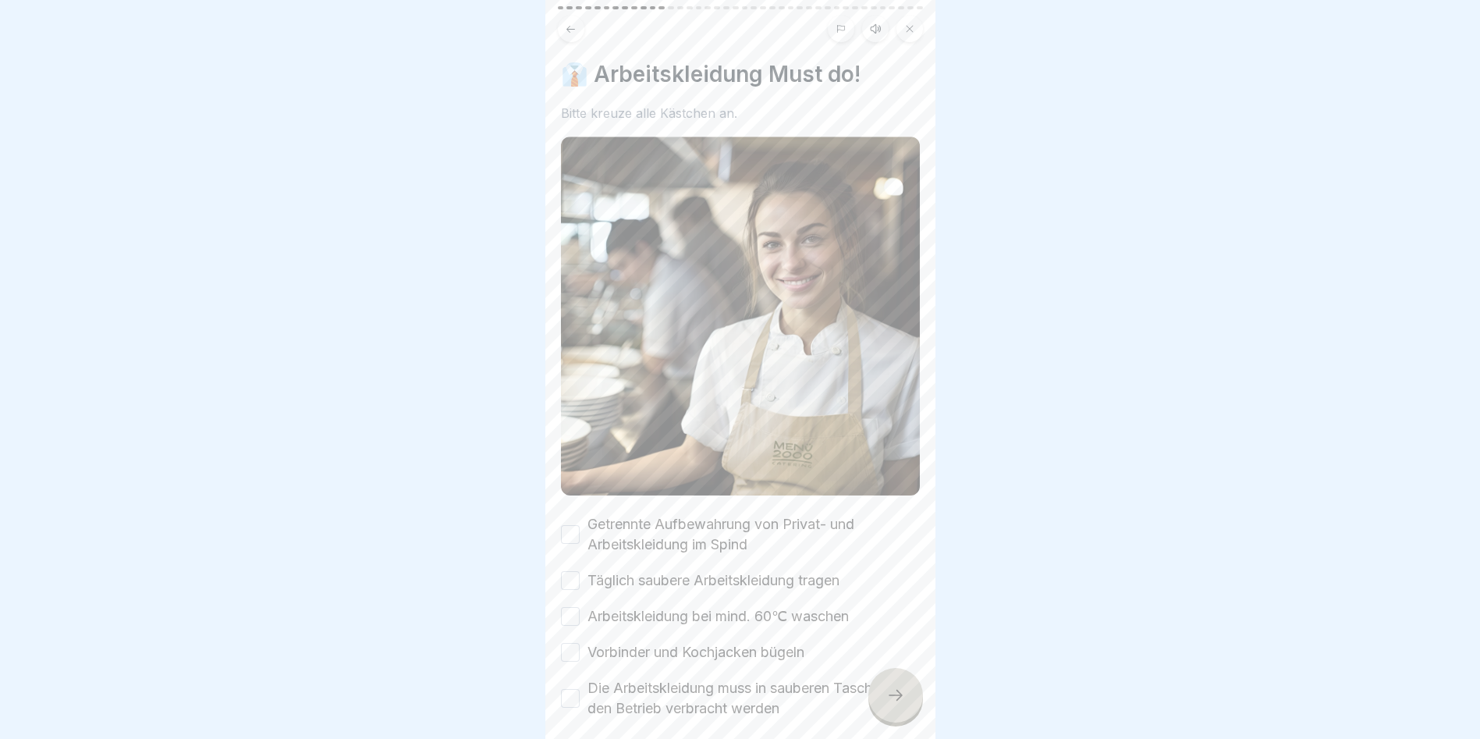
click at [572, 525] on button "Getrennte Aufbewahrung von Privat- und Arbeitskleidung im Spind" at bounding box center [570, 534] width 19 height 19
click at [570, 571] on button "Täglich saubere Arbeitskleidung tragen" at bounding box center [570, 580] width 19 height 19
click at [573, 607] on button "Arbeitskleidung bei mind. 60℃ waschen" at bounding box center [570, 616] width 19 height 19
click at [571, 643] on button "Vorbinder und Kochjacken bügeln" at bounding box center [570, 652] width 19 height 19
click at [570, 689] on button "Die Arbeitskleidung muss in sauberen Taschen in den Betrieb verbracht werden" at bounding box center [570, 698] width 19 height 19
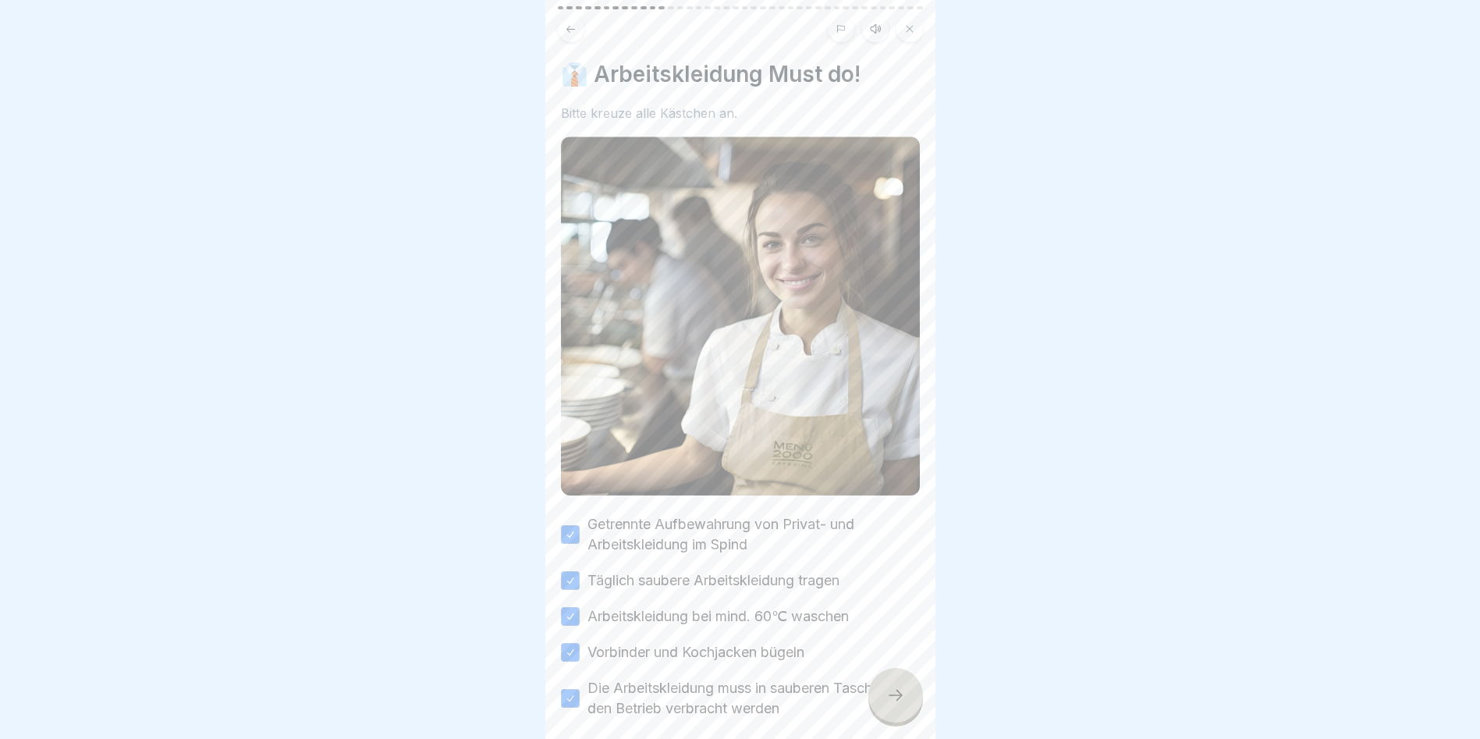
click at [898, 691] on icon at bounding box center [895, 695] width 19 height 19
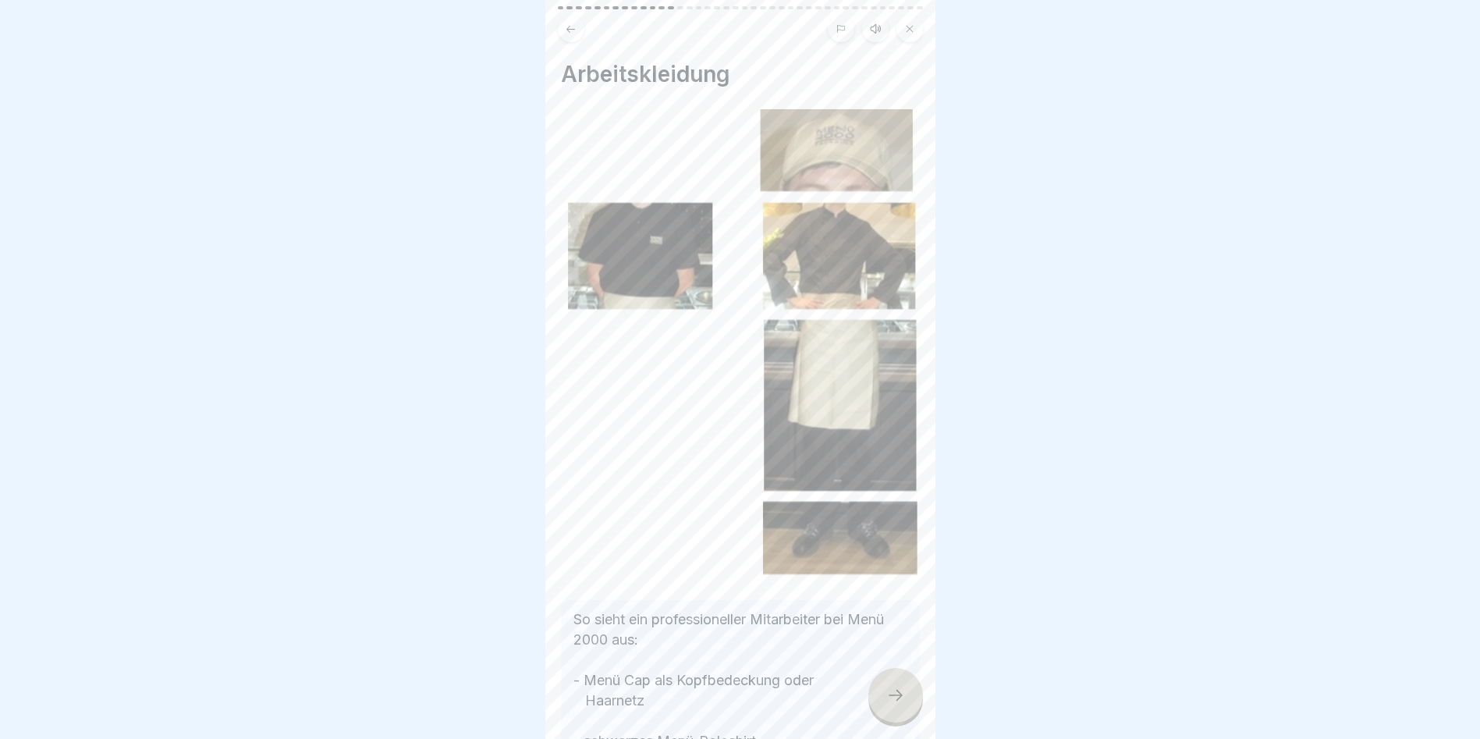
click at [898, 697] on icon at bounding box center [895, 695] width 19 height 19
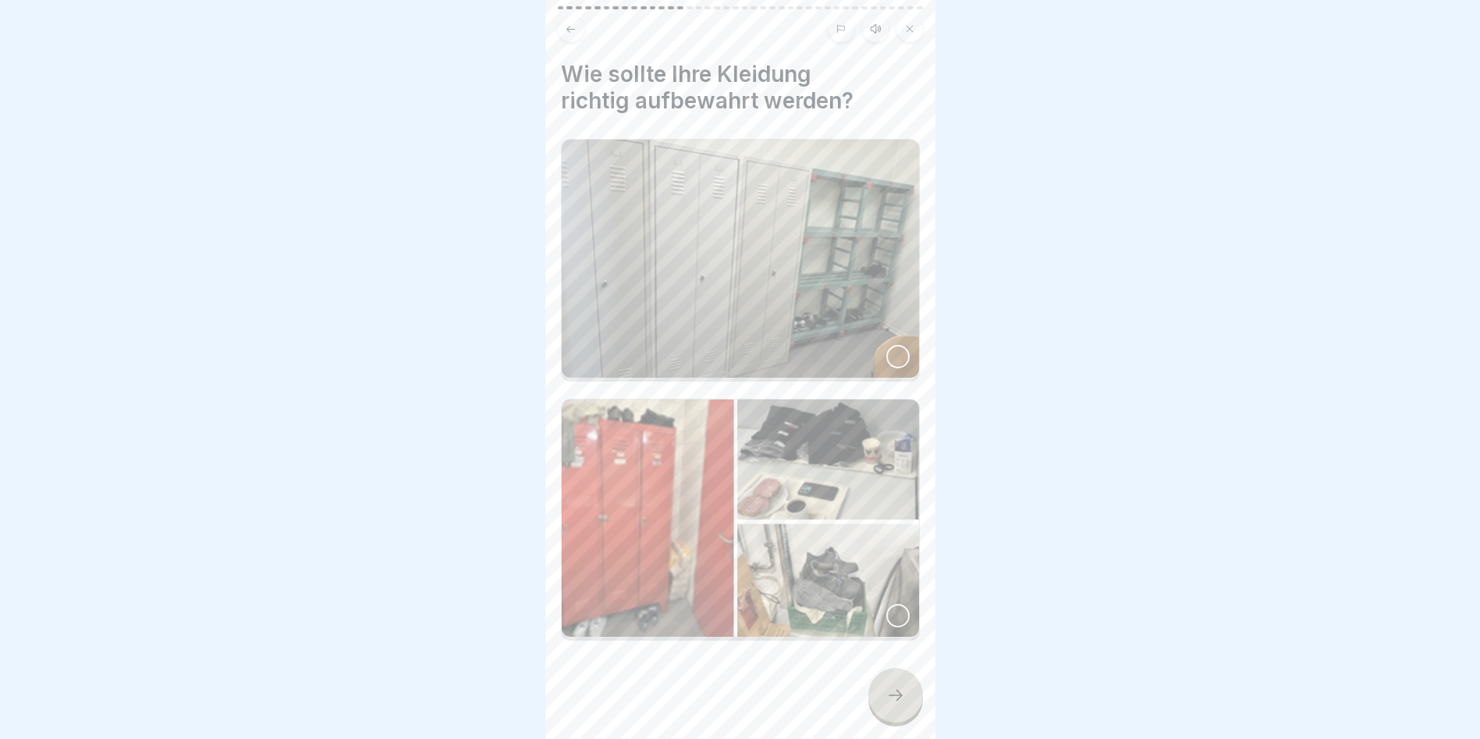
click at [886, 345] on div at bounding box center [897, 356] width 23 height 23
click at [899, 676] on div at bounding box center [895, 695] width 55 height 55
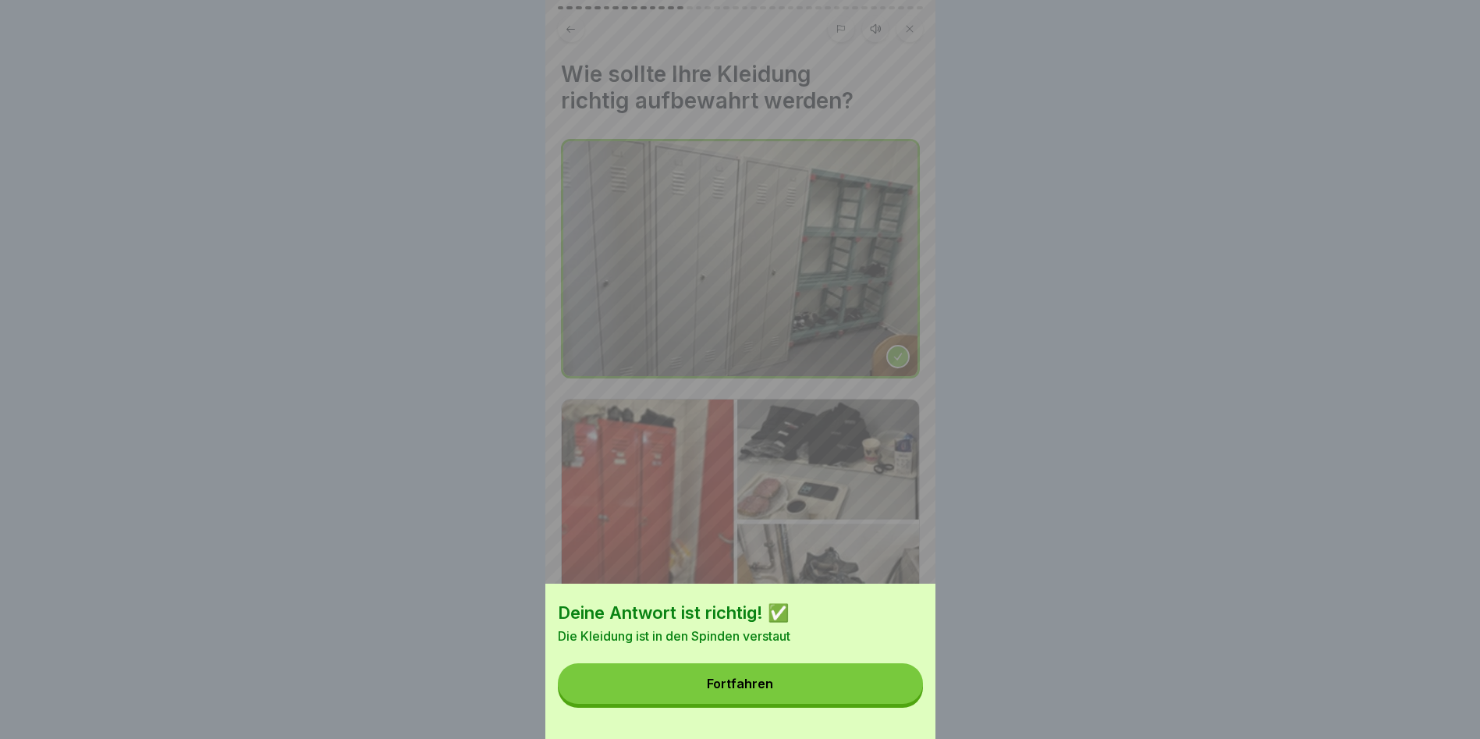
click at [812, 691] on button "Fortfahren" at bounding box center [740, 683] width 365 height 41
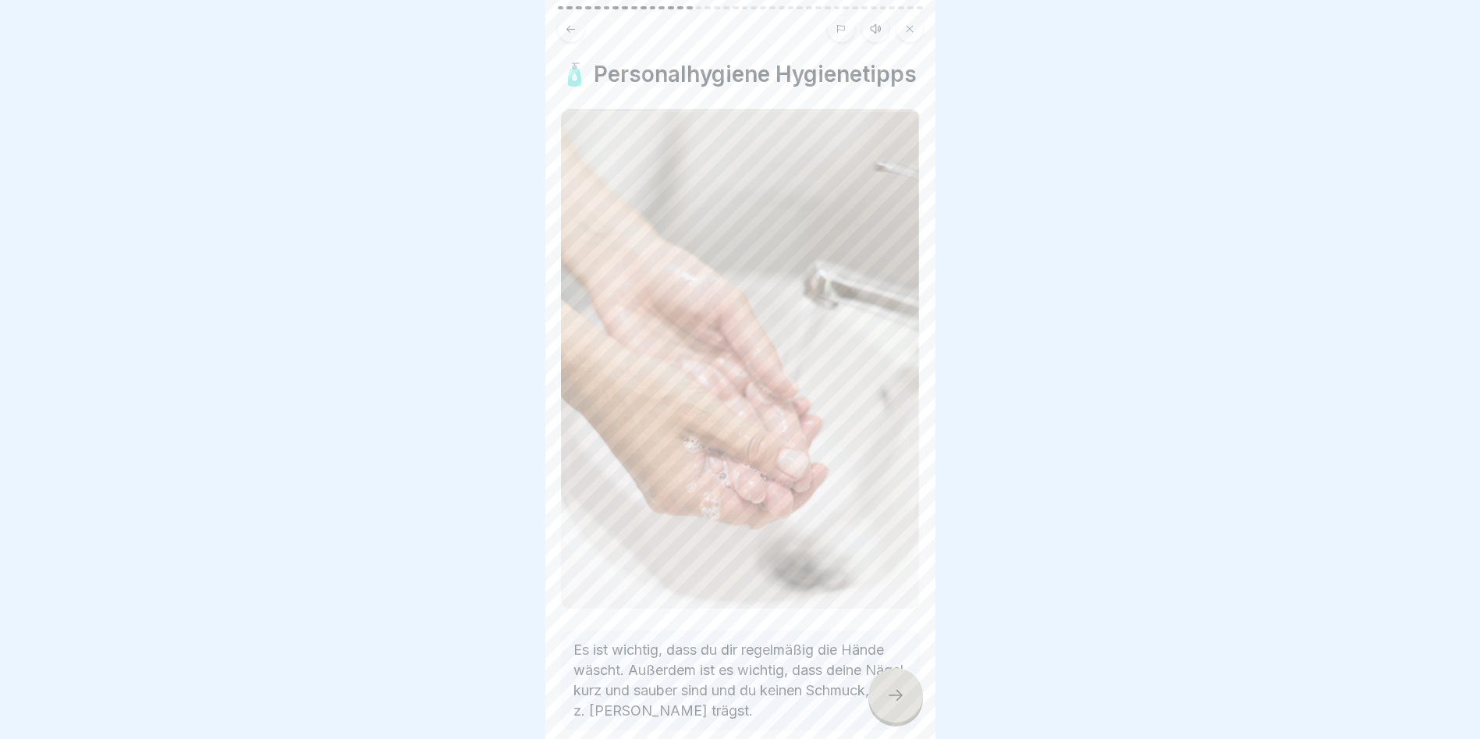
click at [900, 686] on div at bounding box center [895, 695] width 55 height 55
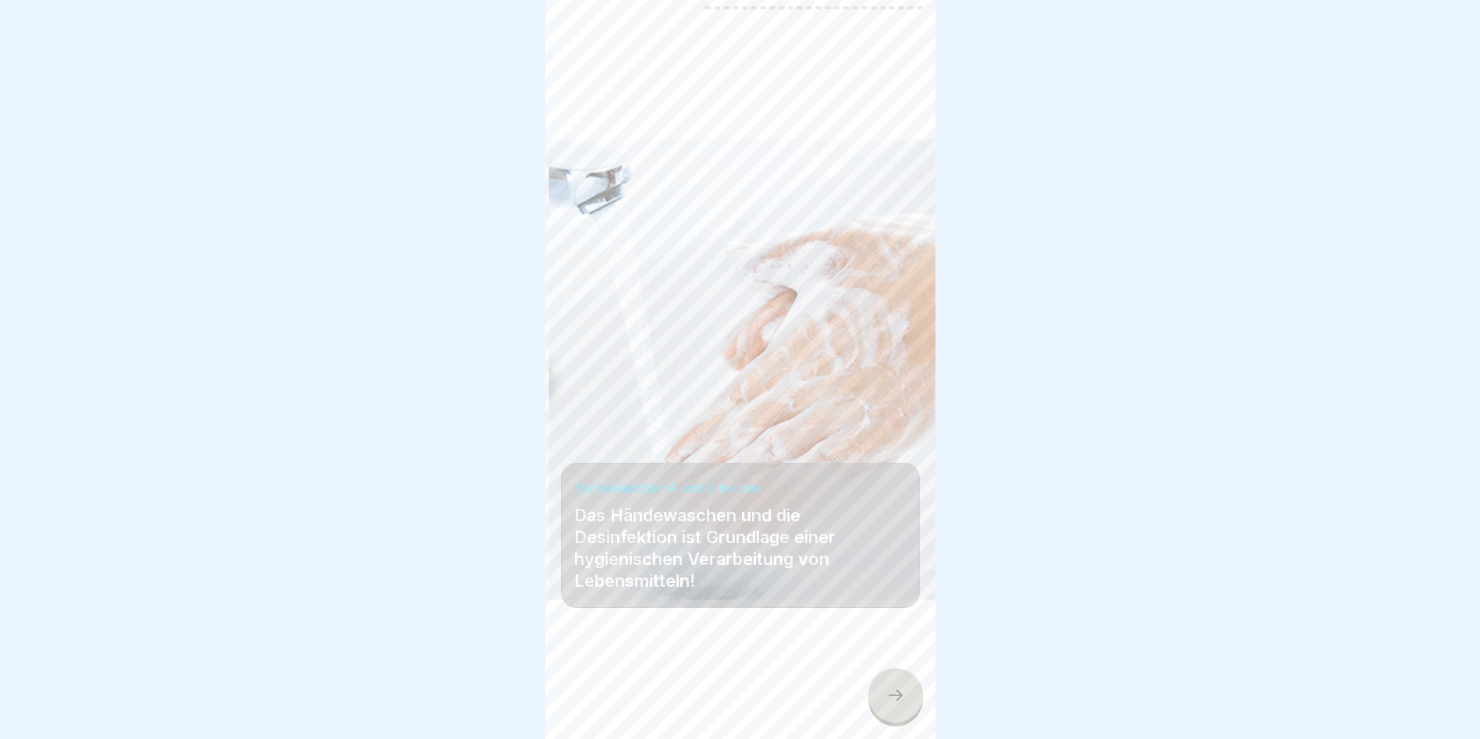
click at [900, 686] on div at bounding box center [895, 695] width 55 height 55
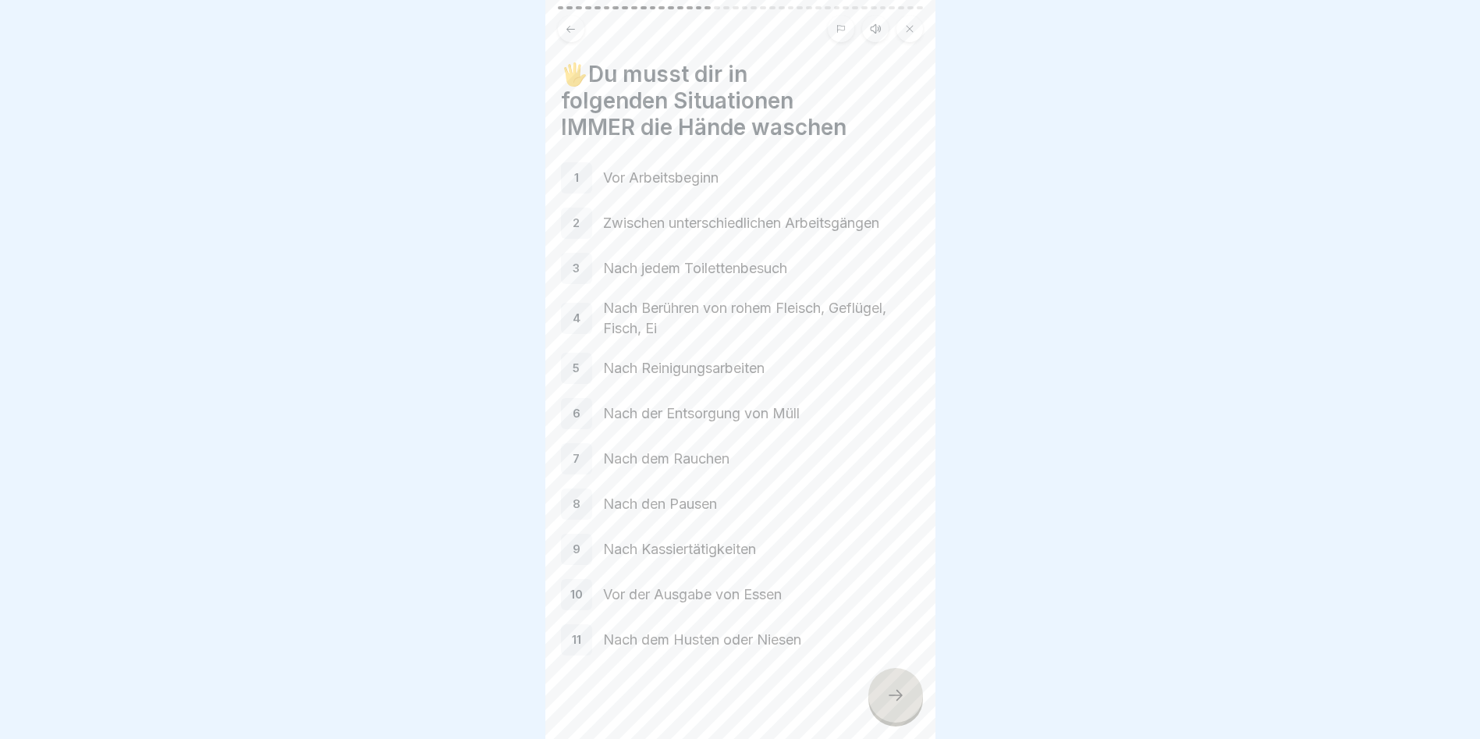
click at [901, 697] on icon at bounding box center [895, 695] width 19 height 19
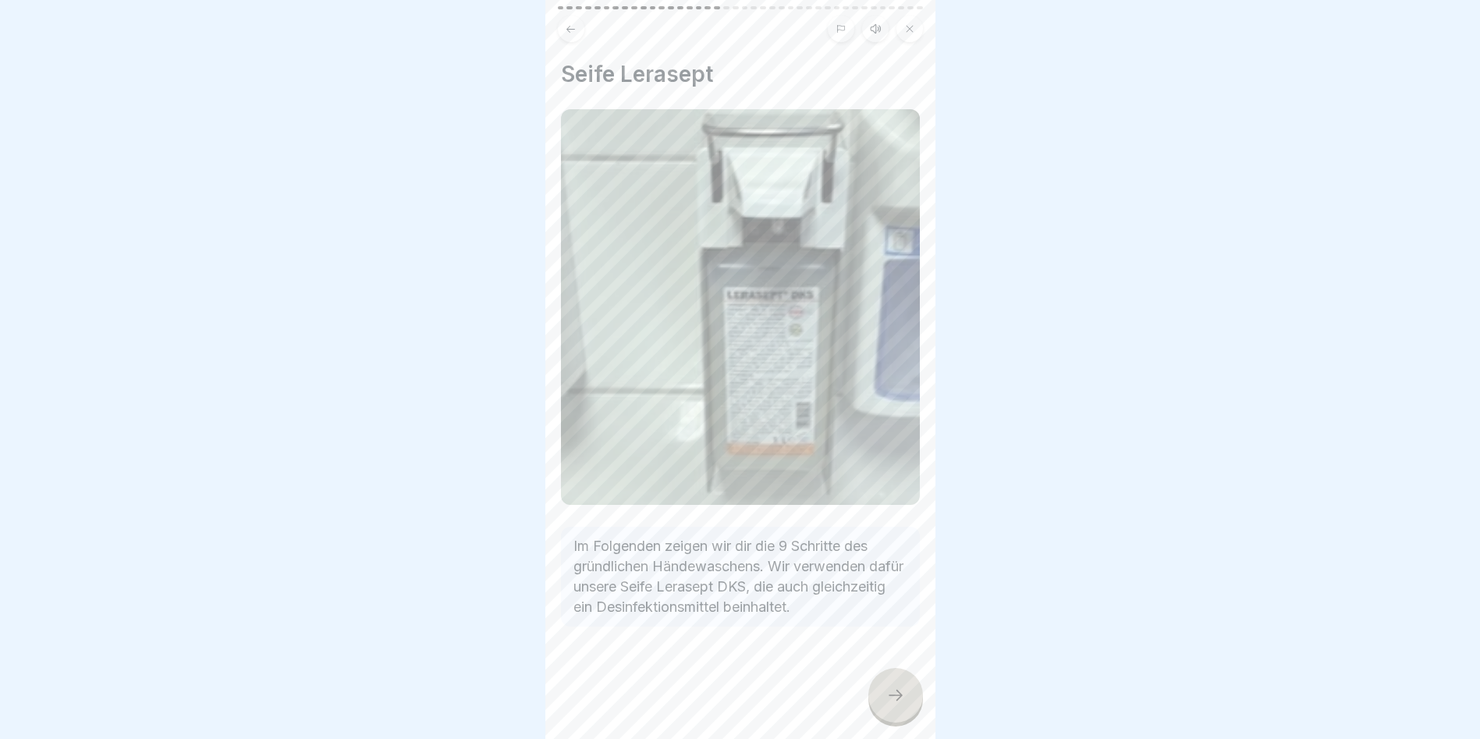
click at [897, 695] on icon at bounding box center [895, 695] width 19 height 19
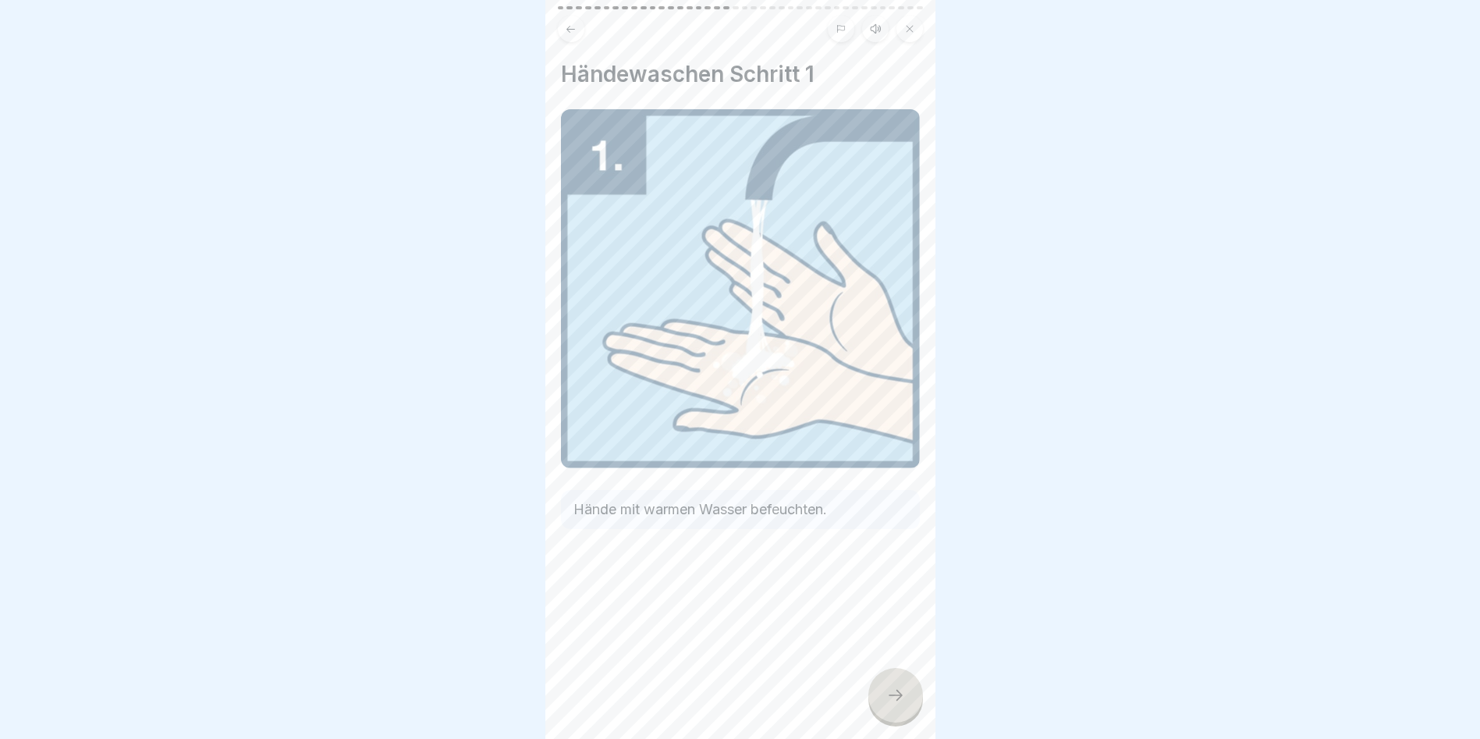
click at [897, 695] on icon at bounding box center [895, 695] width 19 height 19
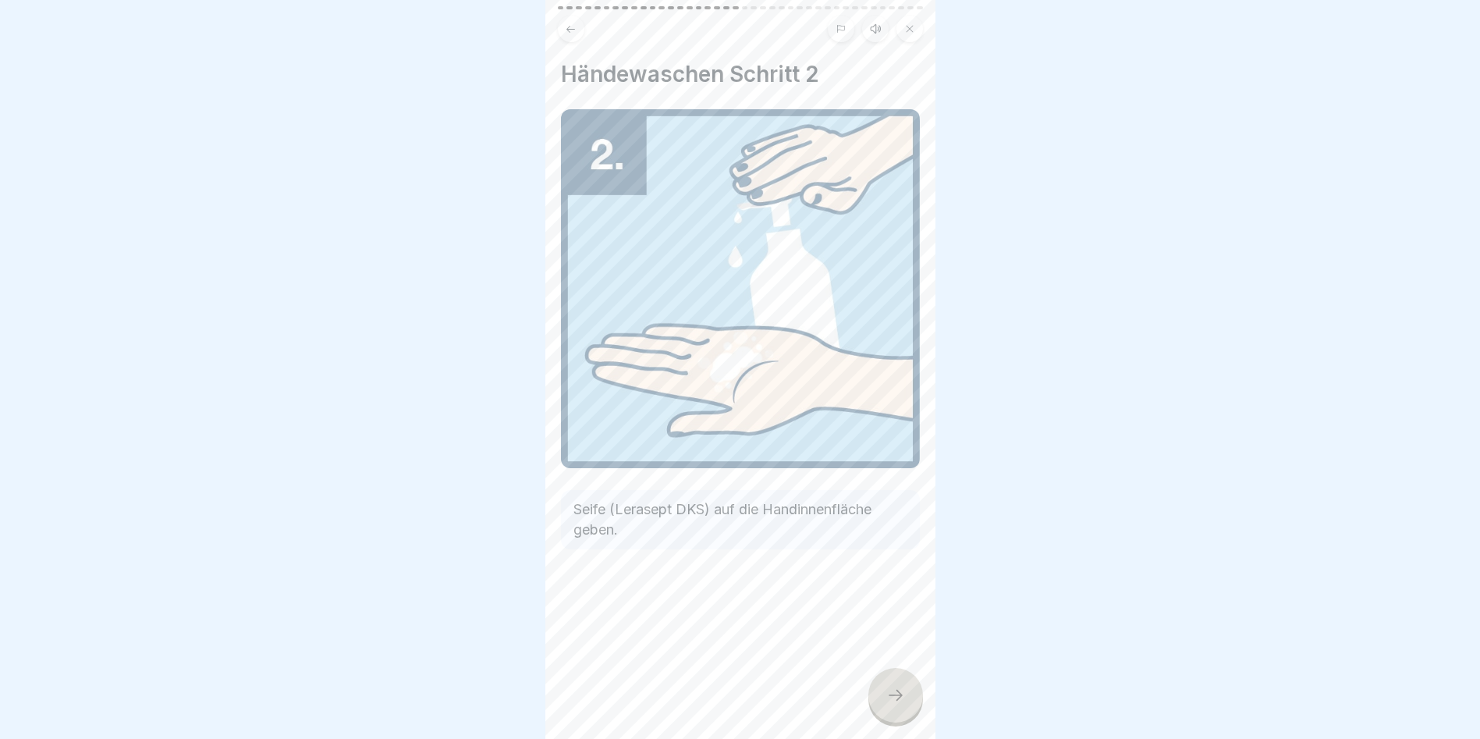
click at [897, 695] on icon at bounding box center [895, 695] width 19 height 19
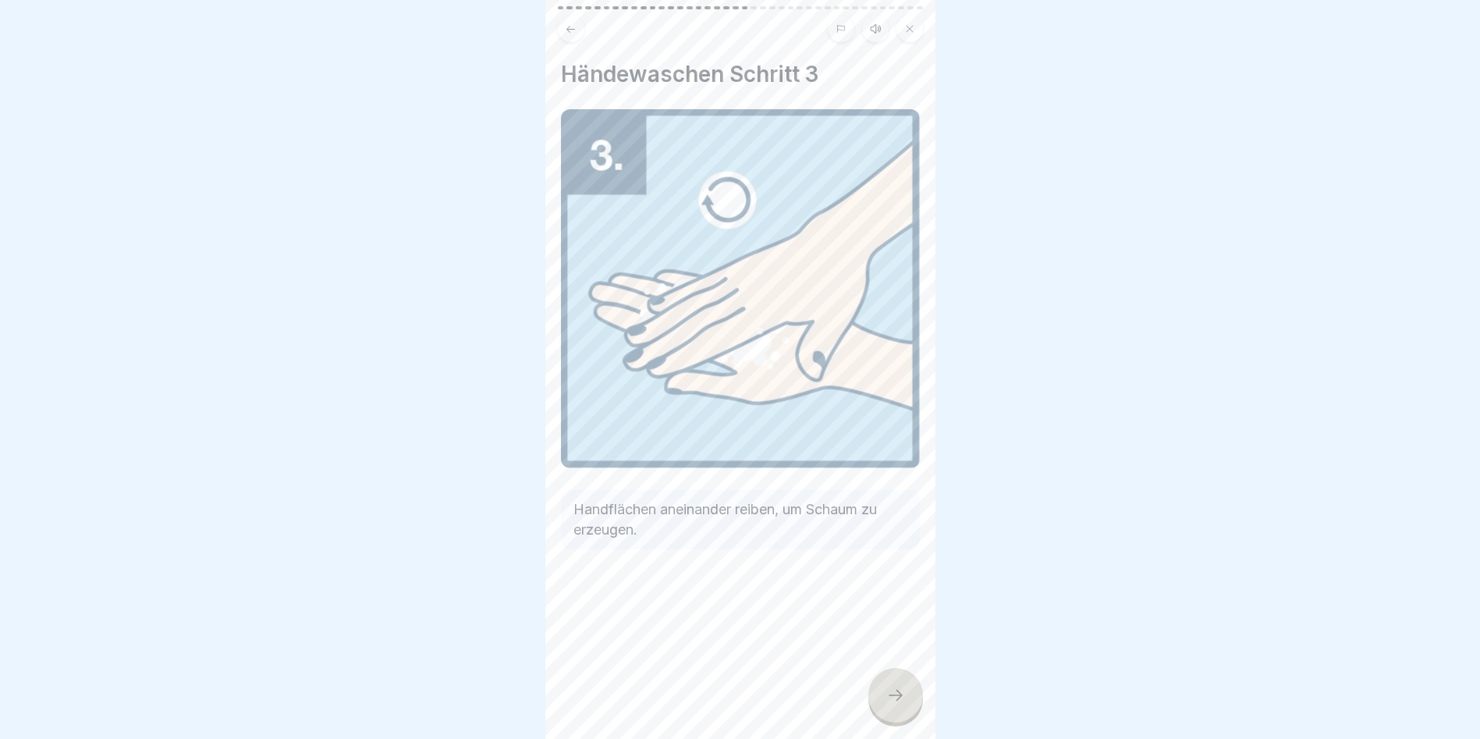
click at [897, 695] on icon at bounding box center [895, 695] width 19 height 19
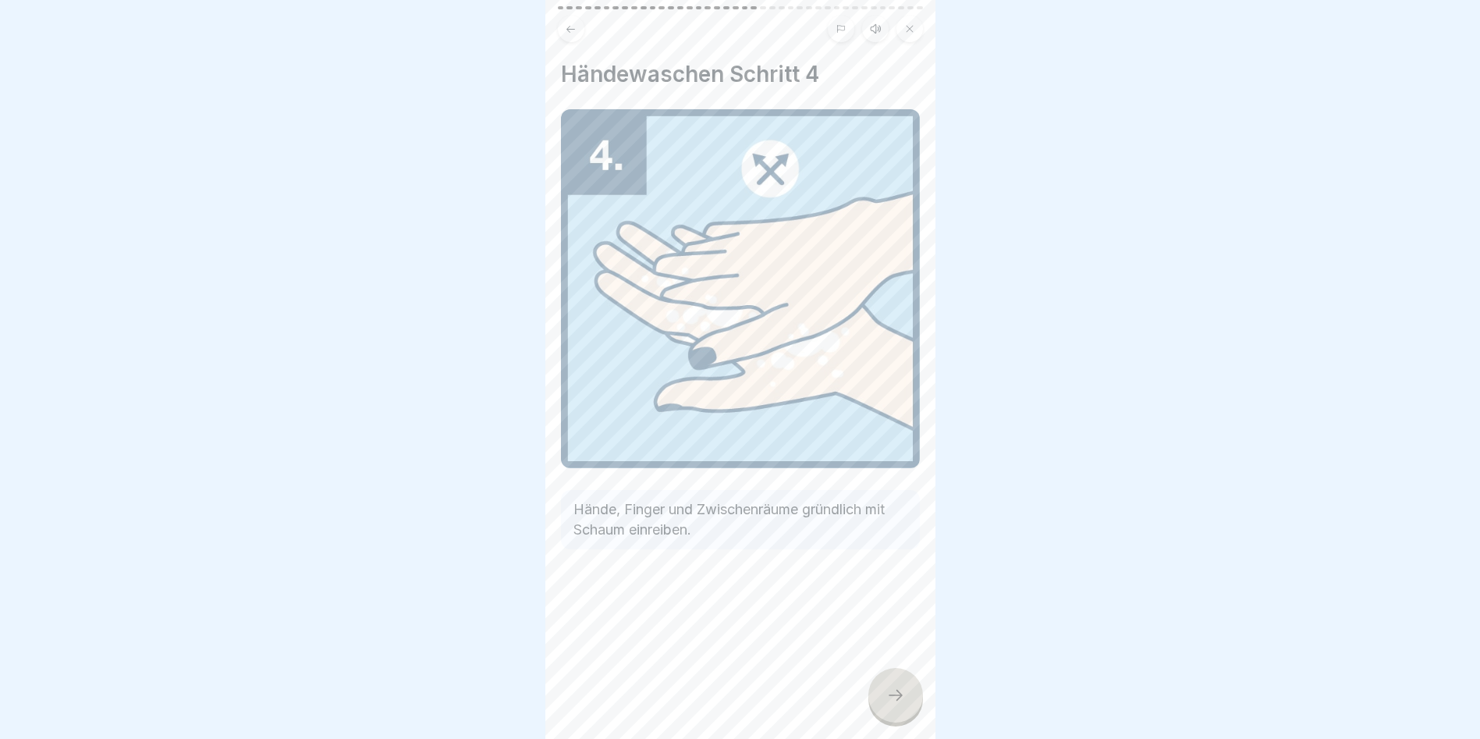
click at [897, 695] on icon at bounding box center [895, 695] width 19 height 19
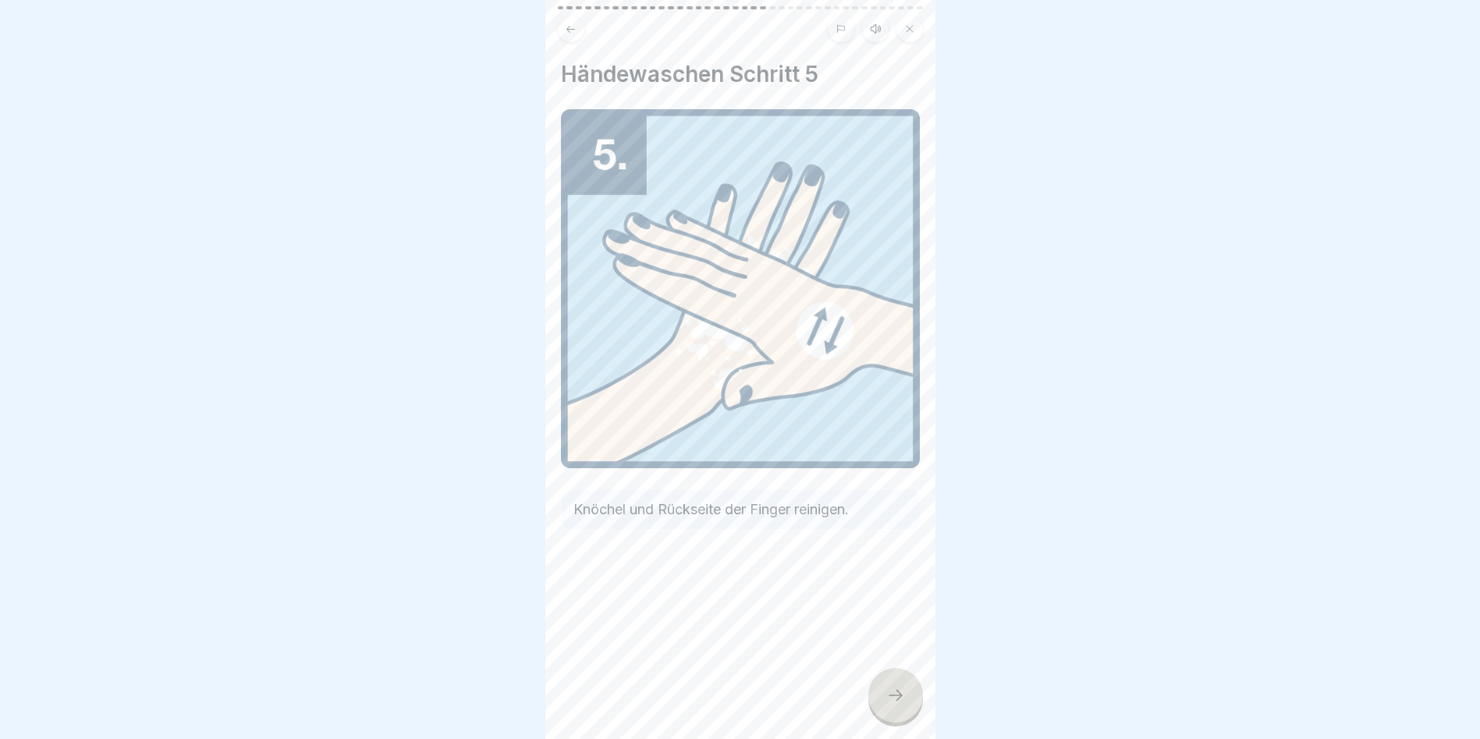
click at [897, 695] on icon at bounding box center [895, 695] width 19 height 19
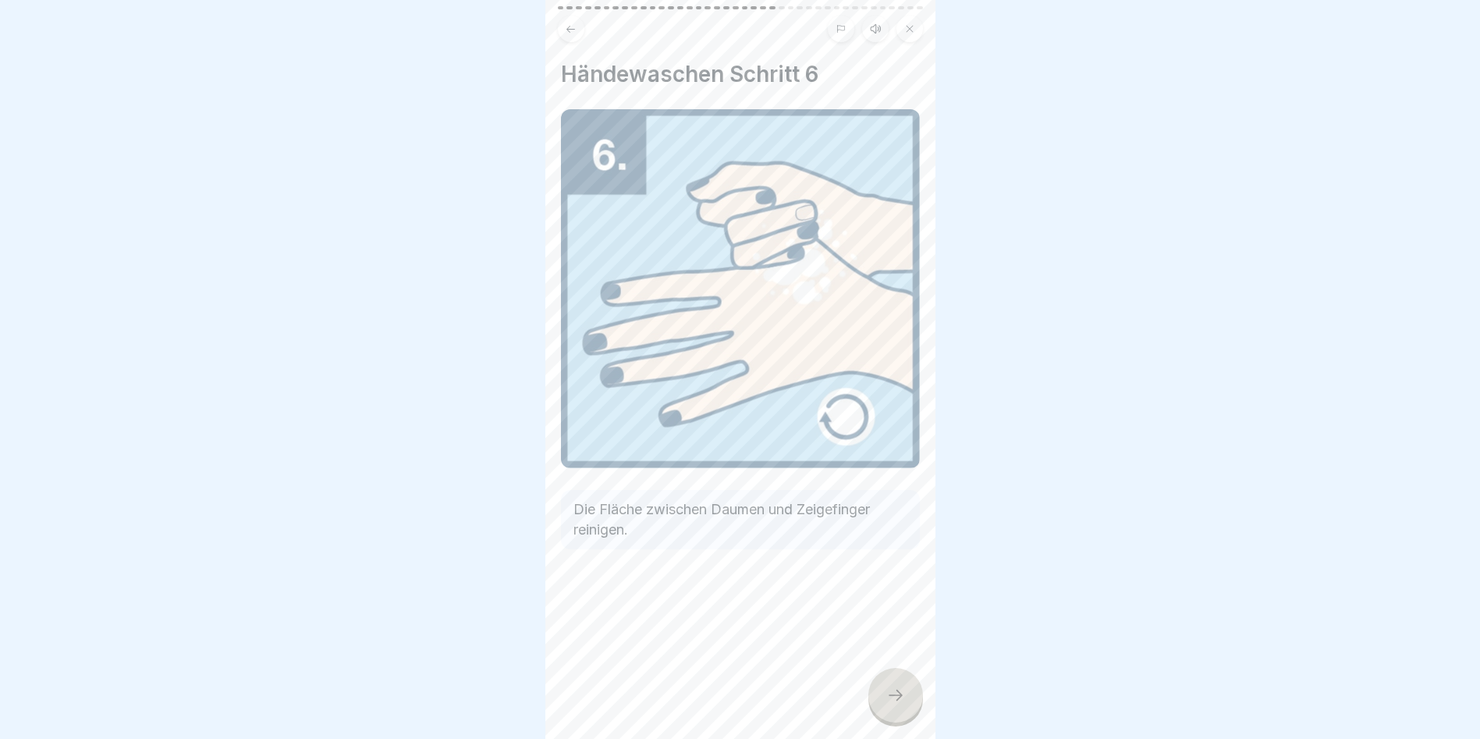
click at [897, 695] on icon at bounding box center [895, 695] width 19 height 19
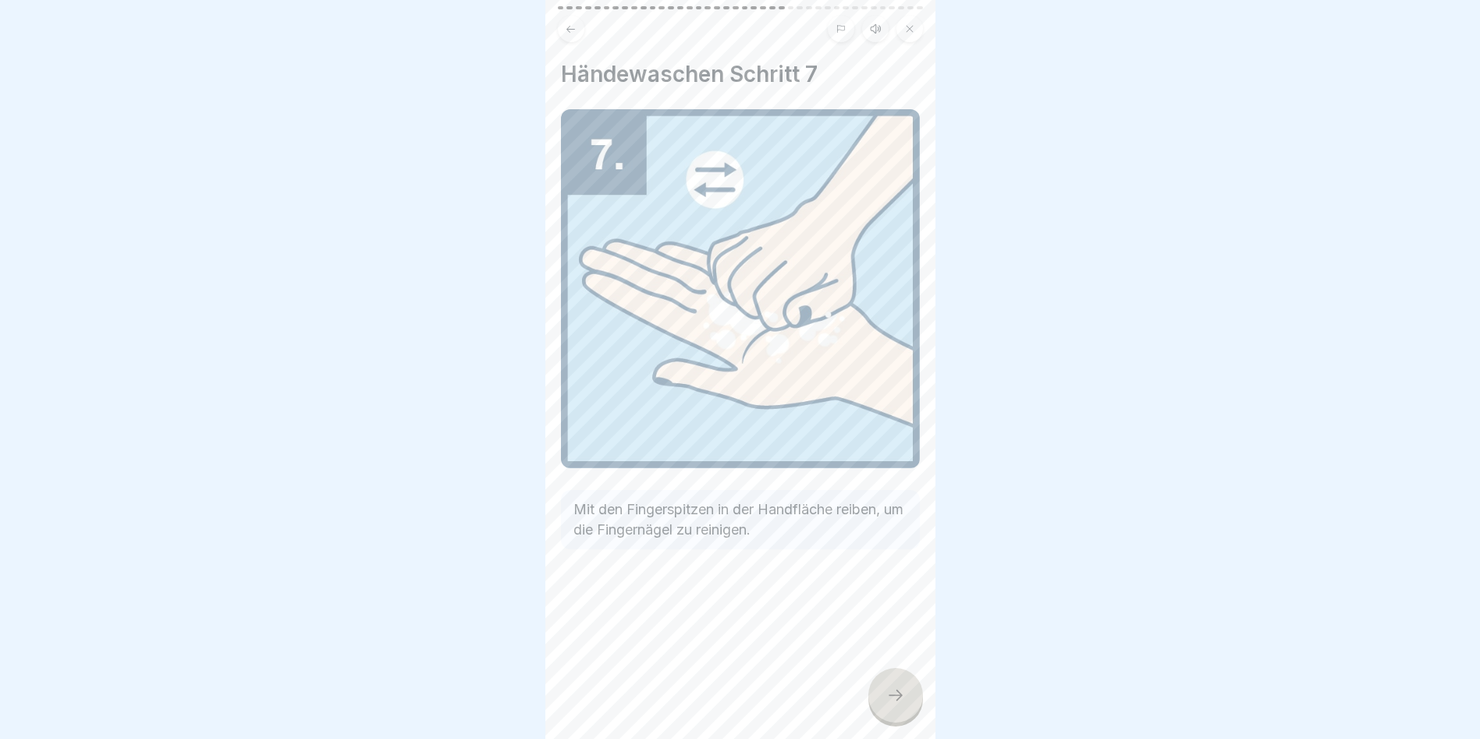
click at [897, 695] on icon at bounding box center [895, 695] width 19 height 19
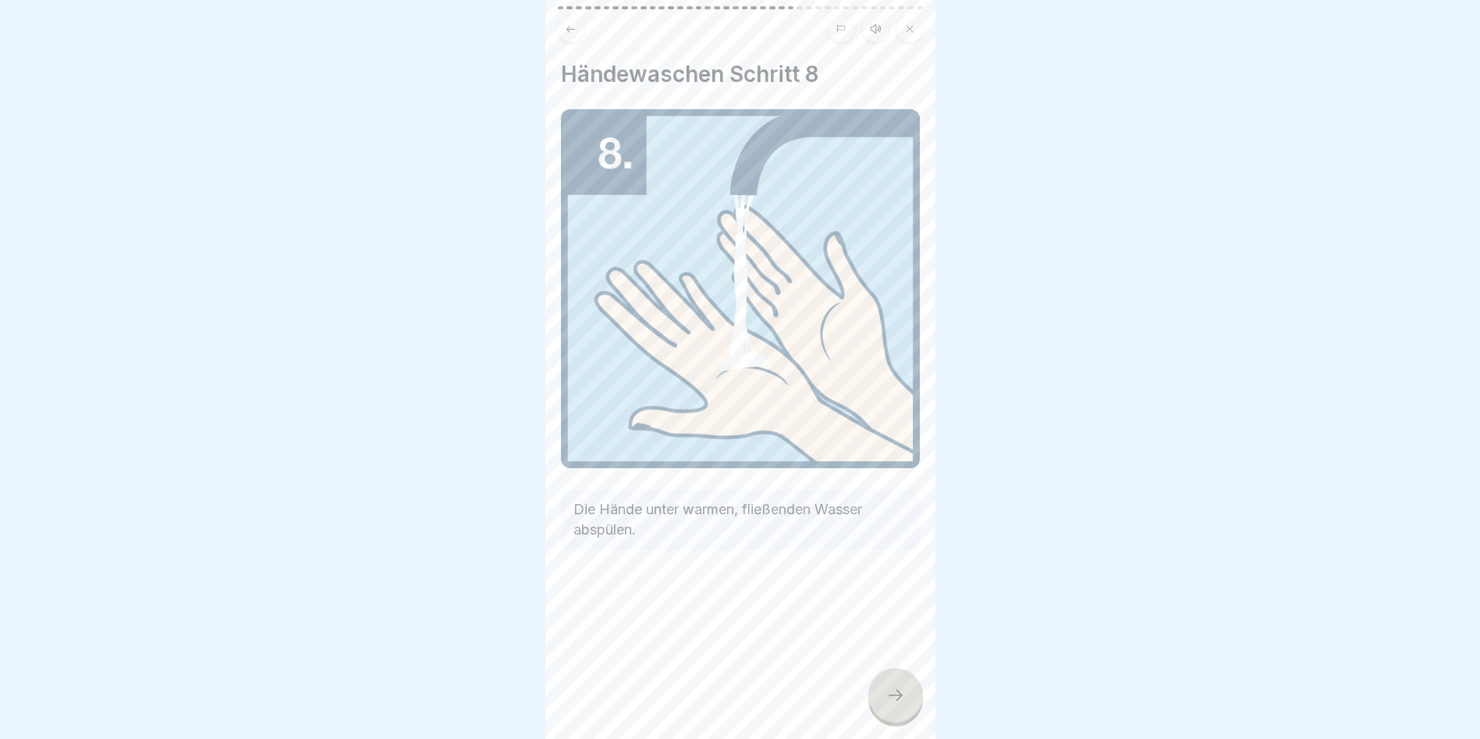
click at [897, 695] on icon at bounding box center [895, 695] width 19 height 19
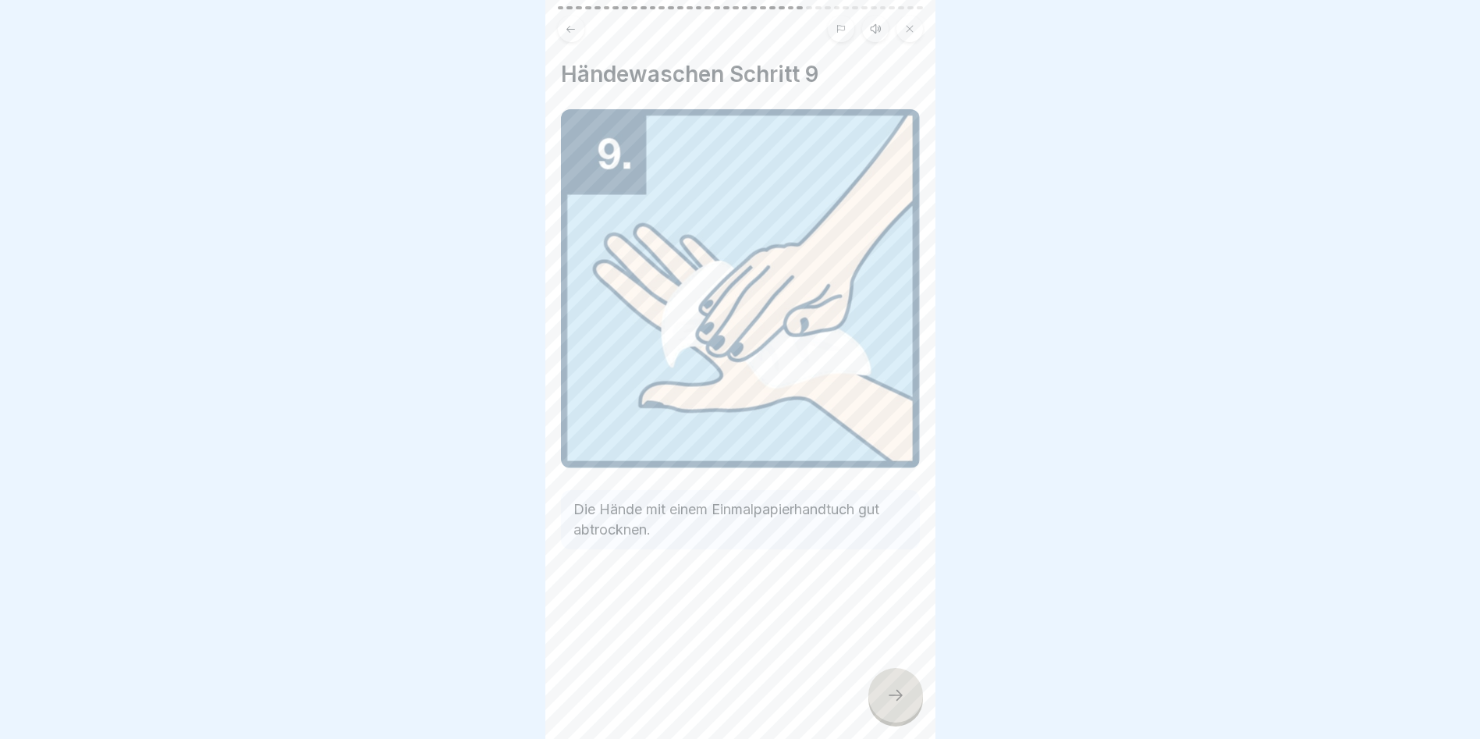
click at [897, 695] on icon at bounding box center [895, 695] width 19 height 19
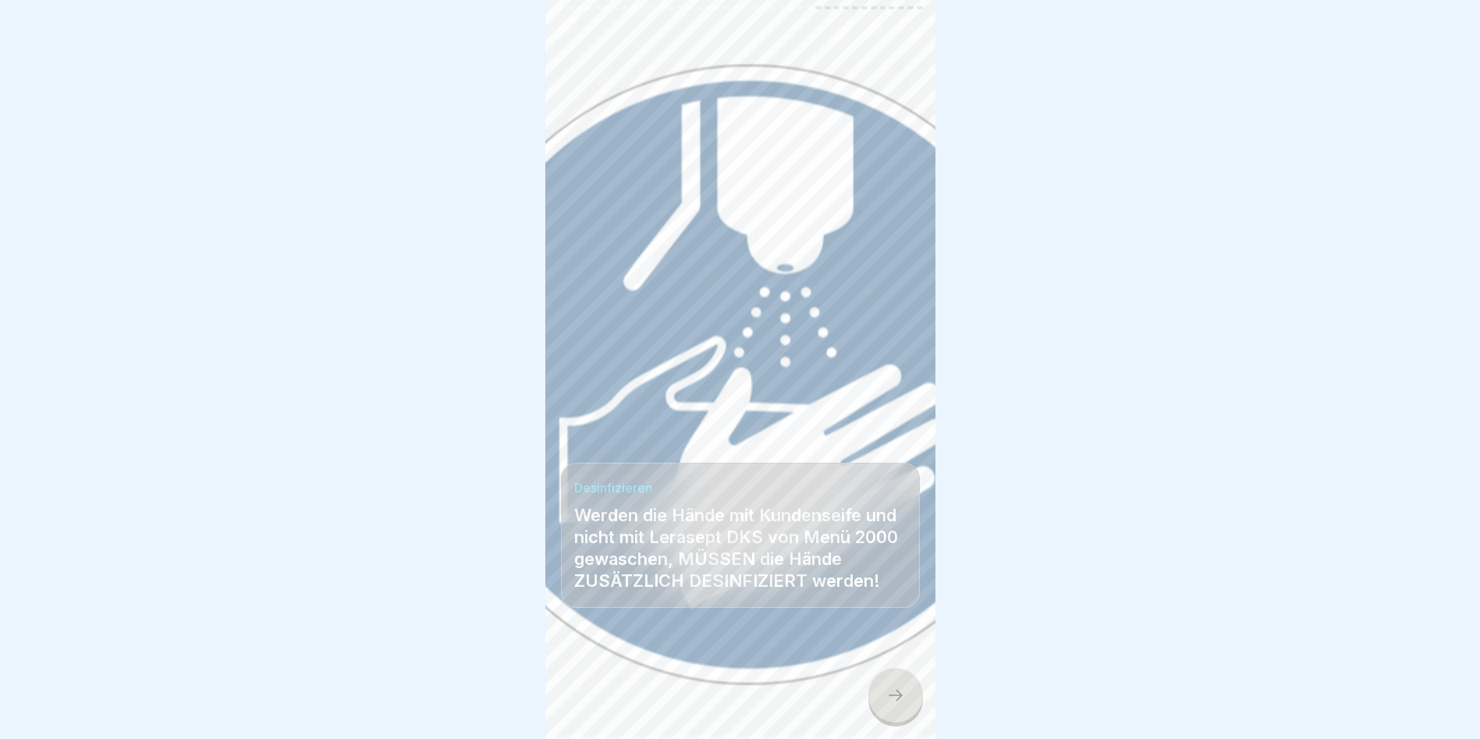
click at [897, 695] on icon at bounding box center [895, 695] width 19 height 19
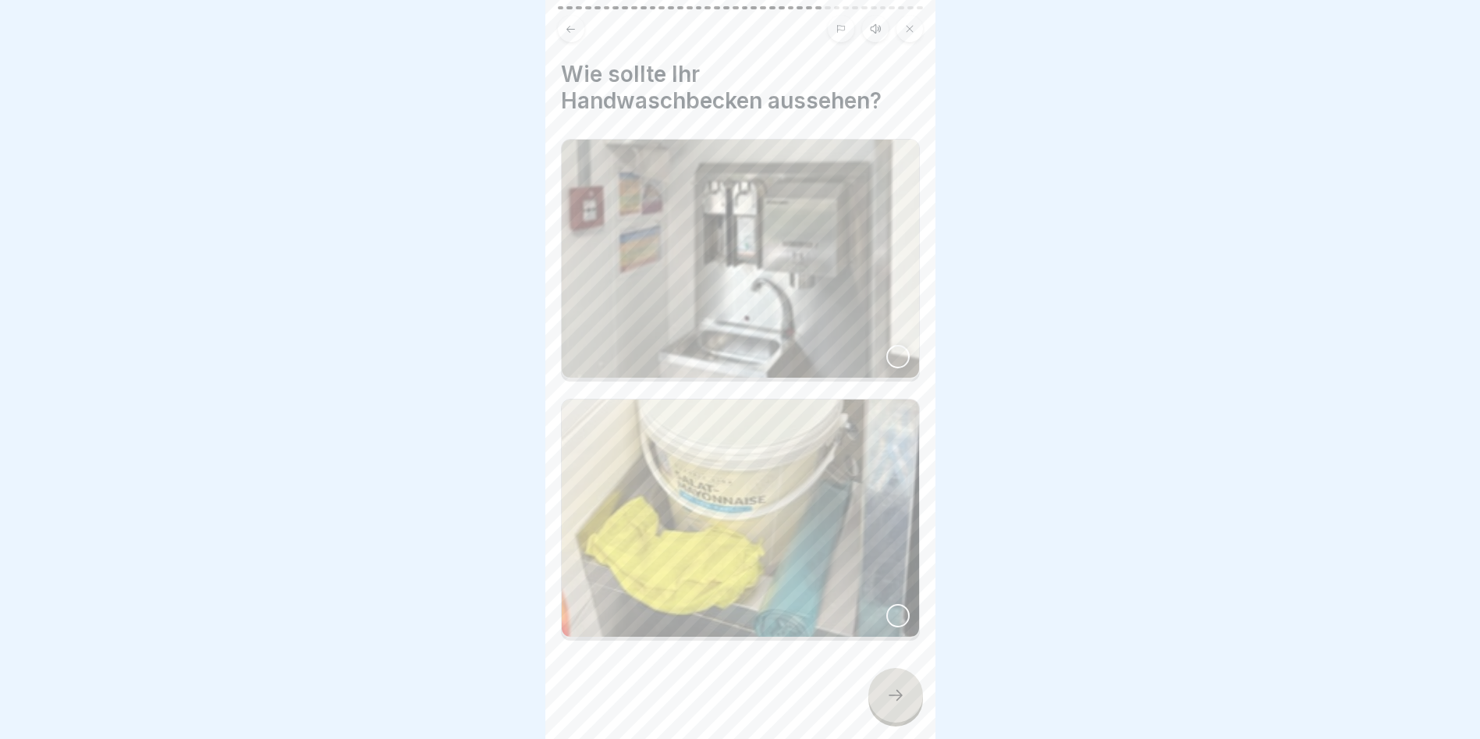
click at [897, 695] on icon at bounding box center [895, 695] width 19 height 19
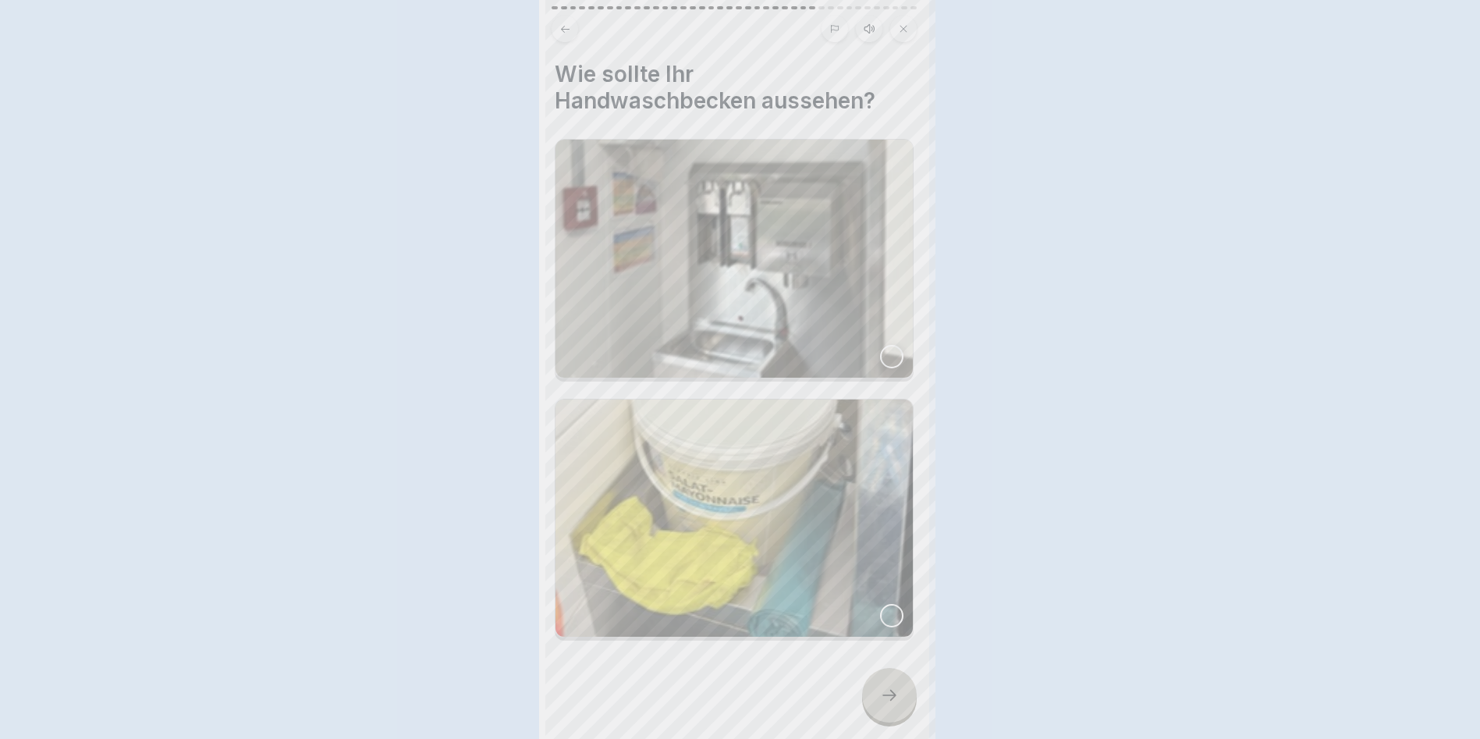
scroll to position [0, 0]
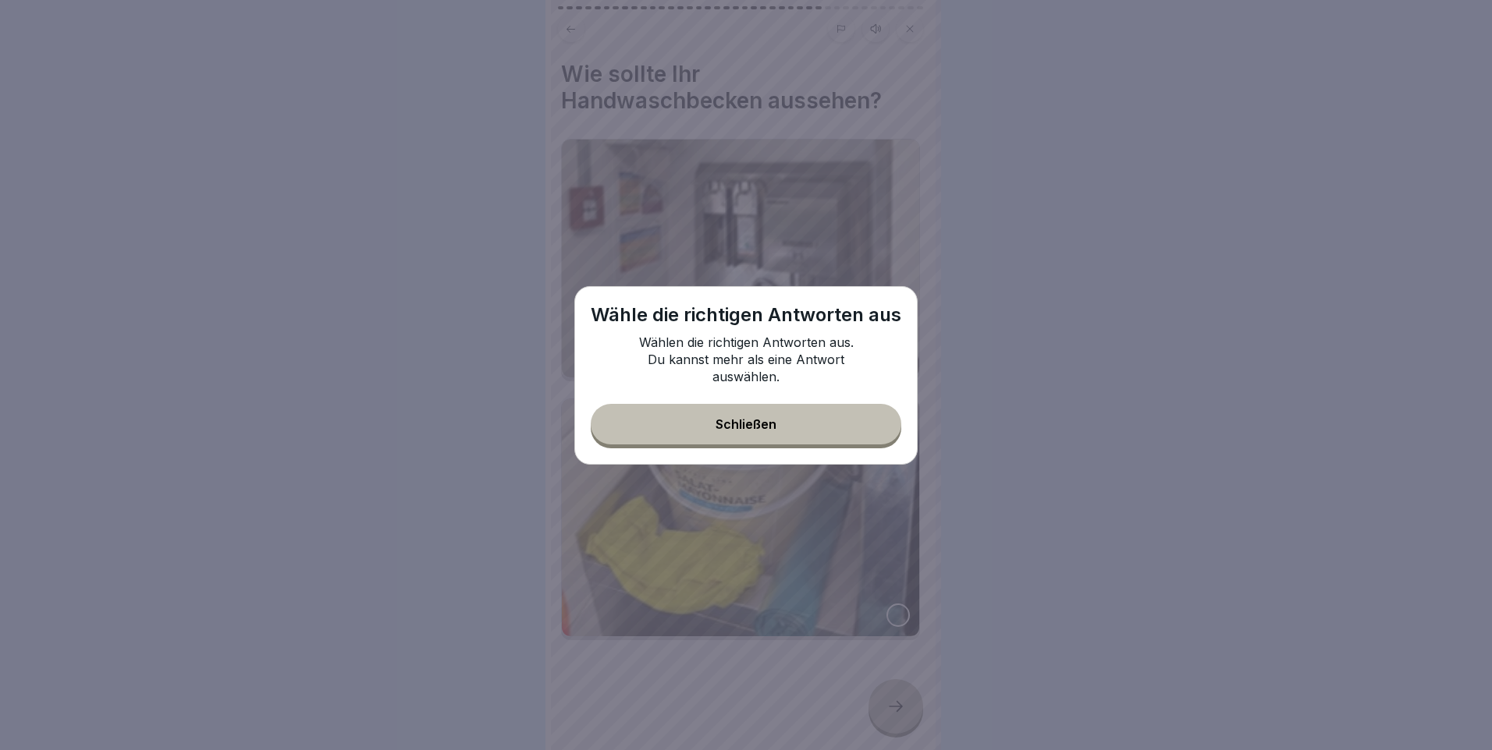
click at [785, 429] on button "Schließen" at bounding box center [746, 424] width 310 height 41
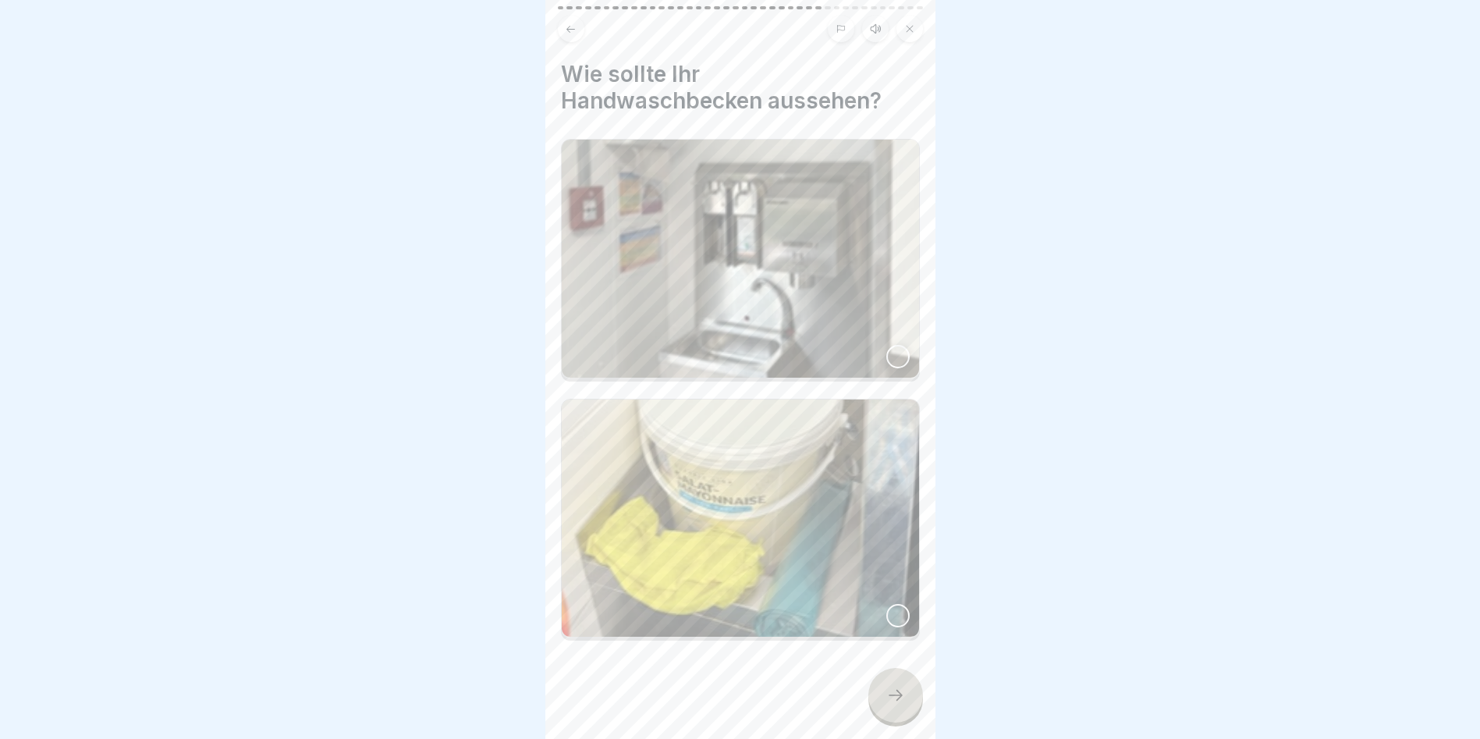
click at [886, 350] on div at bounding box center [897, 356] width 23 height 23
click at [902, 704] on icon at bounding box center [895, 695] width 19 height 19
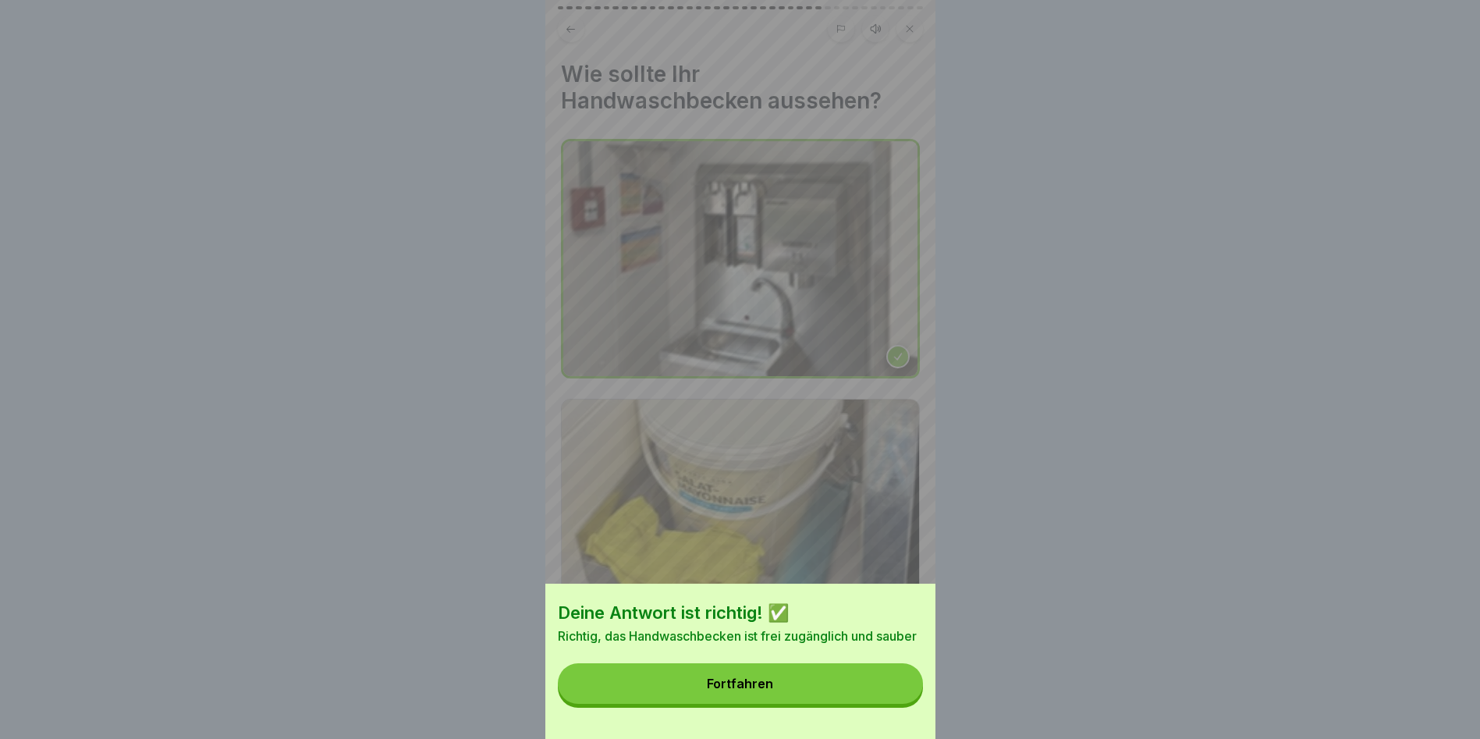
click at [794, 704] on button "Fortfahren" at bounding box center [740, 683] width 365 height 41
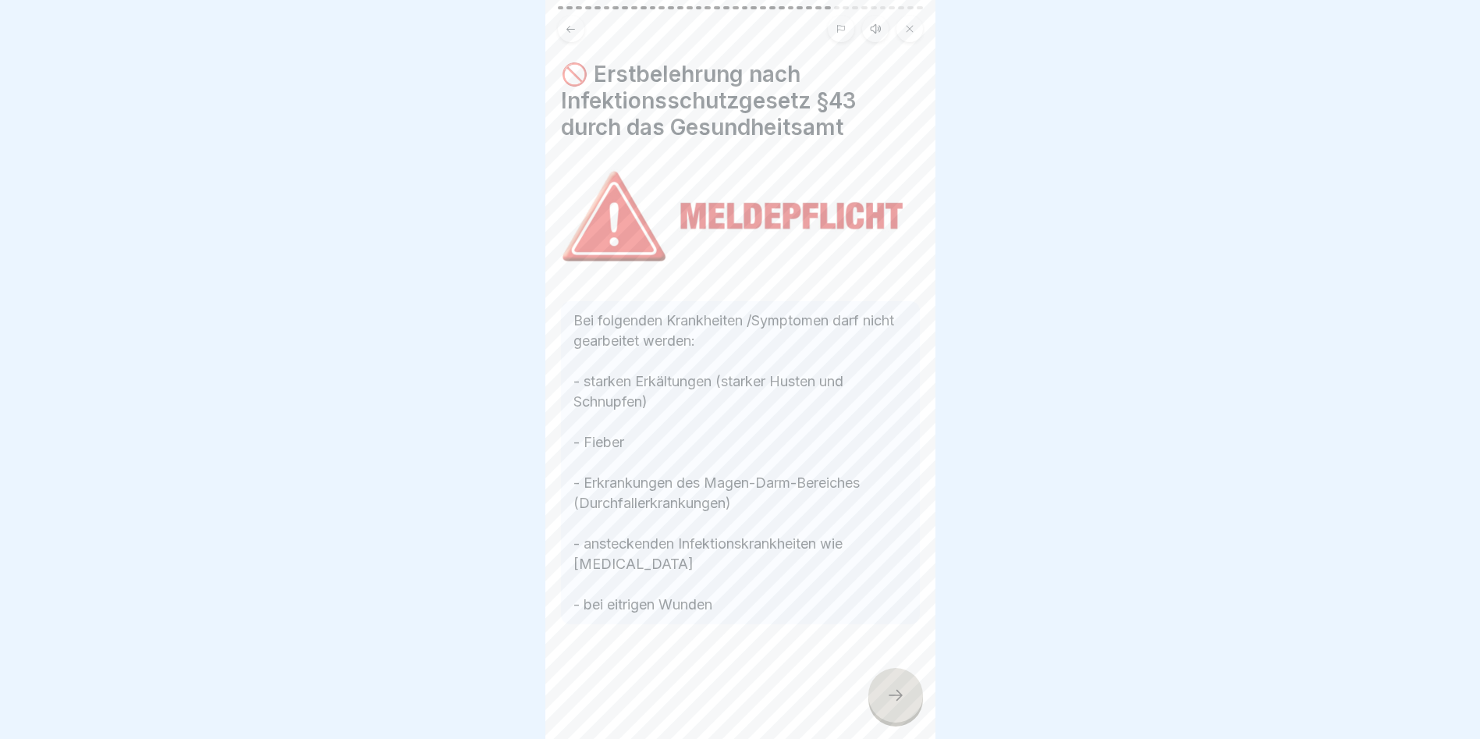
click at [895, 718] on div at bounding box center [895, 695] width 55 height 55
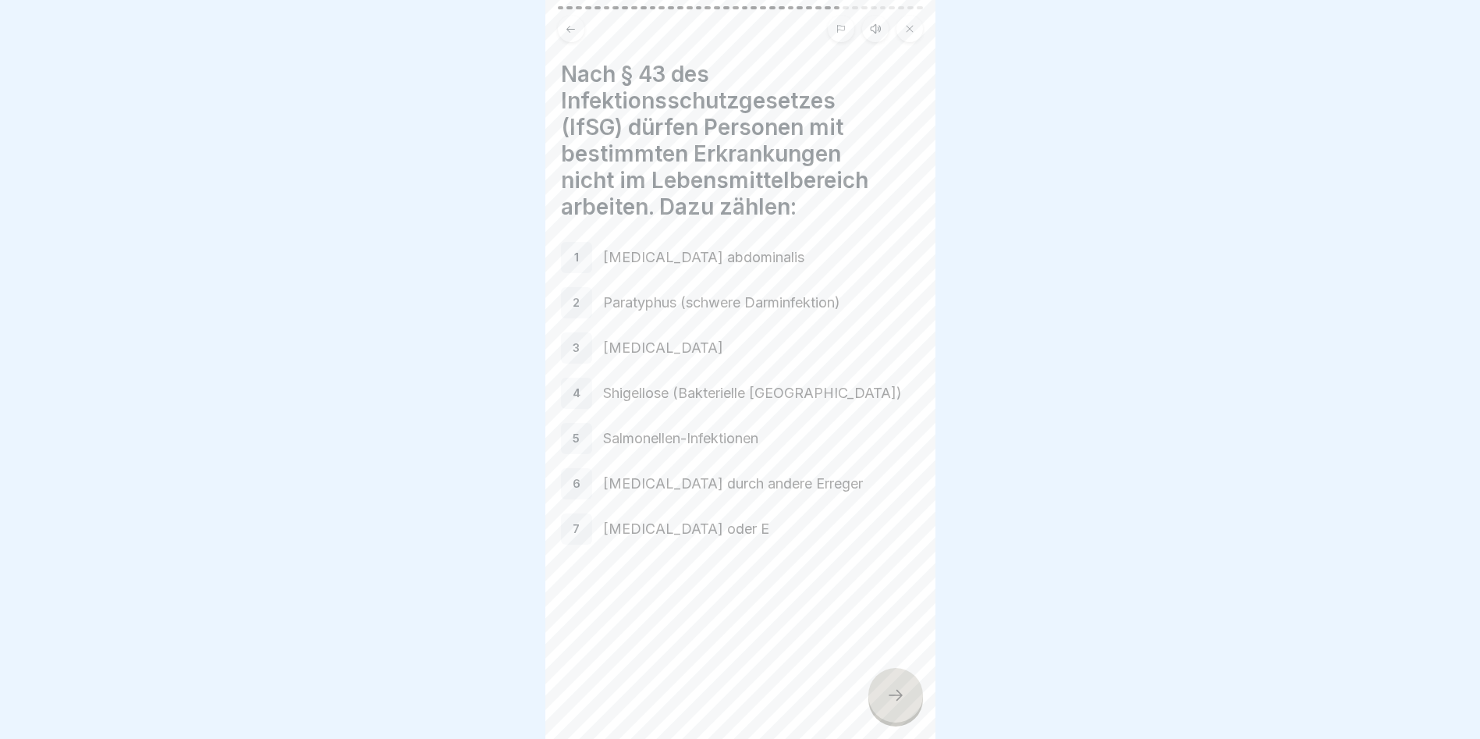
click at [895, 718] on div at bounding box center [895, 695] width 55 height 55
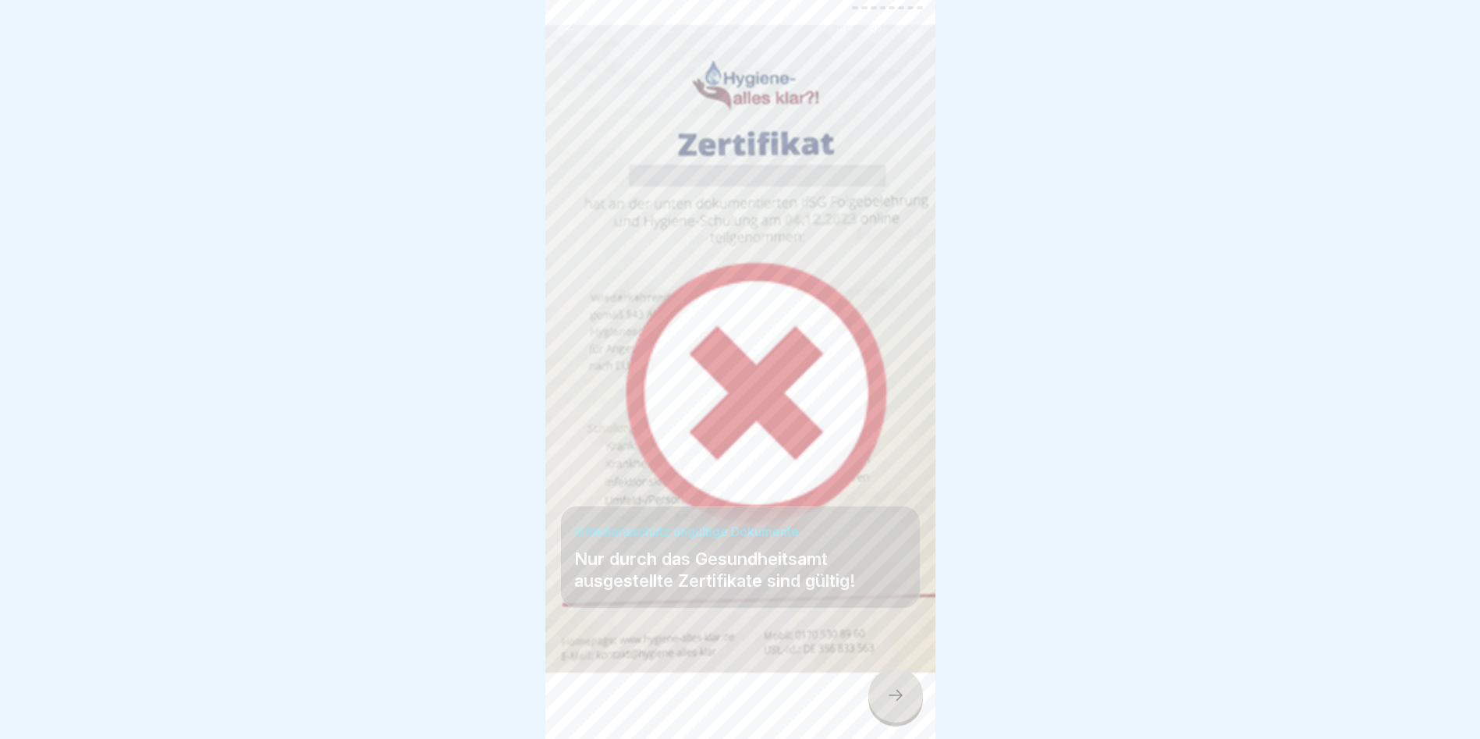
click at [895, 718] on div at bounding box center [895, 695] width 55 height 55
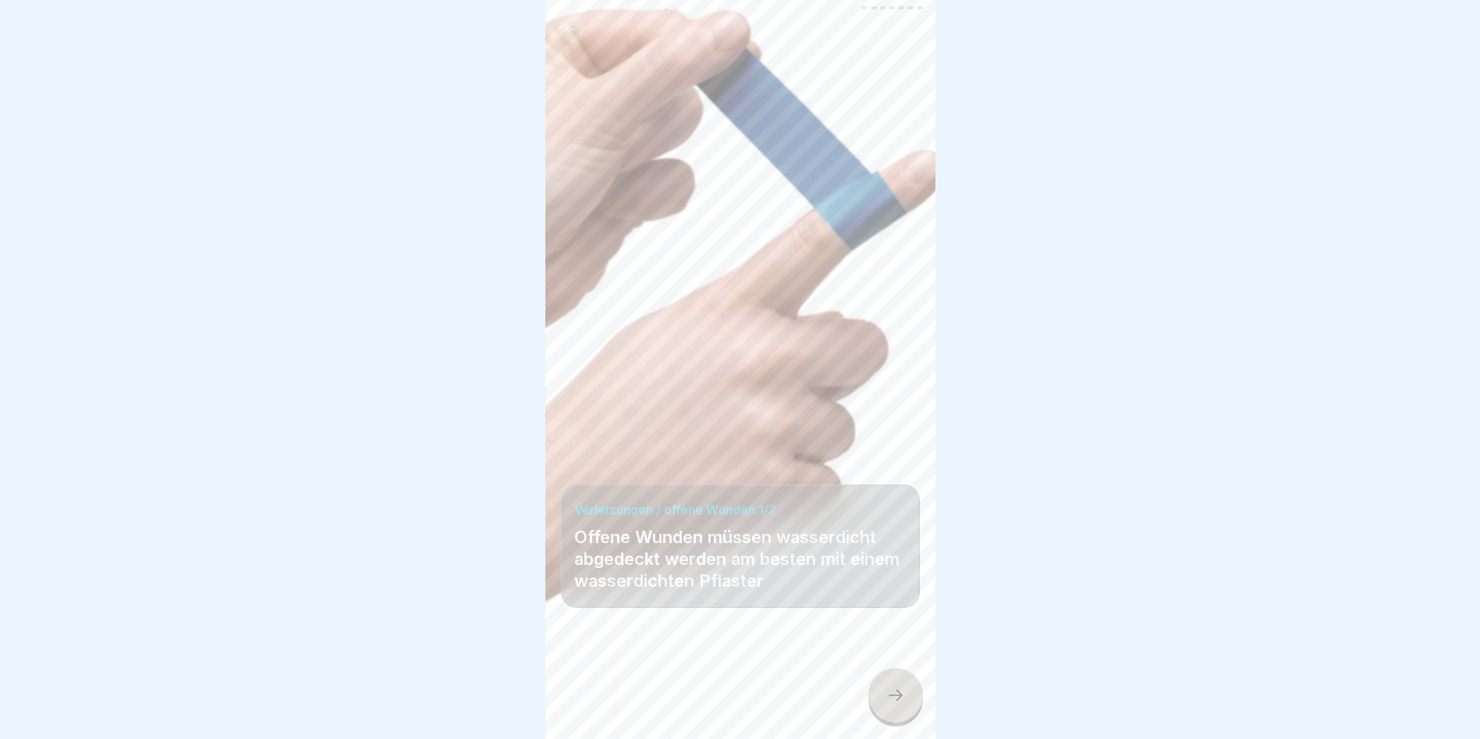
click at [895, 718] on div at bounding box center [895, 695] width 55 height 55
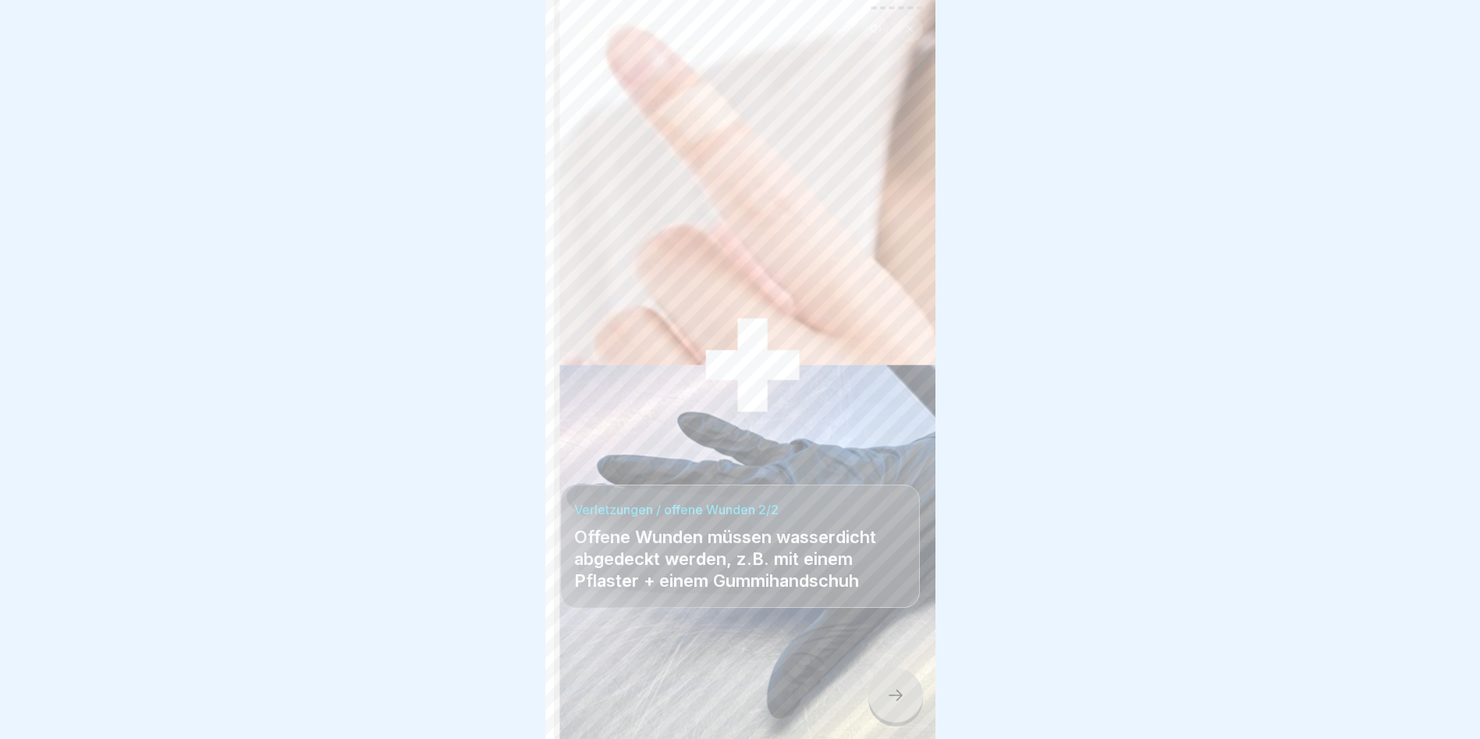
click at [895, 718] on div at bounding box center [895, 695] width 55 height 55
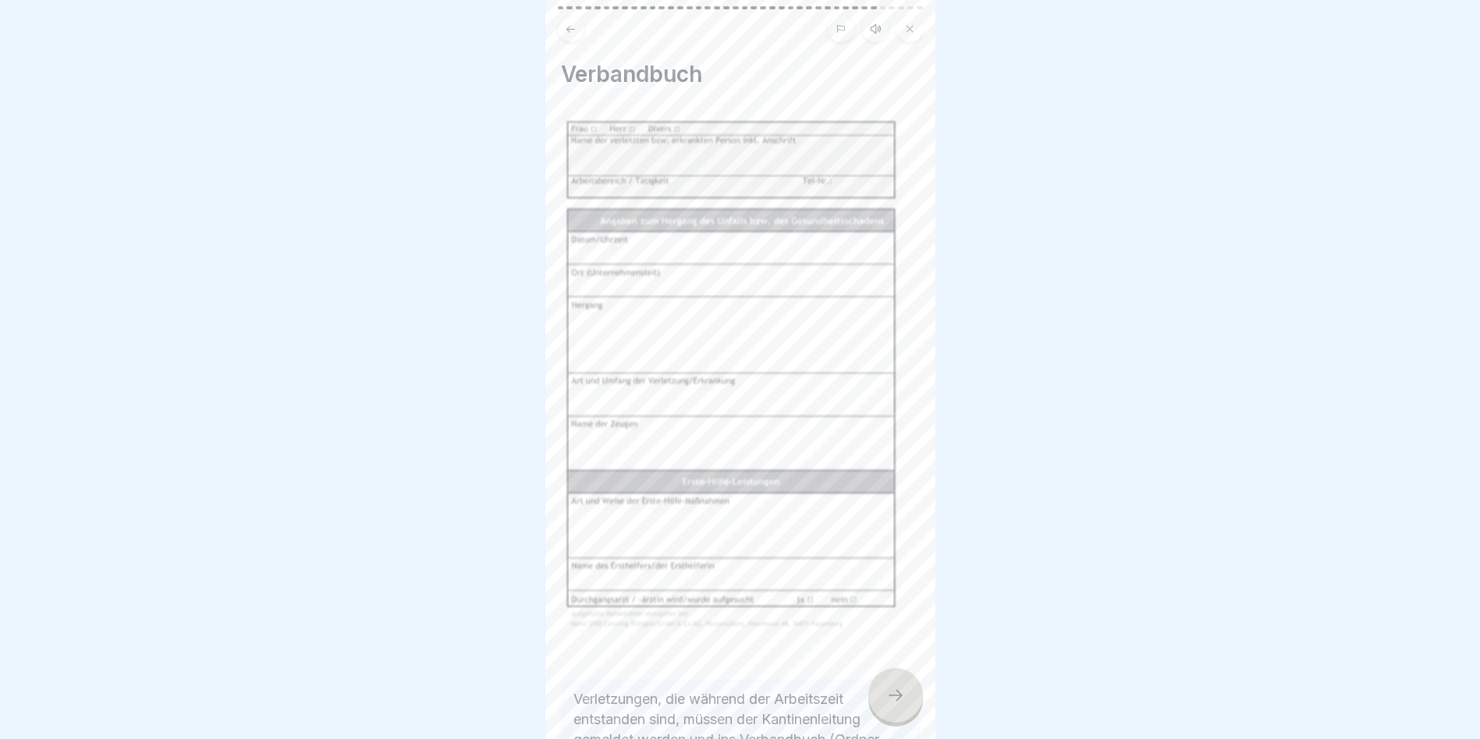
click at [895, 718] on div at bounding box center [895, 695] width 55 height 55
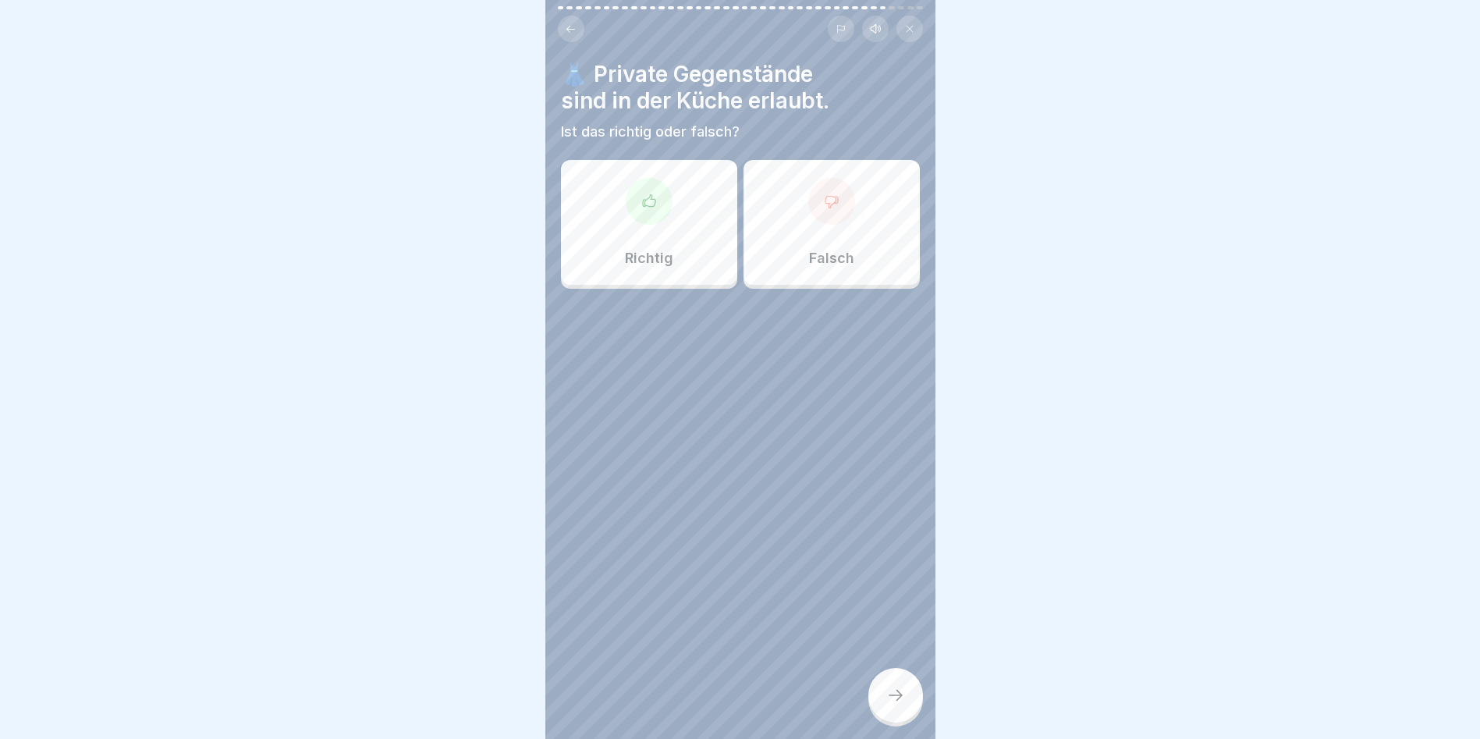
click at [824, 208] on icon at bounding box center [832, 201] width 16 height 16
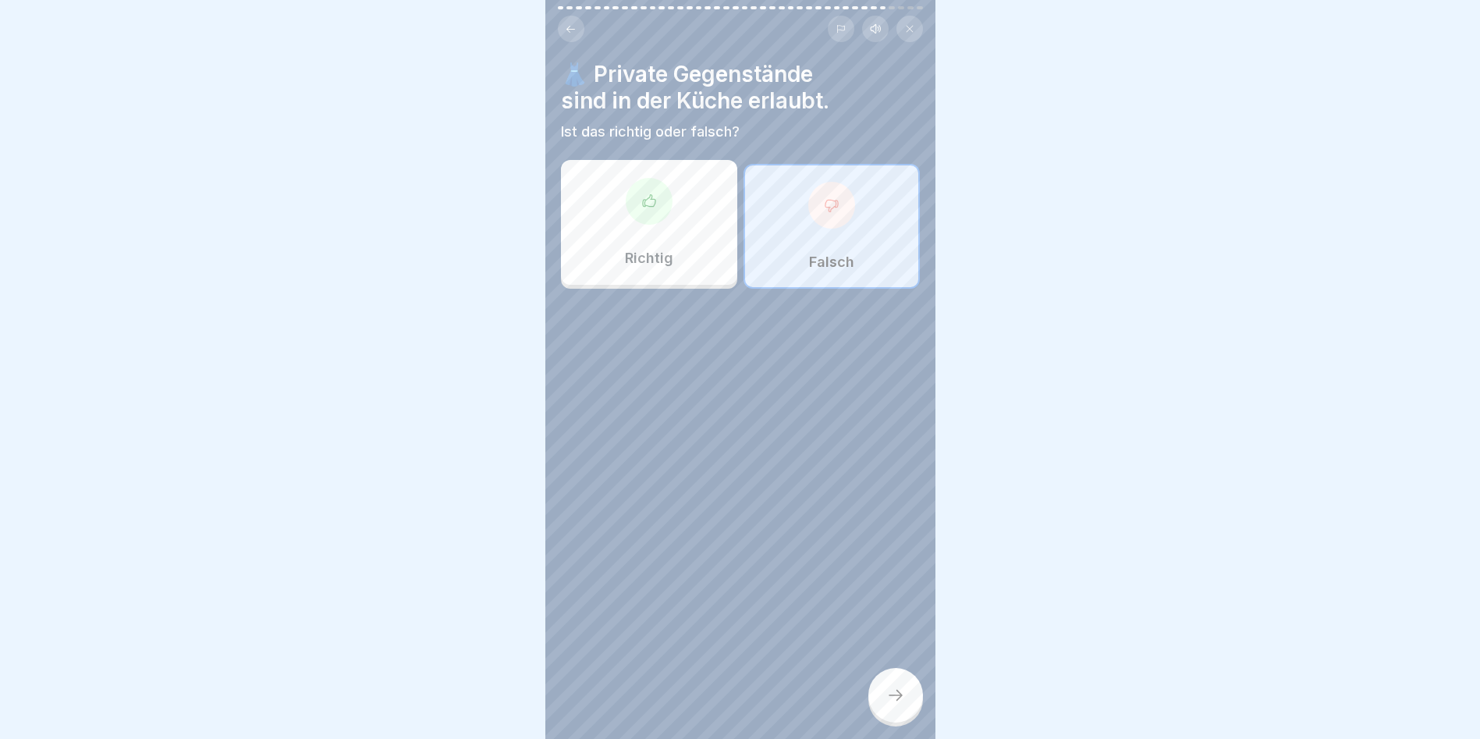
click at [895, 702] on icon at bounding box center [895, 695] width 19 height 19
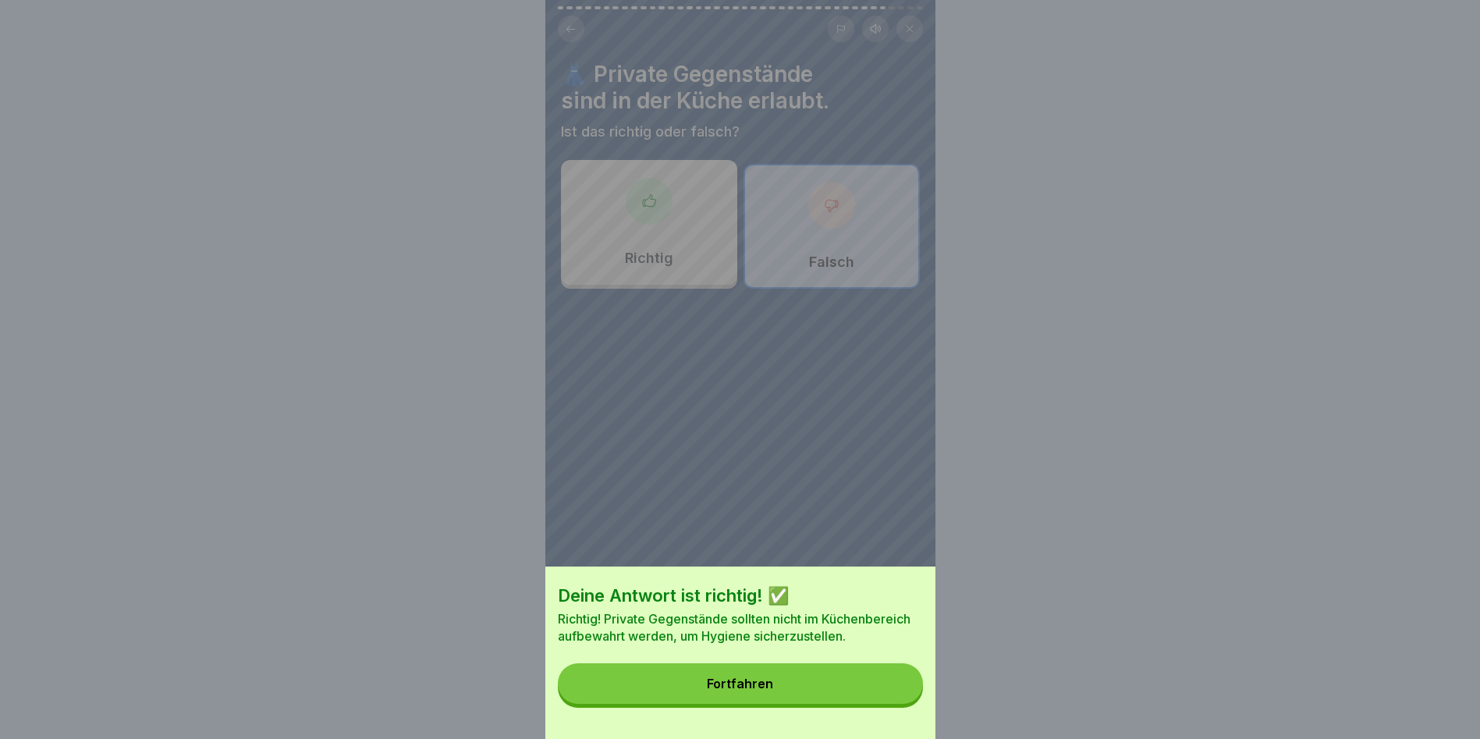
click at [805, 704] on button "Fortfahren" at bounding box center [740, 683] width 365 height 41
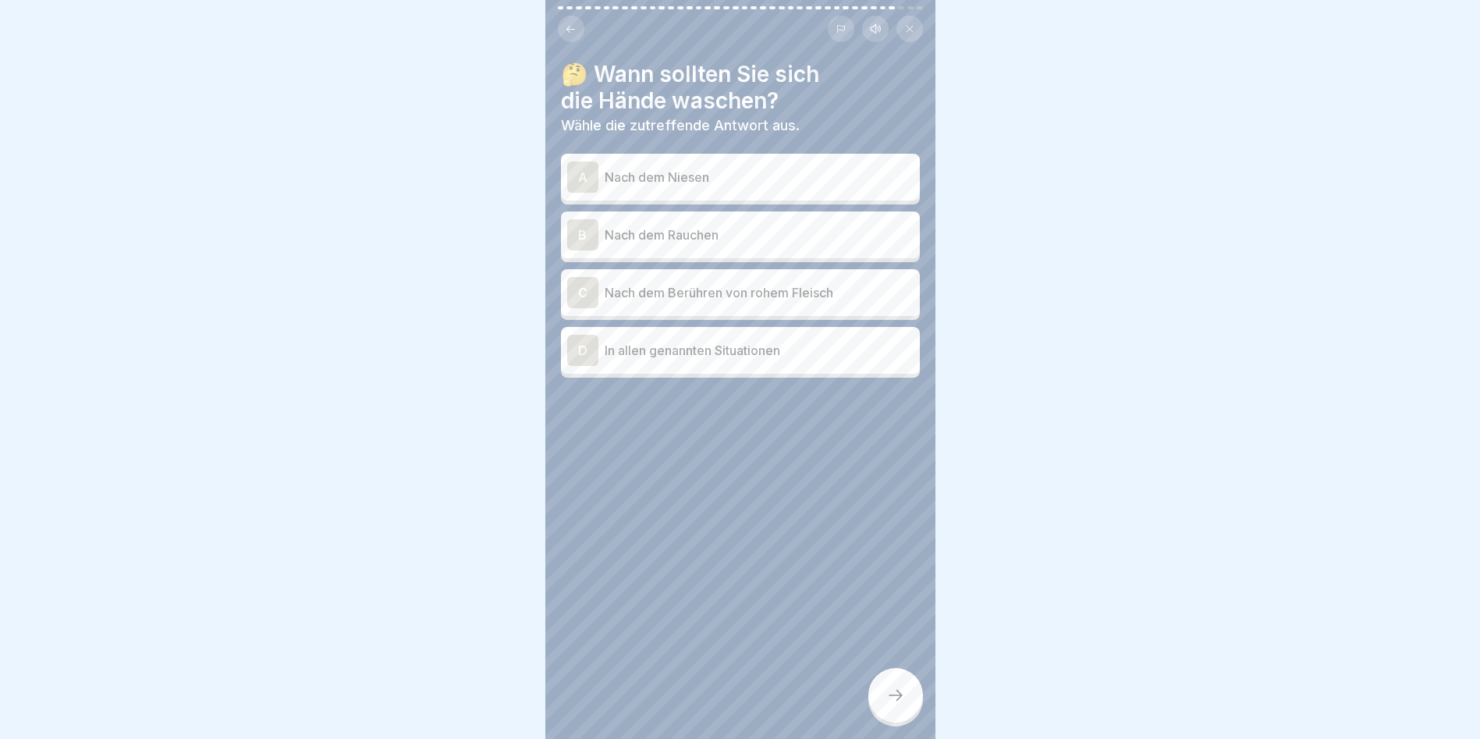
click at [577, 172] on div "A" at bounding box center [582, 176] width 31 height 31
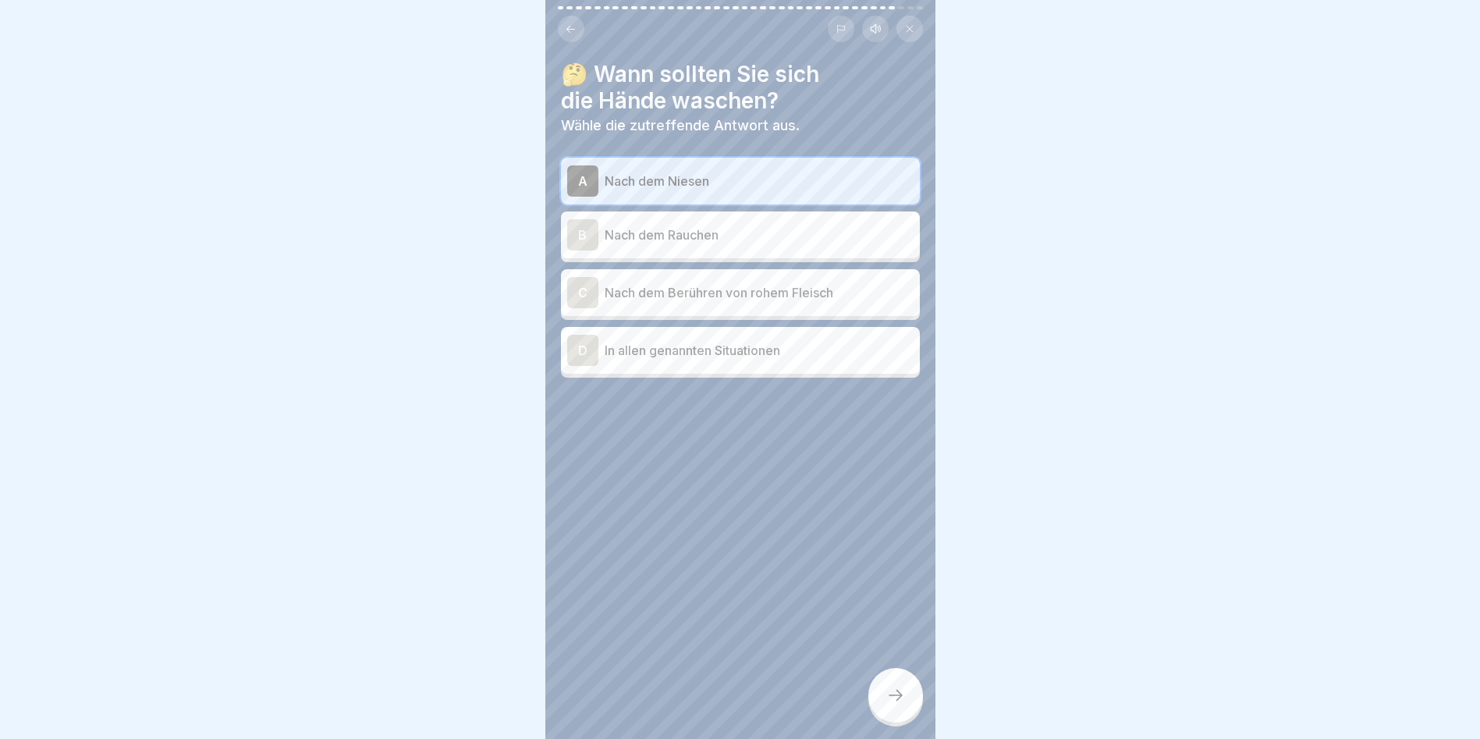
click at [576, 293] on div "C" at bounding box center [582, 292] width 31 height 31
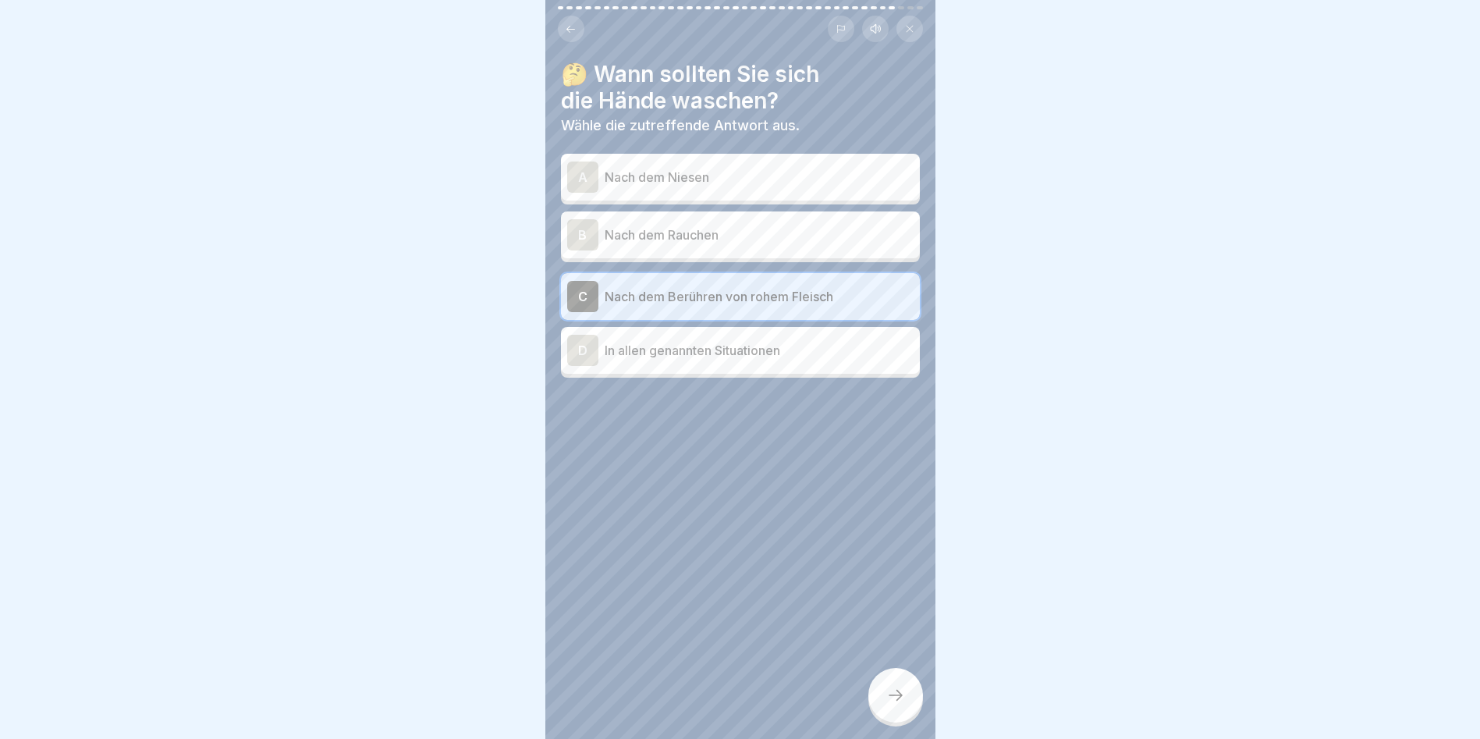
click at [577, 344] on div "D" at bounding box center [582, 350] width 31 height 31
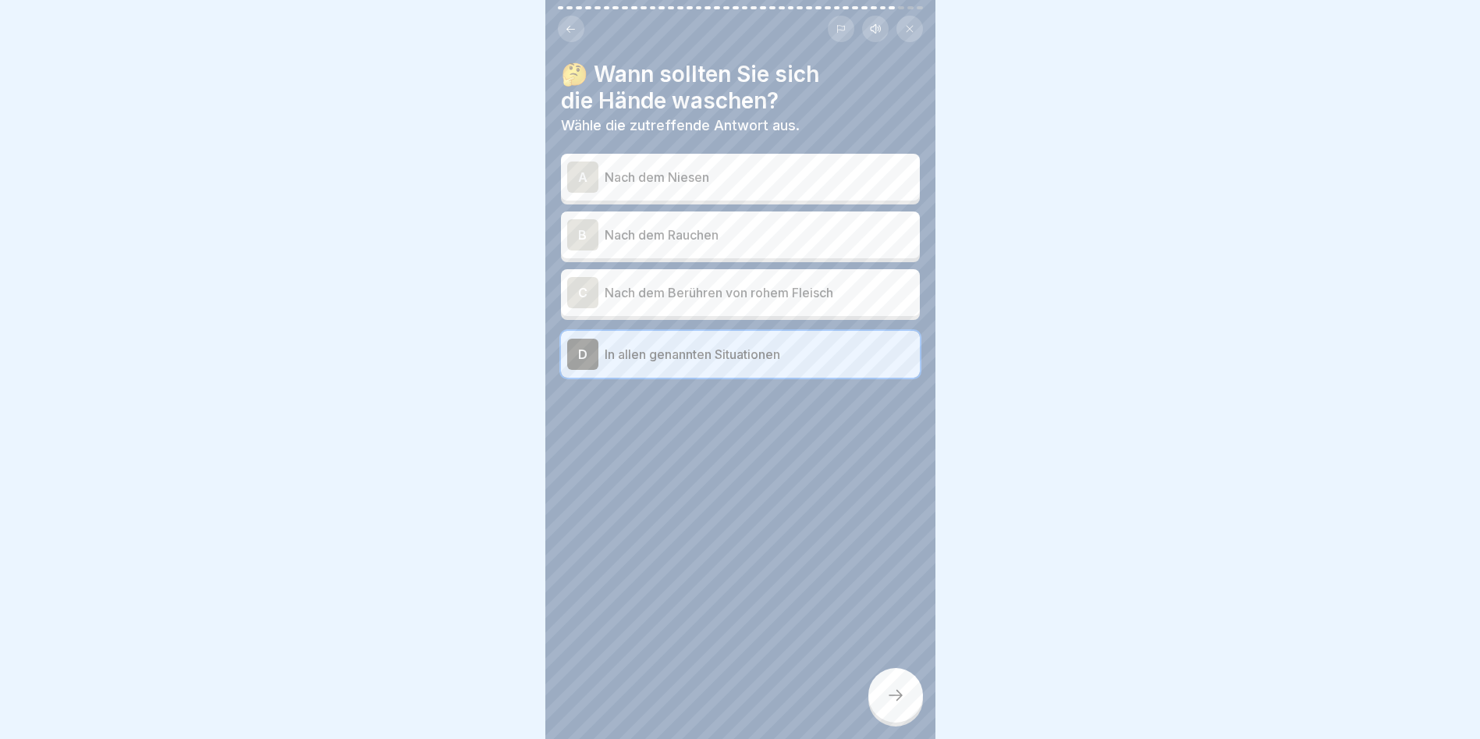
click at [899, 718] on div at bounding box center [895, 695] width 55 height 55
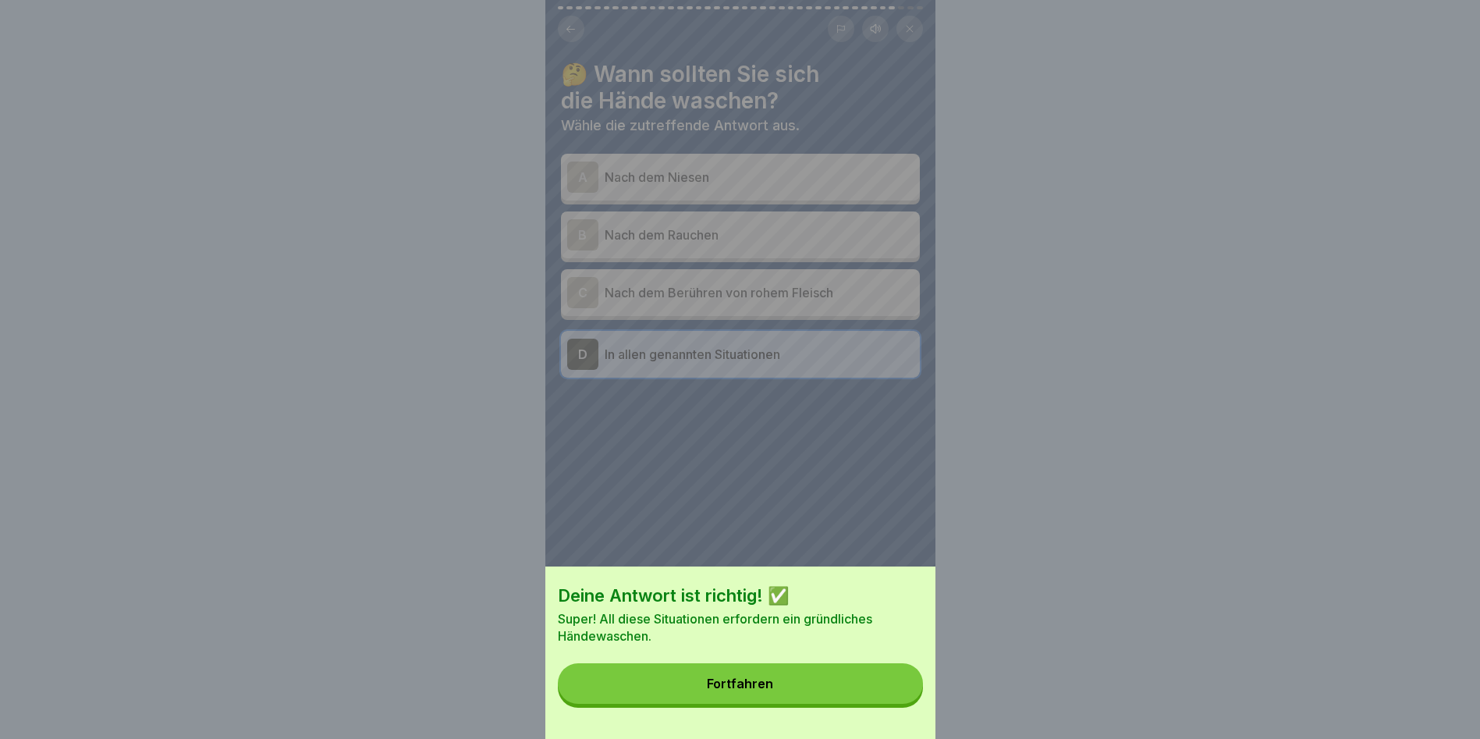
click at [839, 704] on button "Fortfahren" at bounding box center [740, 683] width 365 height 41
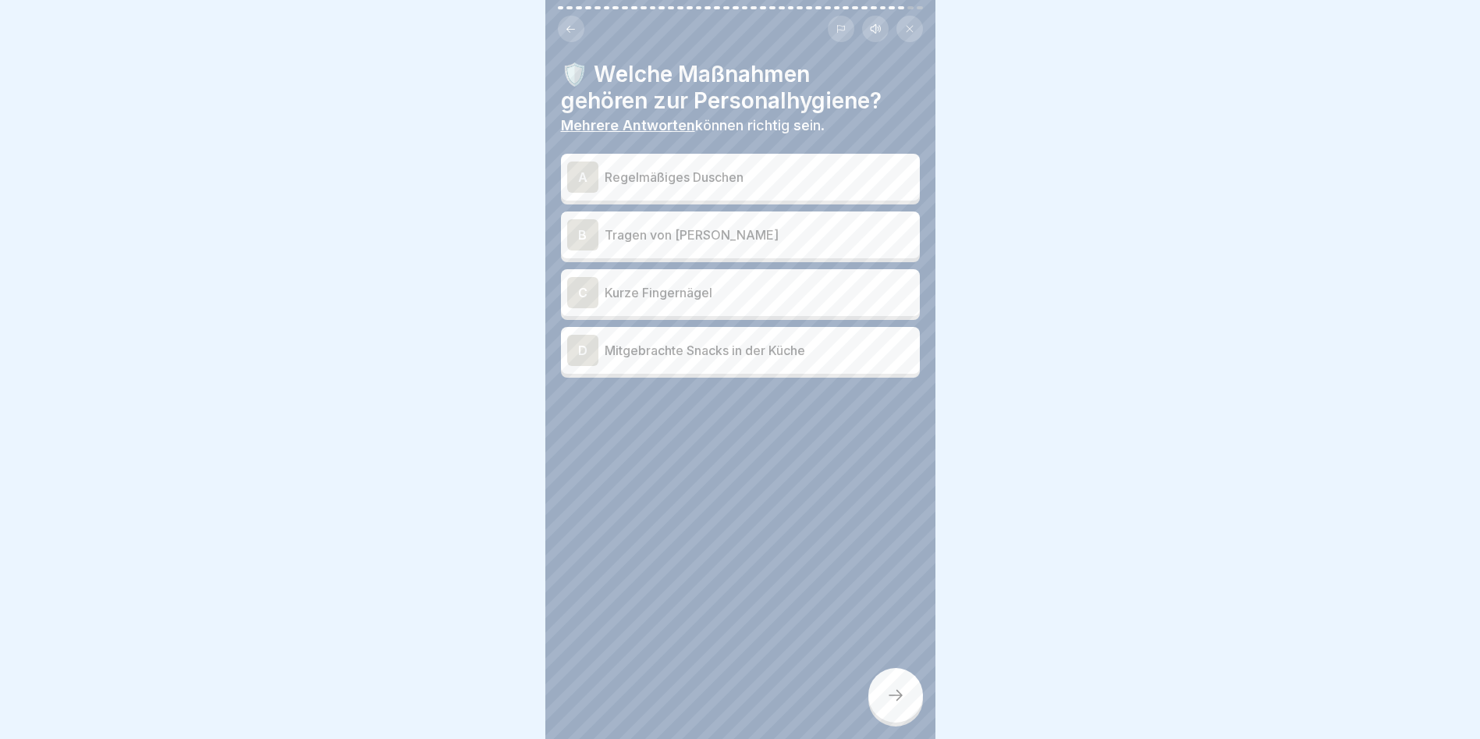
click at [580, 171] on div "A" at bounding box center [582, 176] width 31 height 31
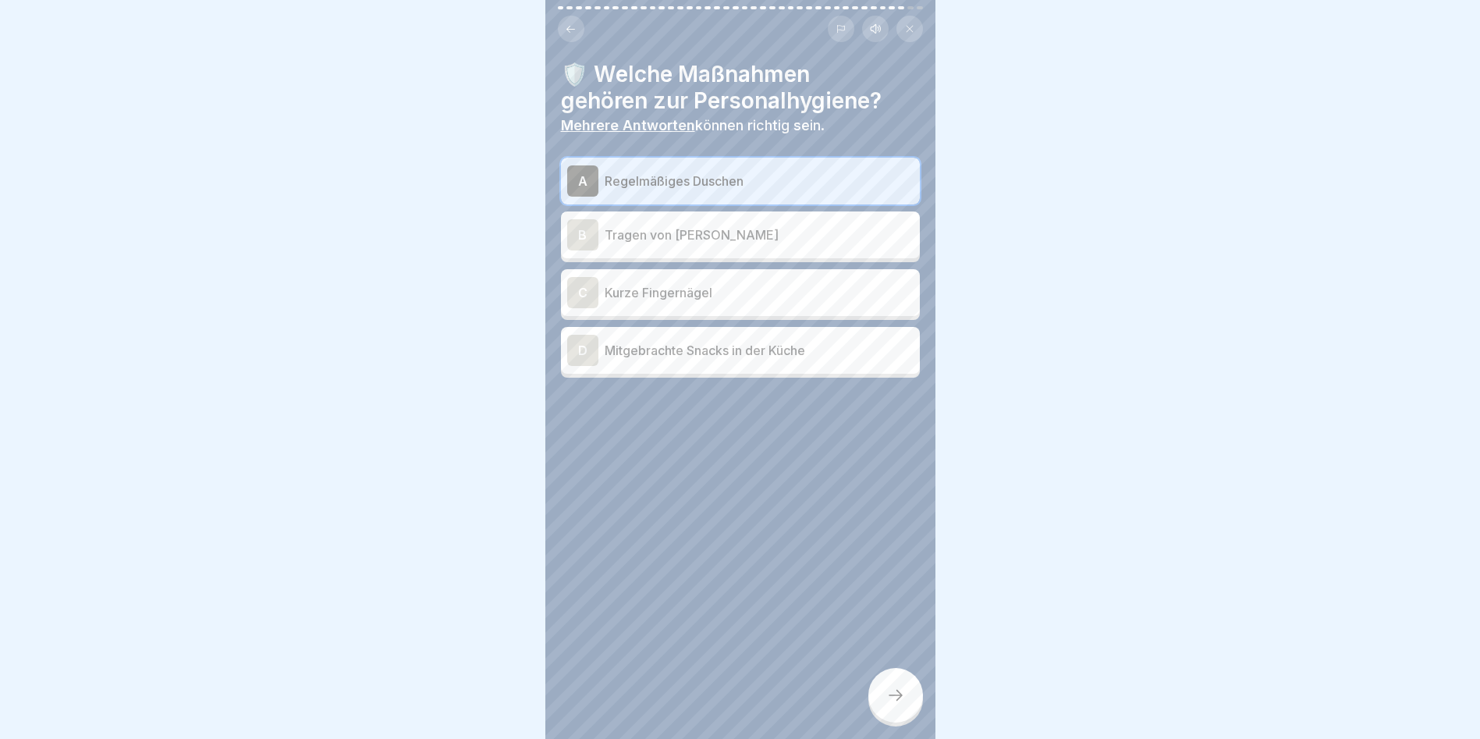
click at [580, 293] on div "C" at bounding box center [582, 292] width 31 height 31
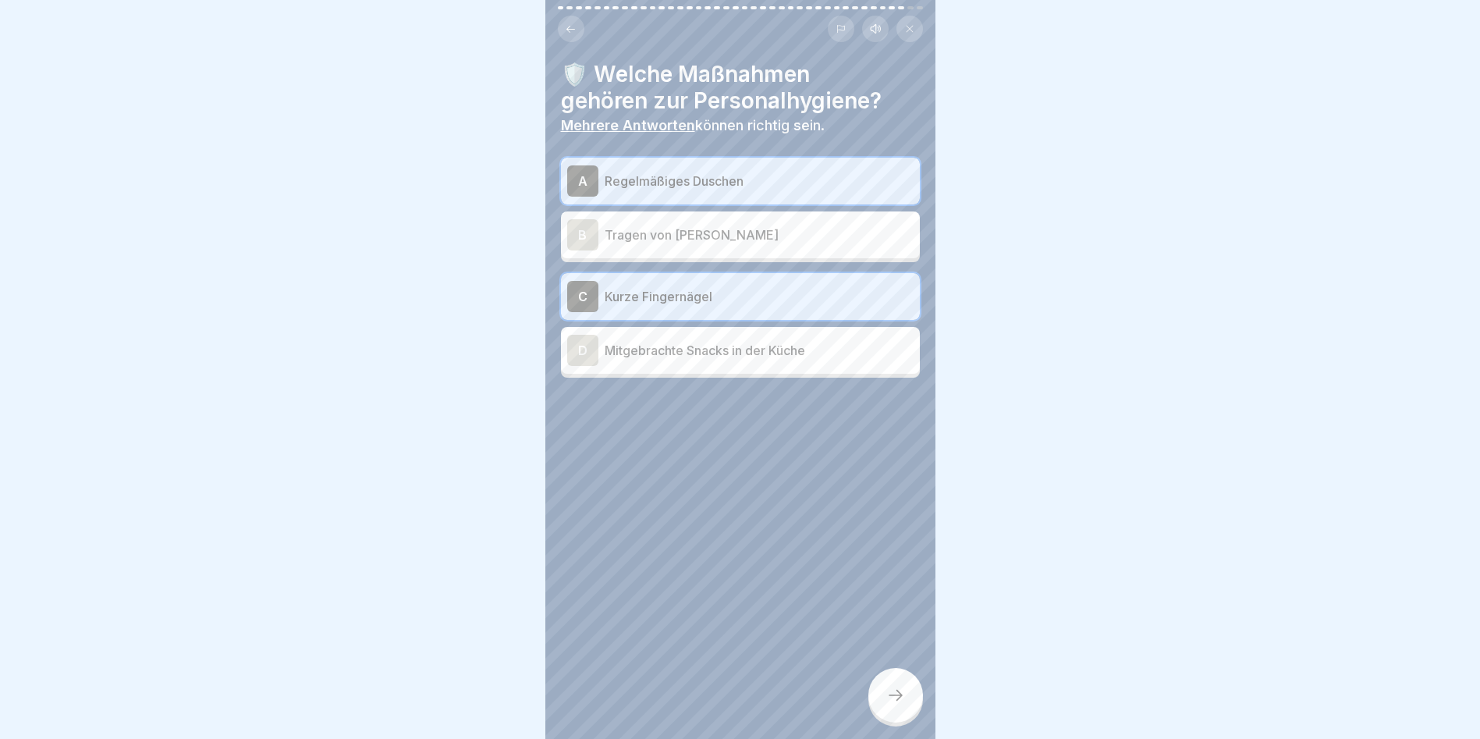
click at [899, 697] on div at bounding box center [895, 695] width 55 height 55
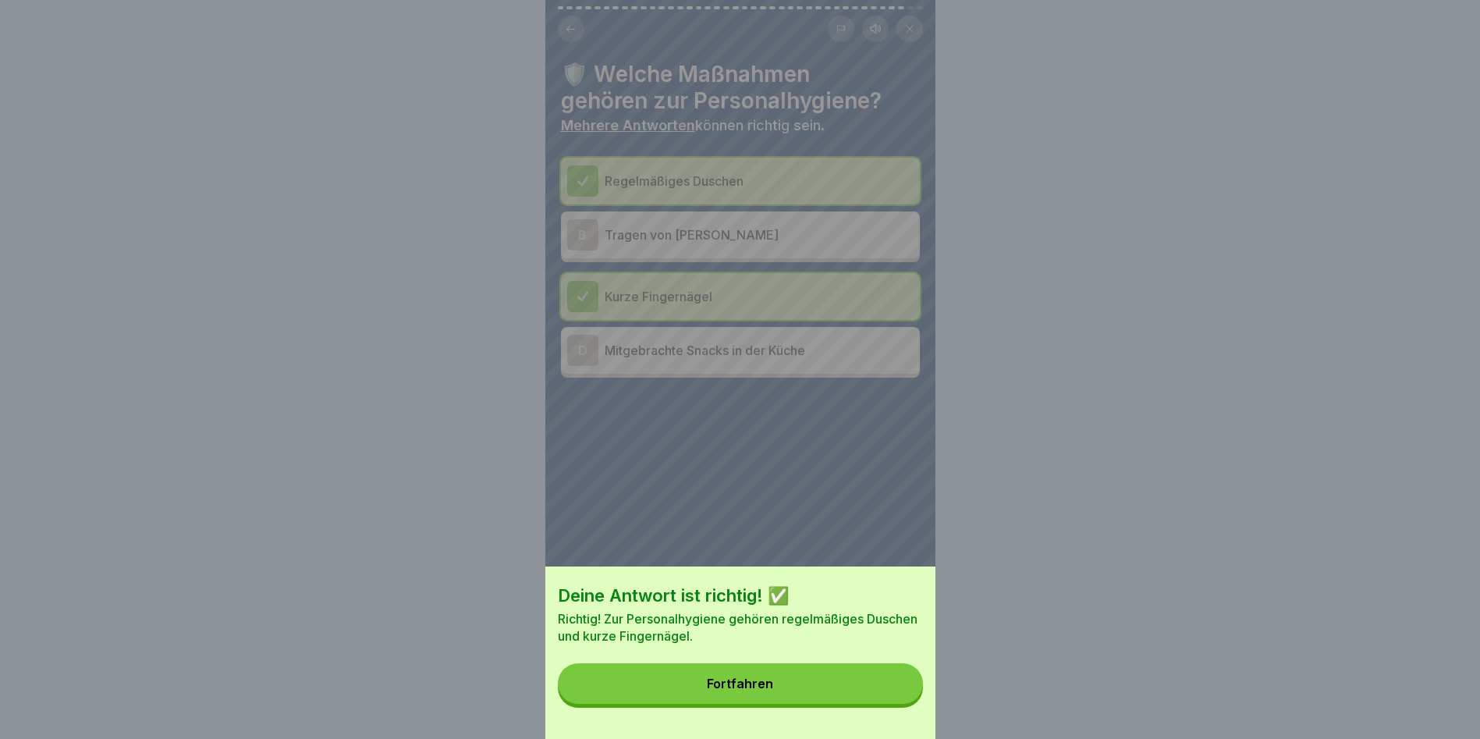
click at [765, 703] on button "Fortfahren" at bounding box center [740, 683] width 365 height 41
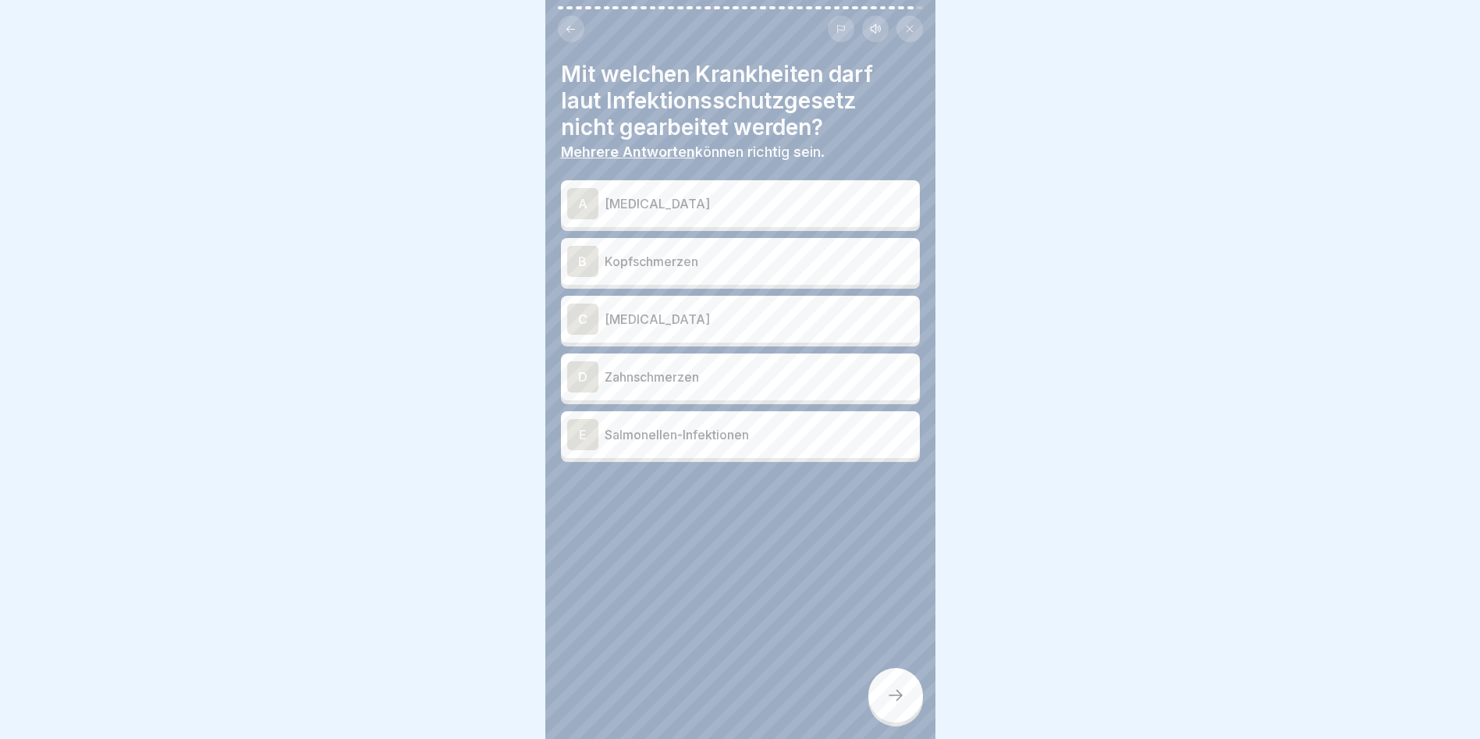
click at [590, 204] on div "A" at bounding box center [582, 203] width 31 height 31
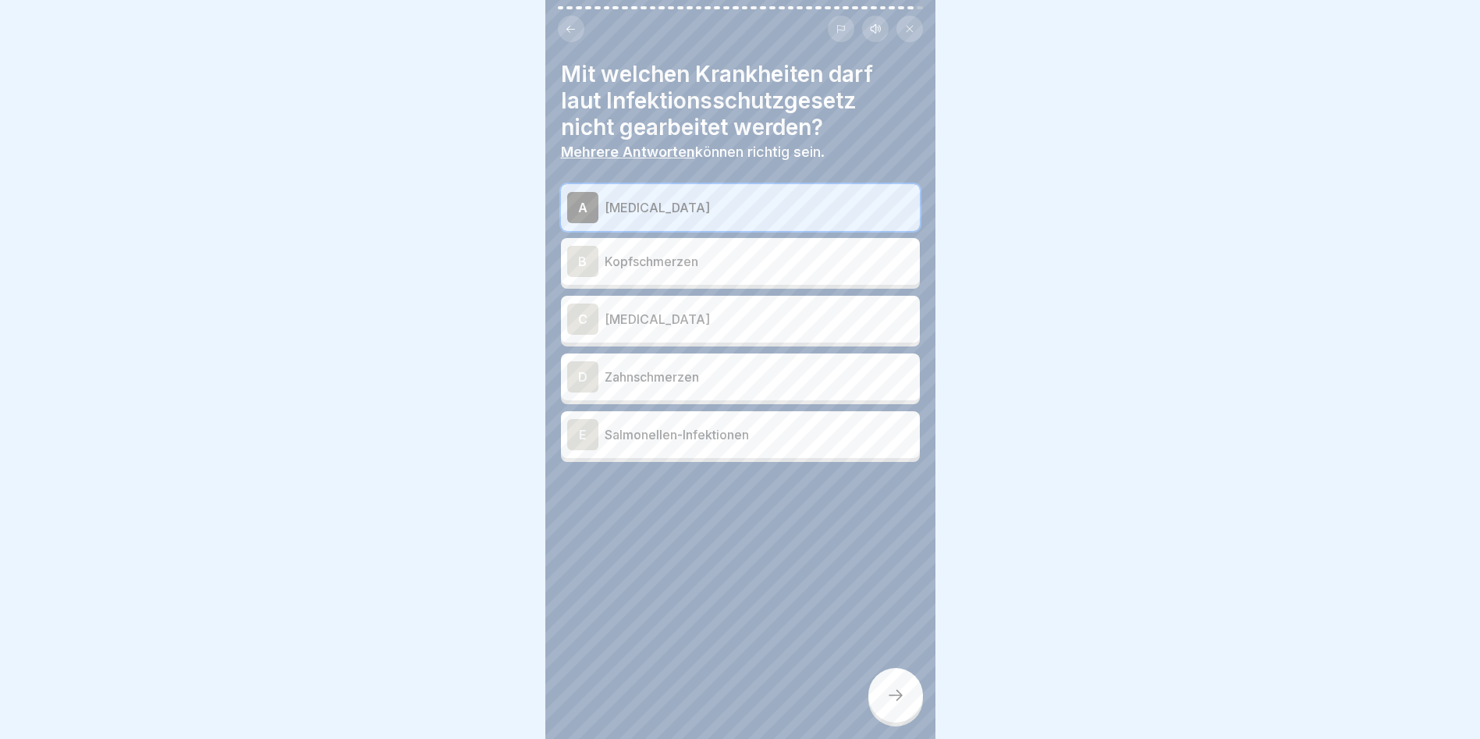
click at [591, 323] on div "C" at bounding box center [582, 318] width 31 height 31
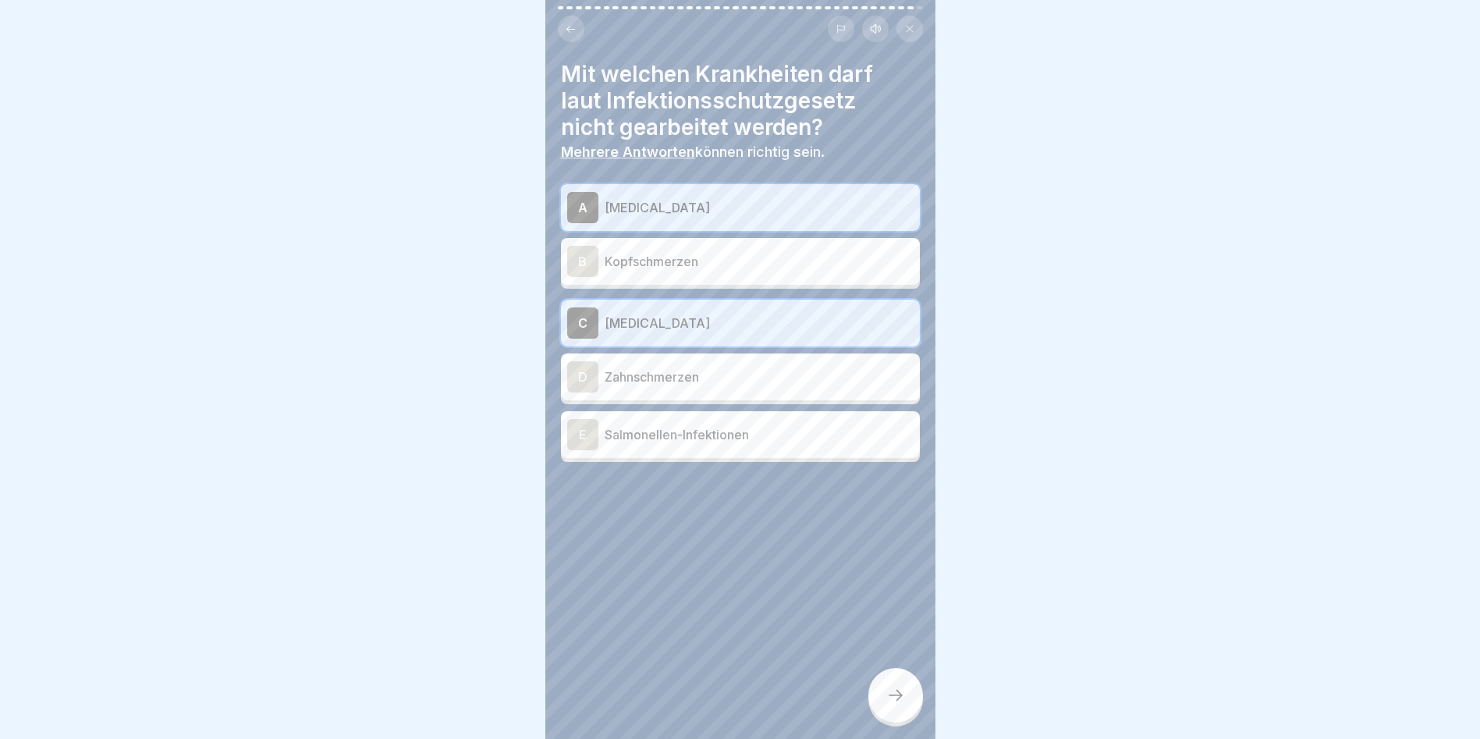
click at [581, 440] on div "E" at bounding box center [582, 434] width 31 height 31
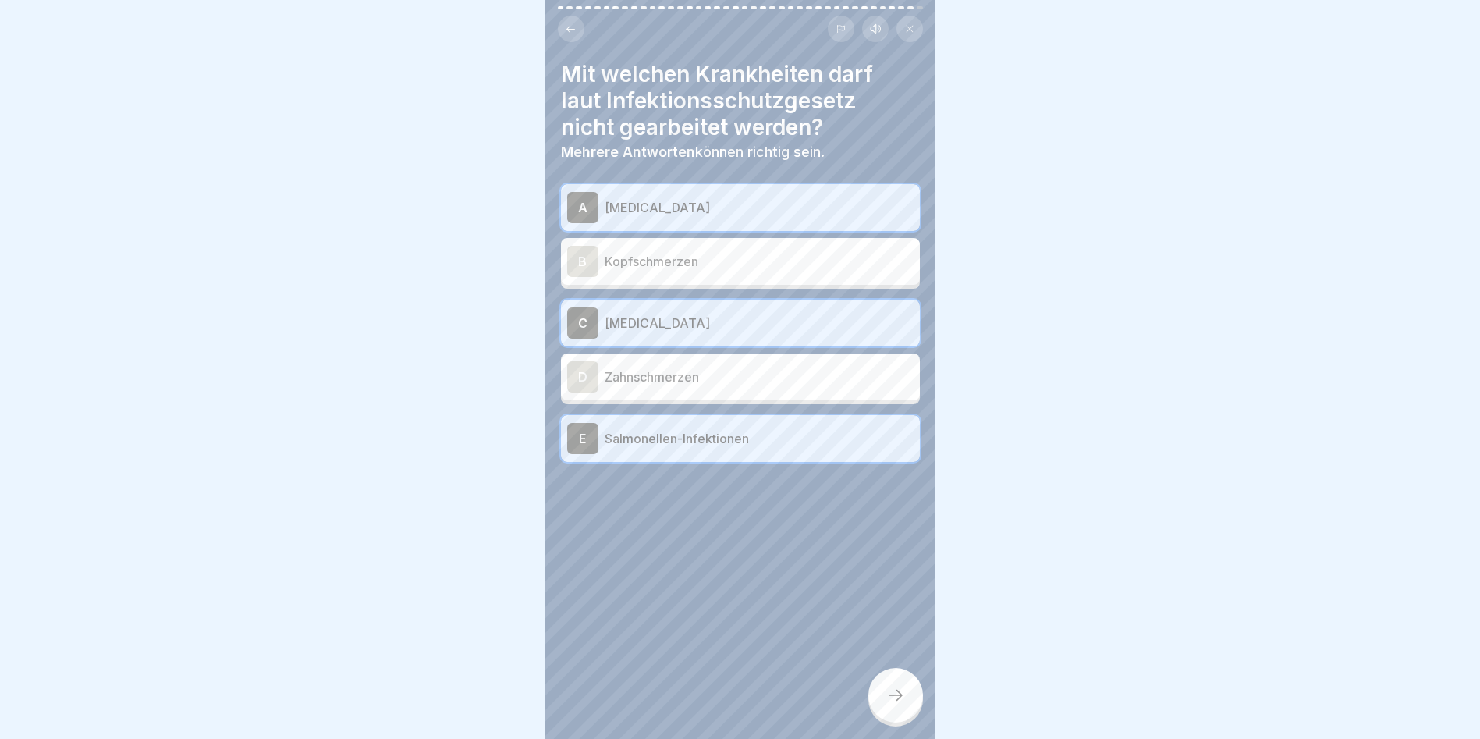
click at [587, 374] on div "D" at bounding box center [582, 376] width 31 height 31
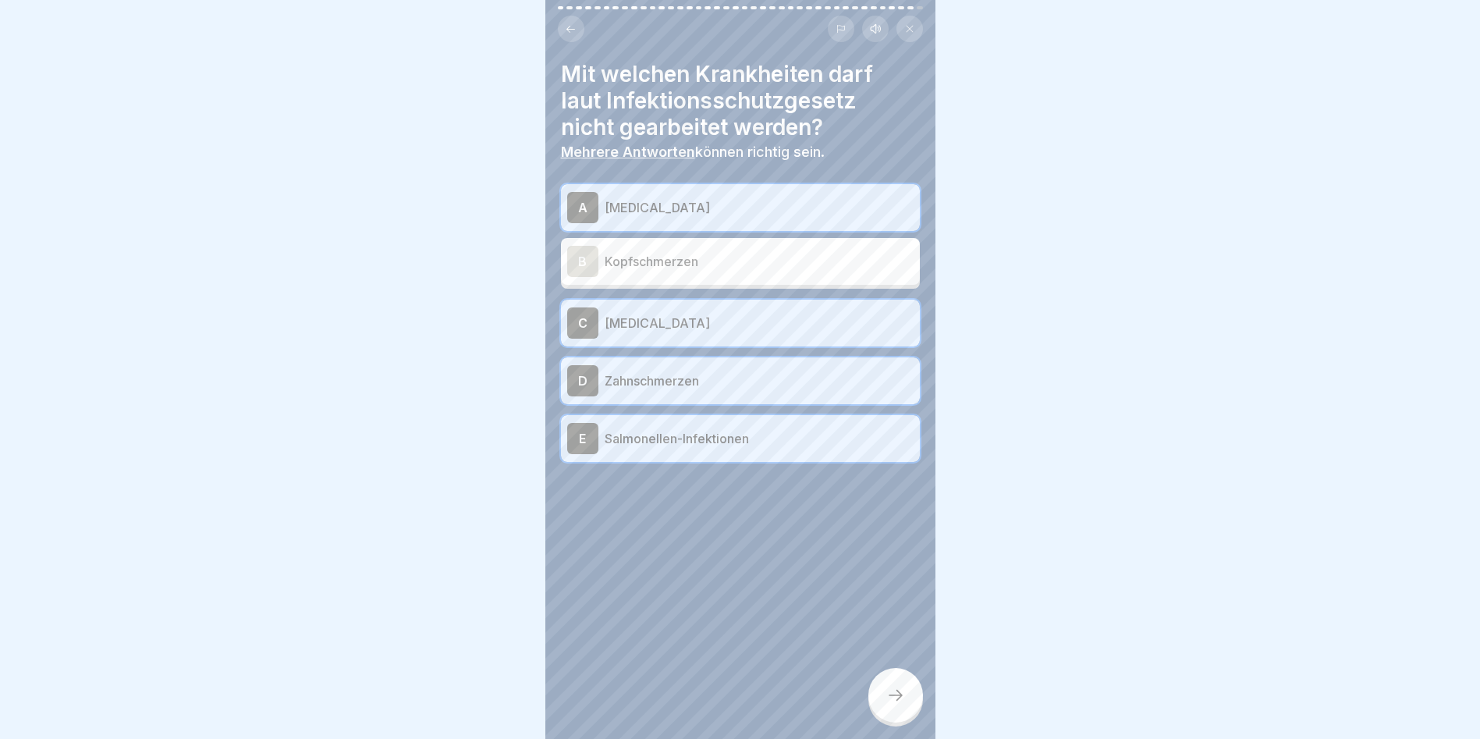
click at [571, 264] on div "B" at bounding box center [582, 261] width 31 height 31
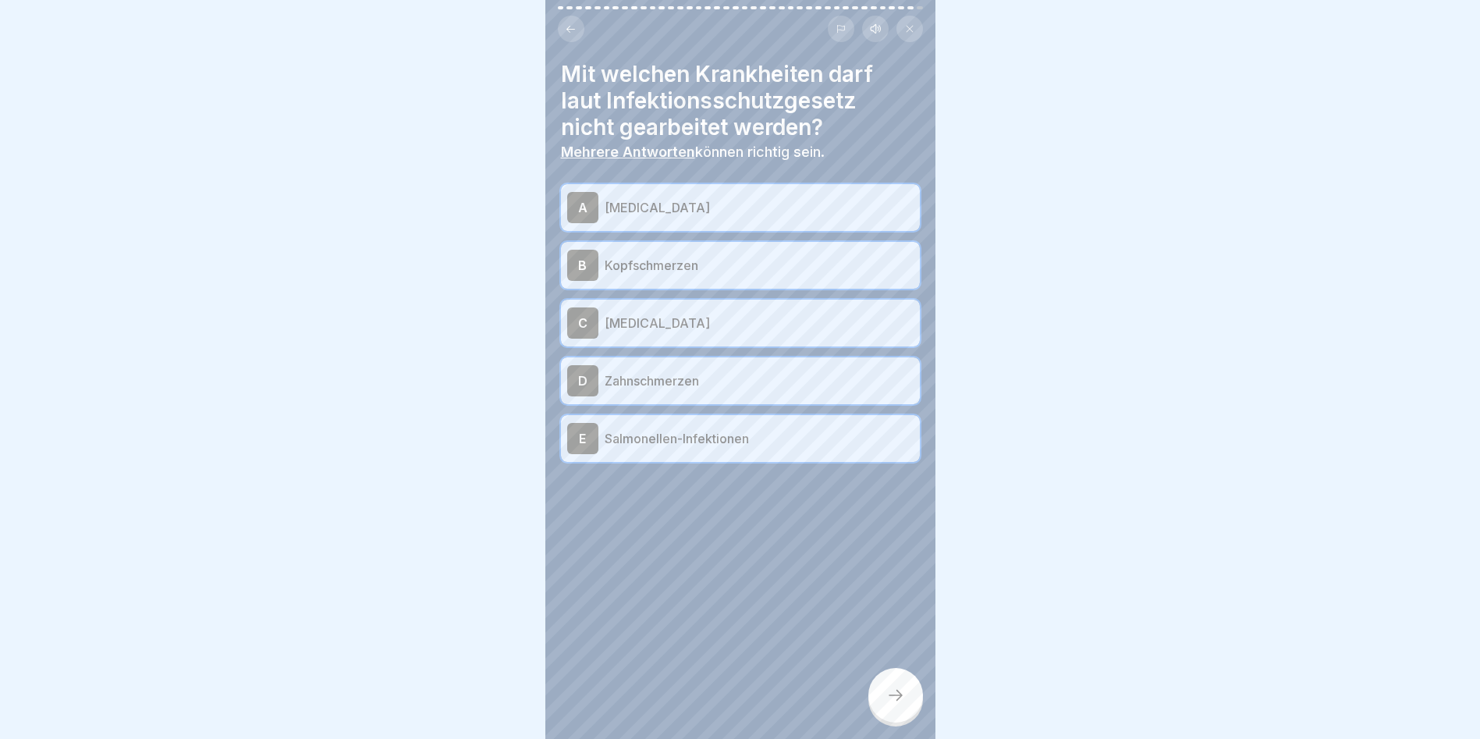
click at [905, 700] on div at bounding box center [895, 695] width 55 height 55
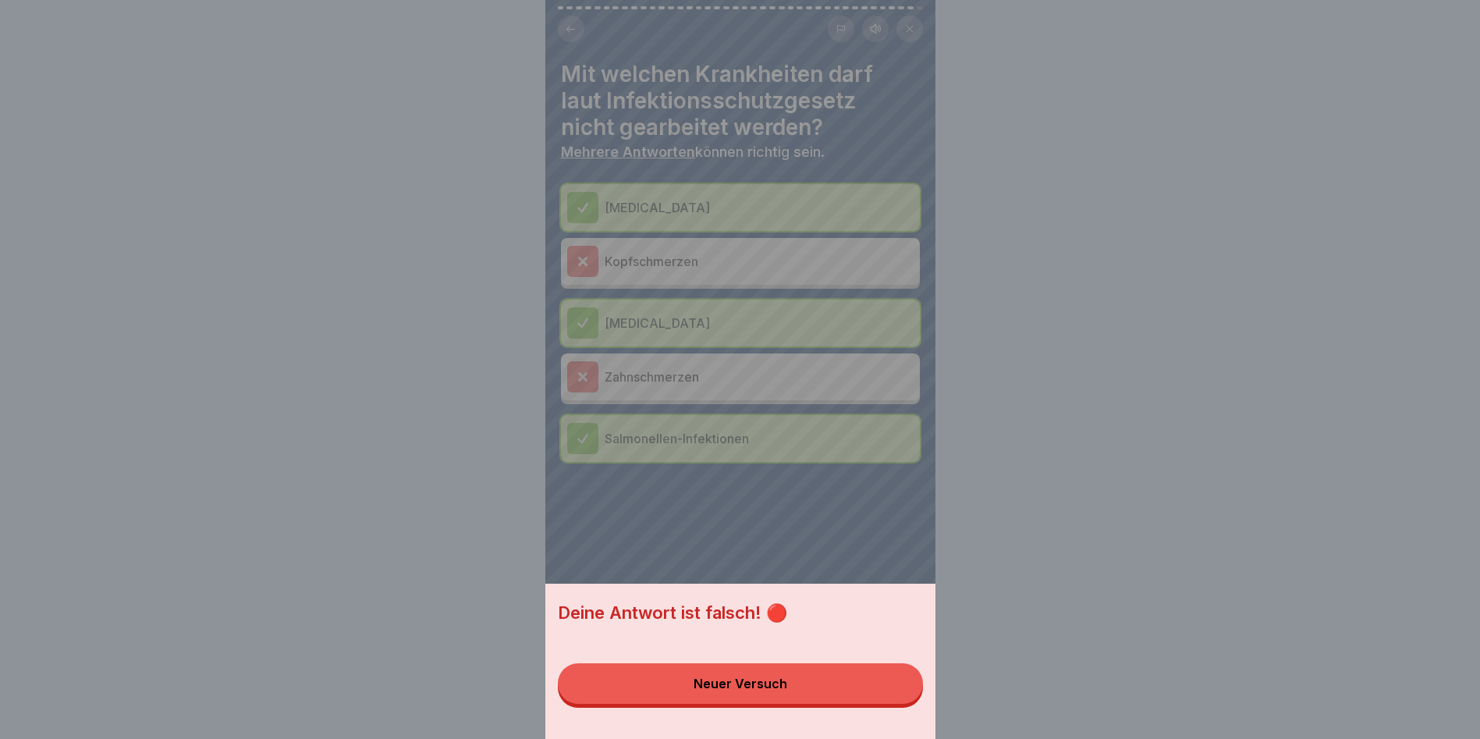
click at [732, 690] on div "Neuer Versuch" at bounding box center [741, 683] width 94 height 14
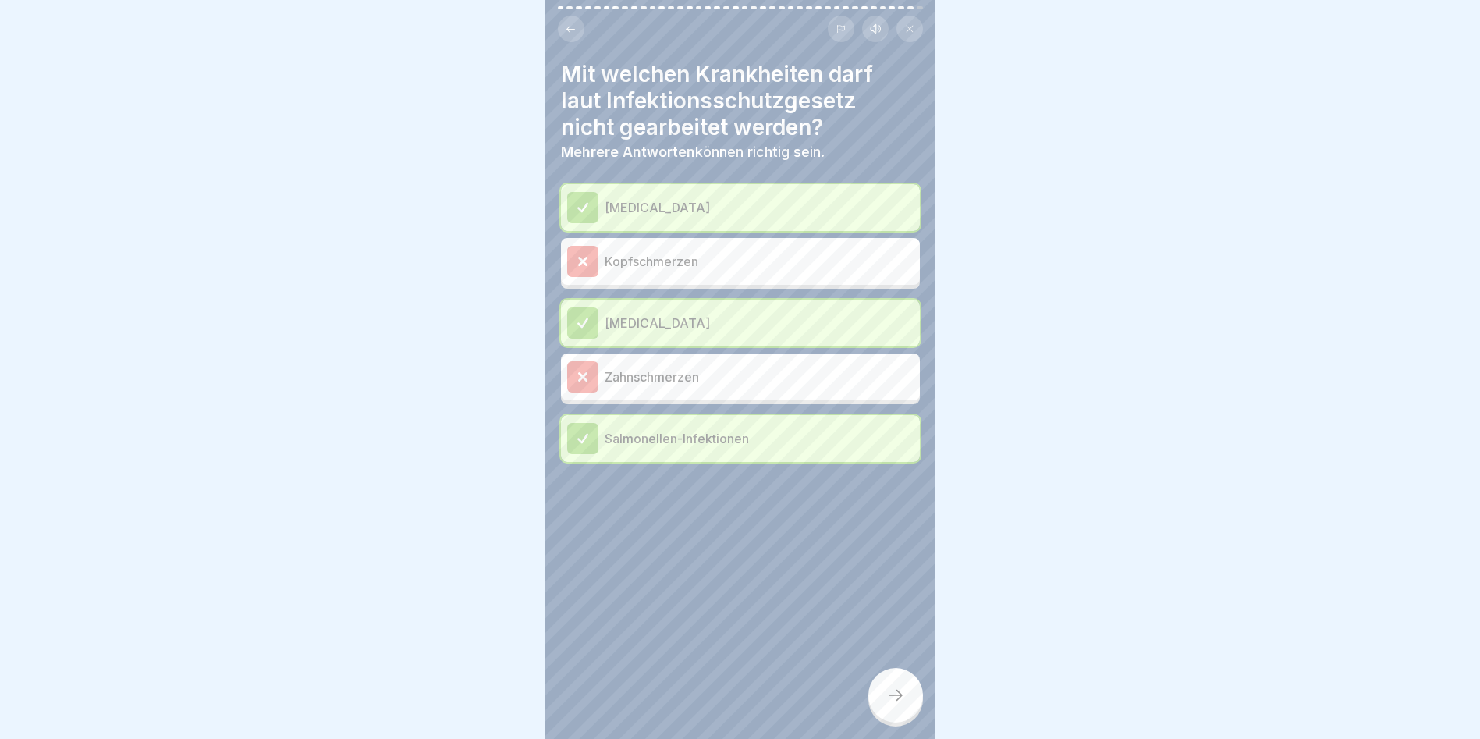
click at [658, 207] on p "[MEDICAL_DATA]" at bounding box center [759, 207] width 309 height 19
click at [645, 327] on p "[MEDICAL_DATA]" at bounding box center [759, 323] width 309 height 19
click at [674, 446] on p "Salmonellen-Infektionen" at bounding box center [759, 438] width 309 height 19
click at [595, 373] on div at bounding box center [582, 376] width 31 height 31
click at [578, 266] on icon at bounding box center [583, 261] width 14 height 14
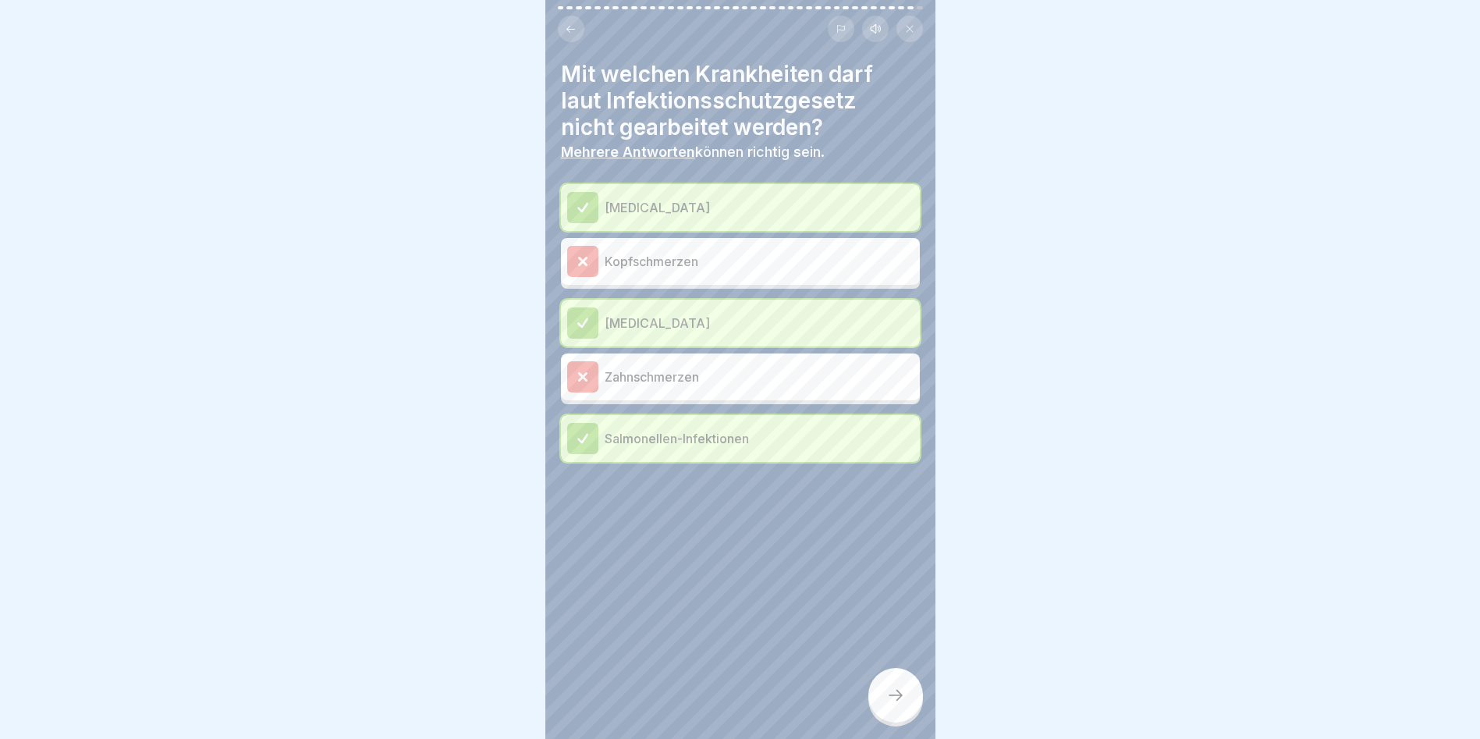
click at [626, 442] on p "Salmonellen-Infektionen" at bounding box center [759, 438] width 309 height 19
click at [636, 322] on p "[MEDICAL_DATA]" at bounding box center [759, 323] width 309 height 19
click at [678, 219] on div "[MEDICAL_DATA]" at bounding box center [740, 207] width 346 height 31
click at [894, 704] on icon at bounding box center [895, 695] width 19 height 19
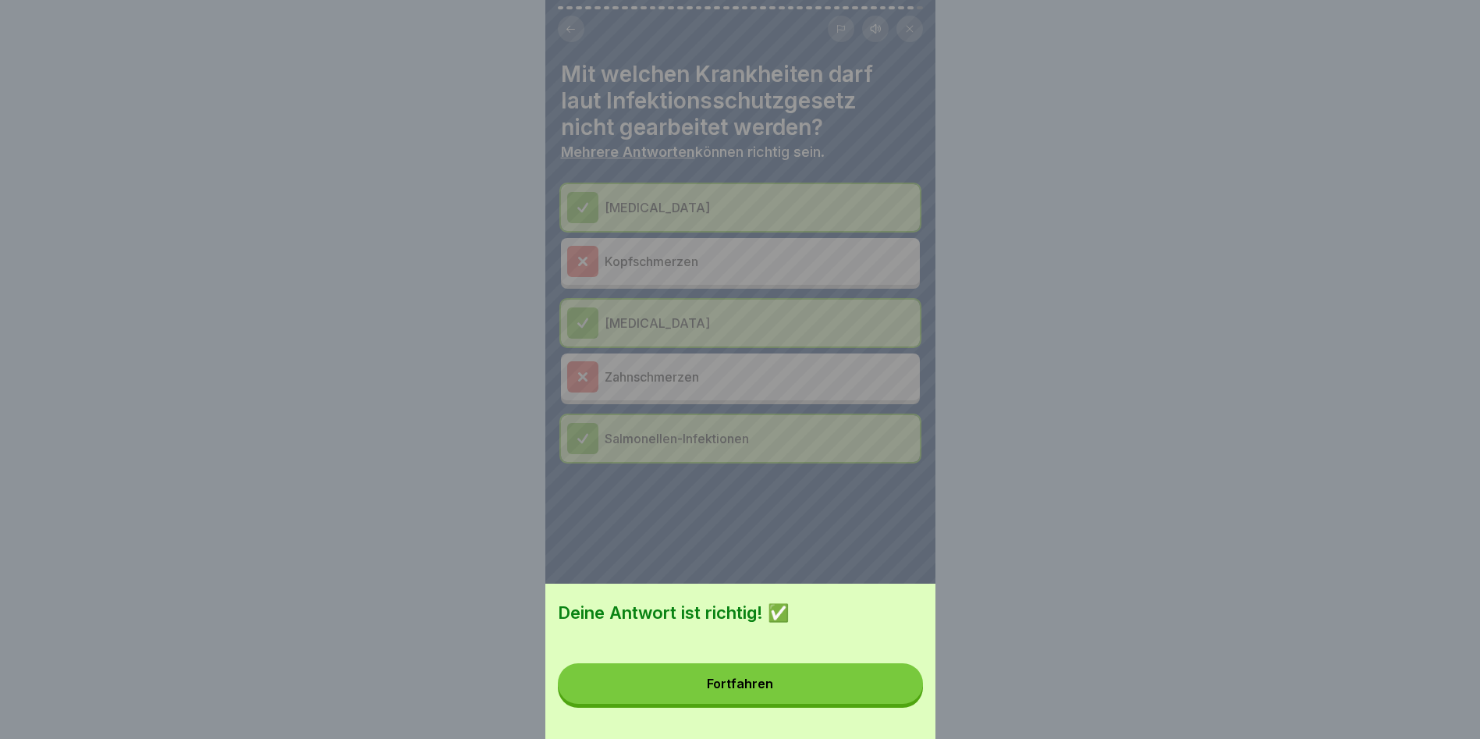
click at [798, 688] on button "Fortfahren" at bounding box center [740, 683] width 365 height 41
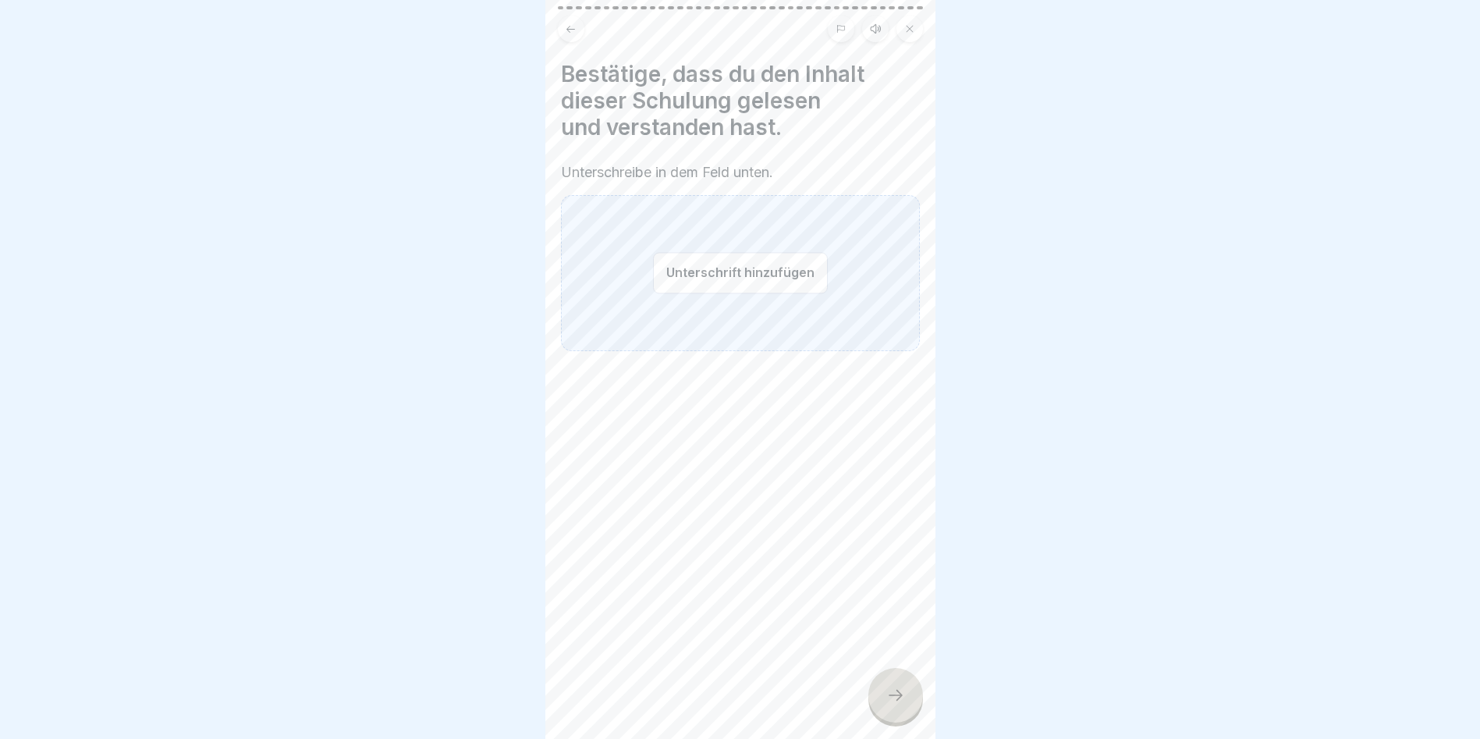
click at [736, 271] on button "Unterschrift hinzufügen" at bounding box center [740, 272] width 175 height 41
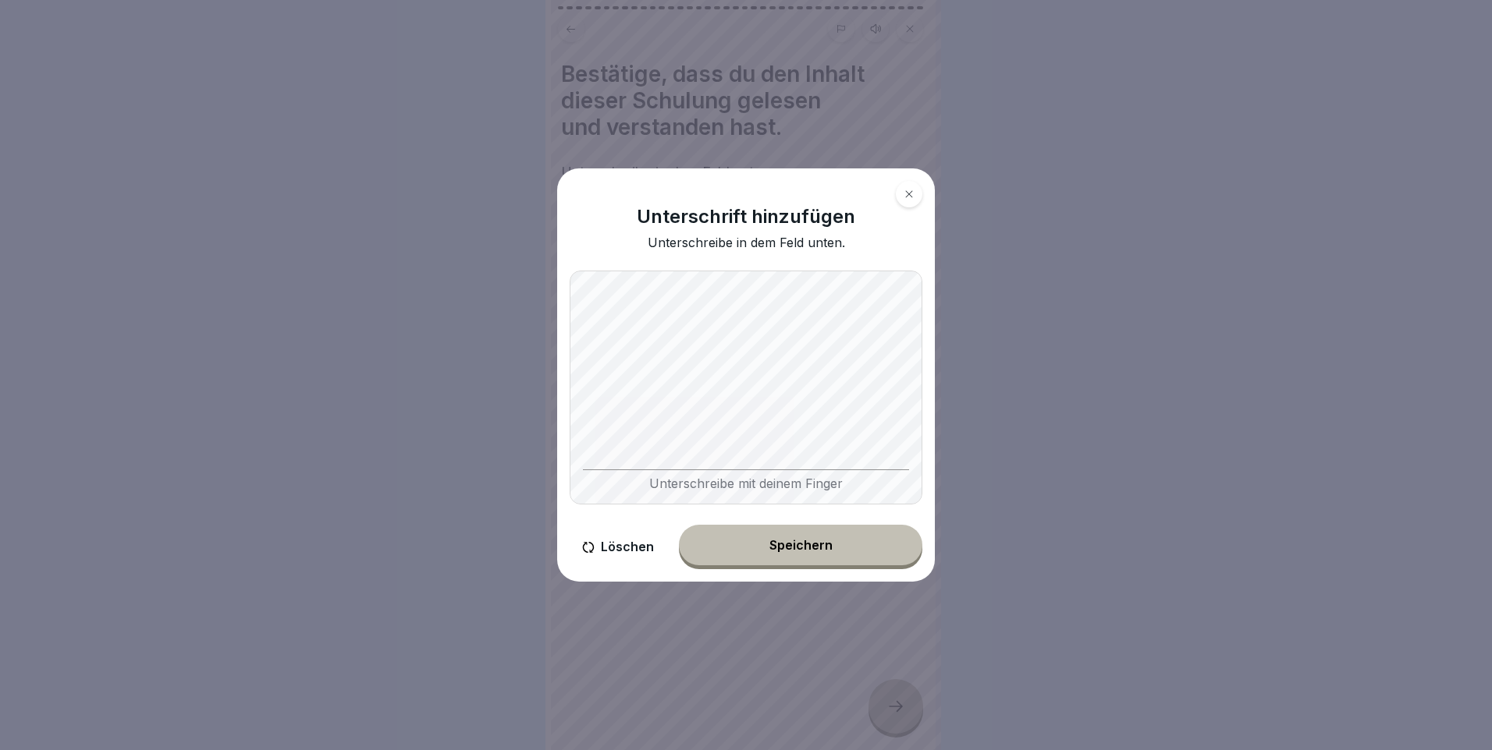
click at [908, 190] on icon at bounding box center [908, 194] width 9 height 9
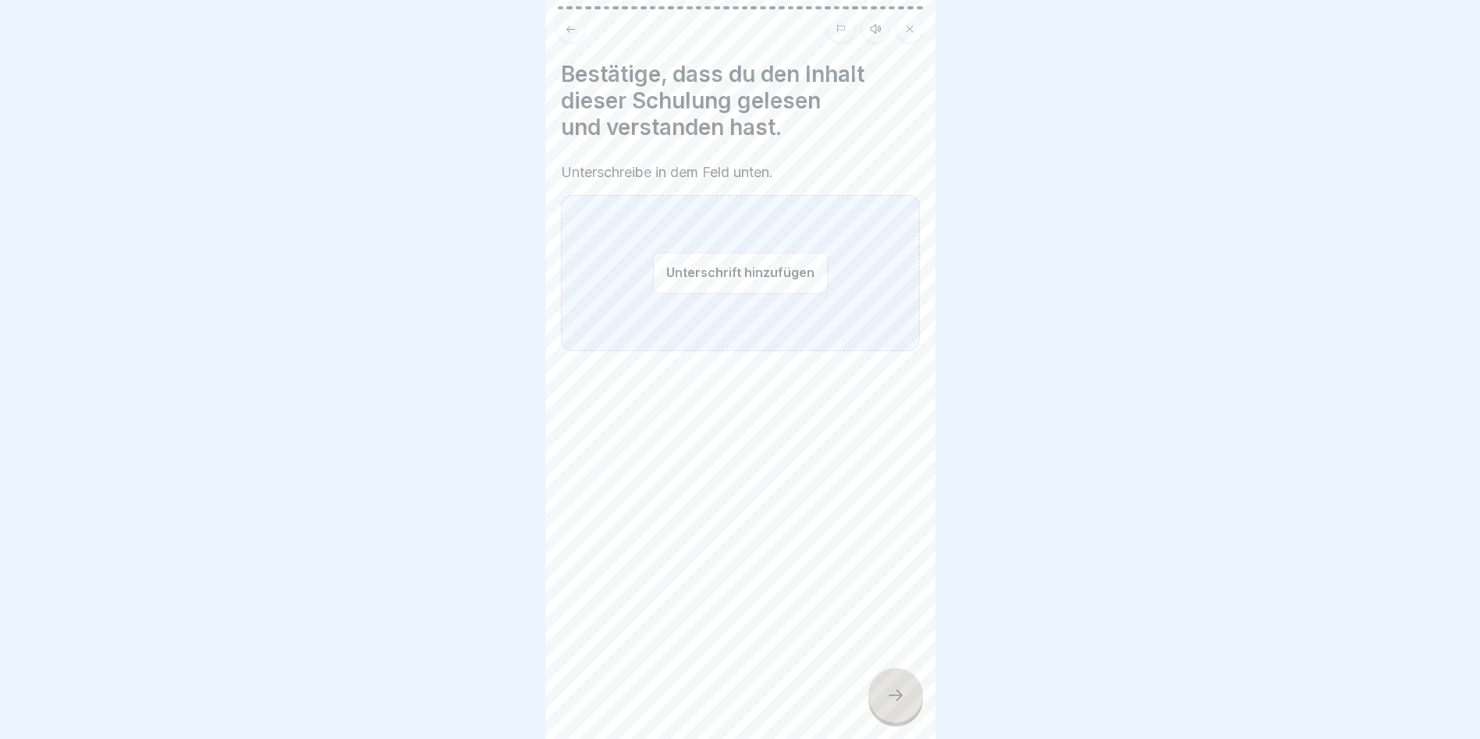
click at [889, 704] on icon at bounding box center [895, 695] width 19 height 19
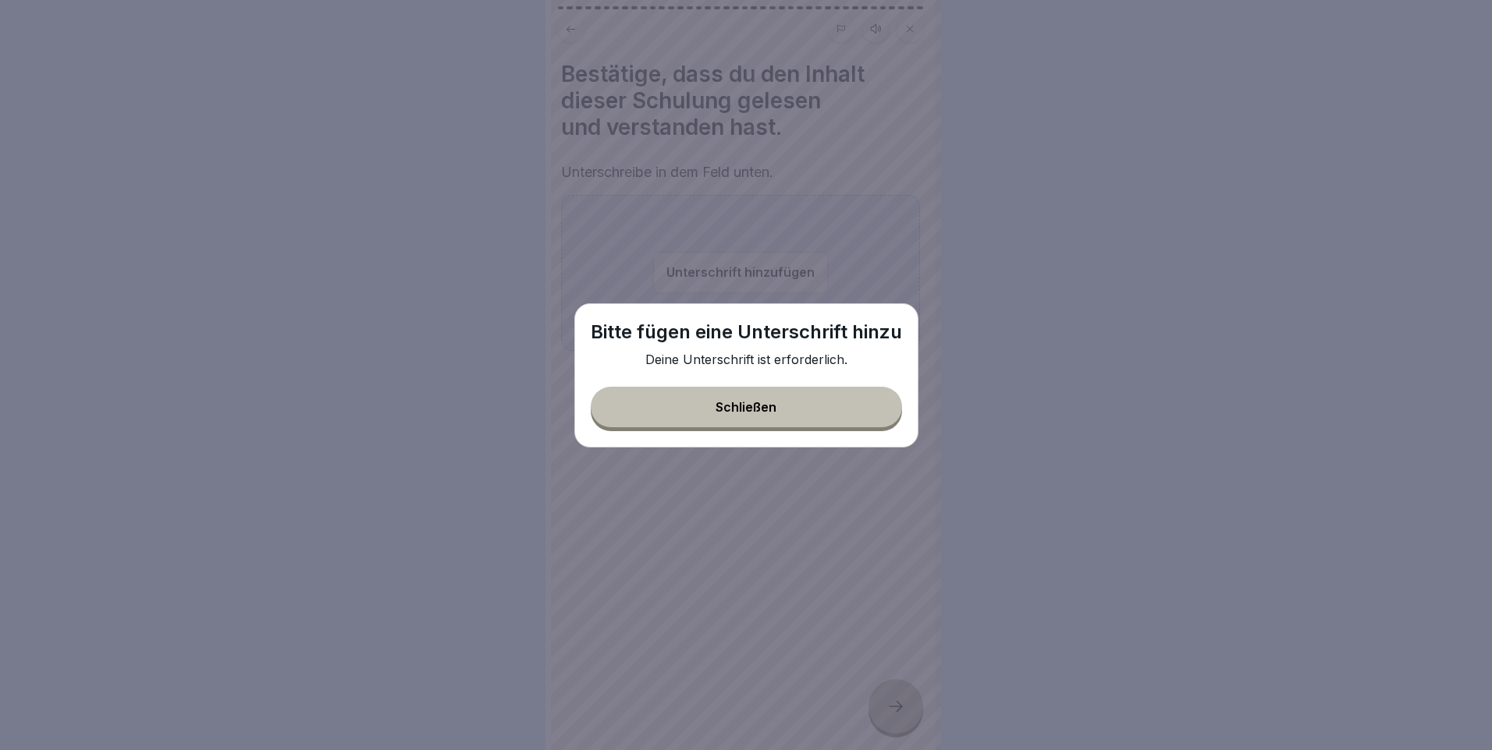
click at [758, 407] on div "Schließen" at bounding box center [745, 407] width 61 height 14
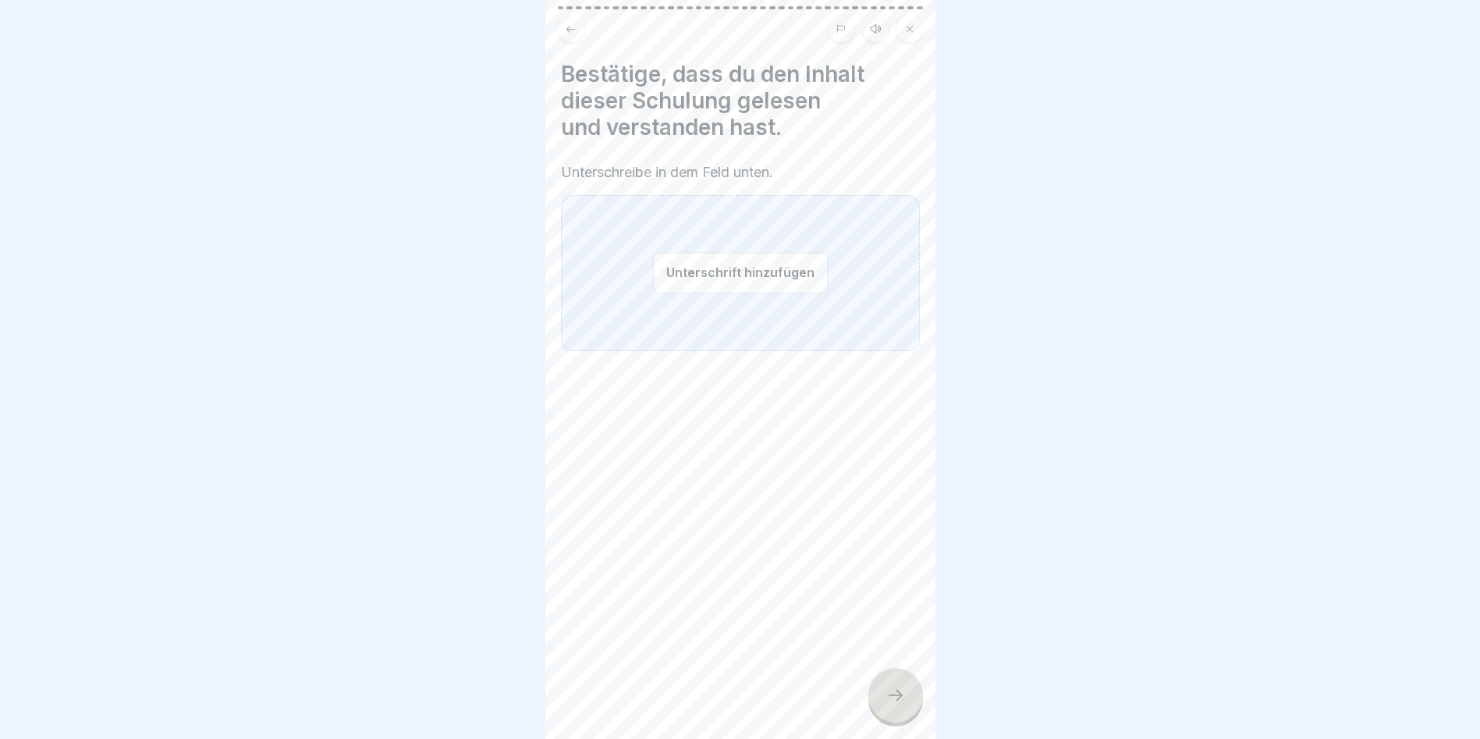
click at [704, 276] on button "Unterschrift hinzufügen" at bounding box center [740, 272] width 175 height 41
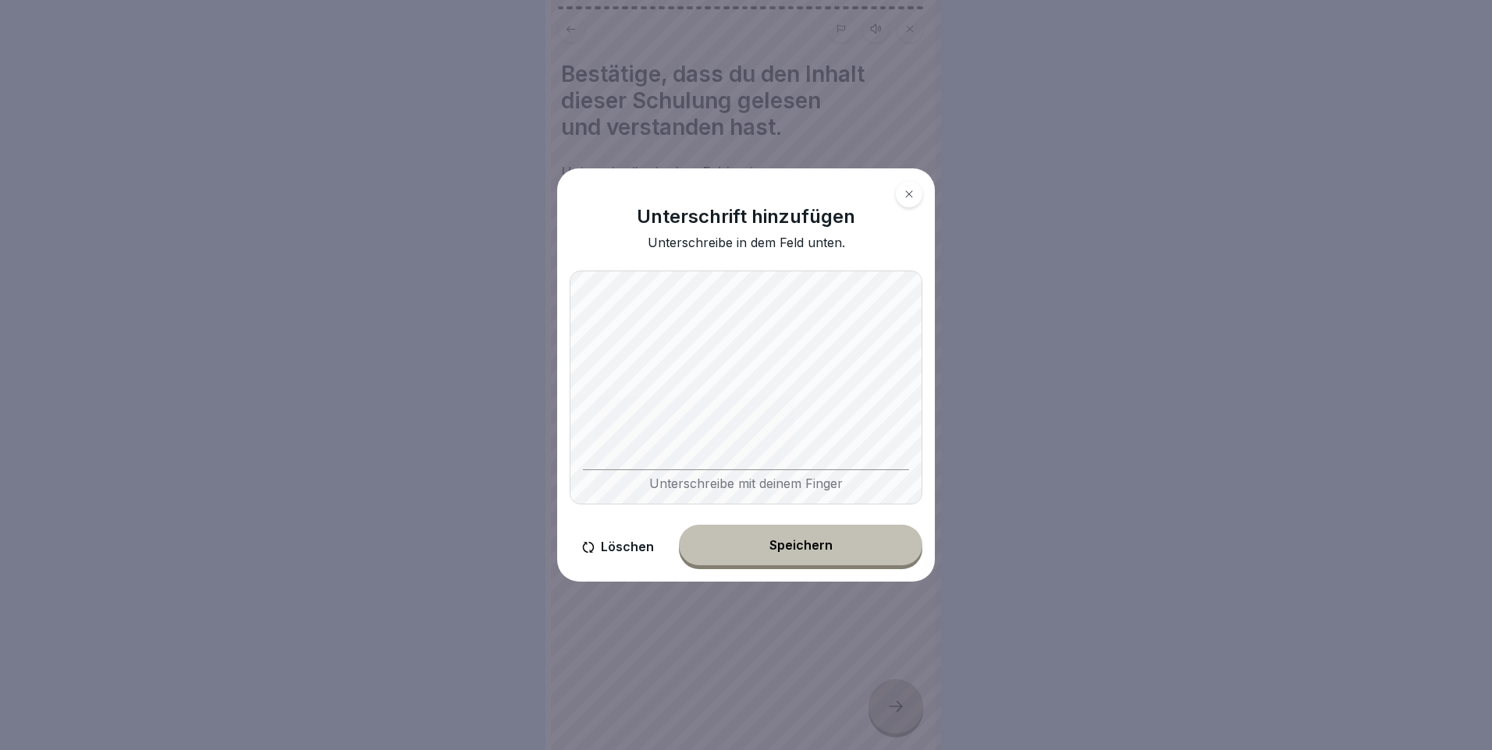
click at [830, 544] on div "Speichern" at bounding box center [800, 545] width 63 height 14
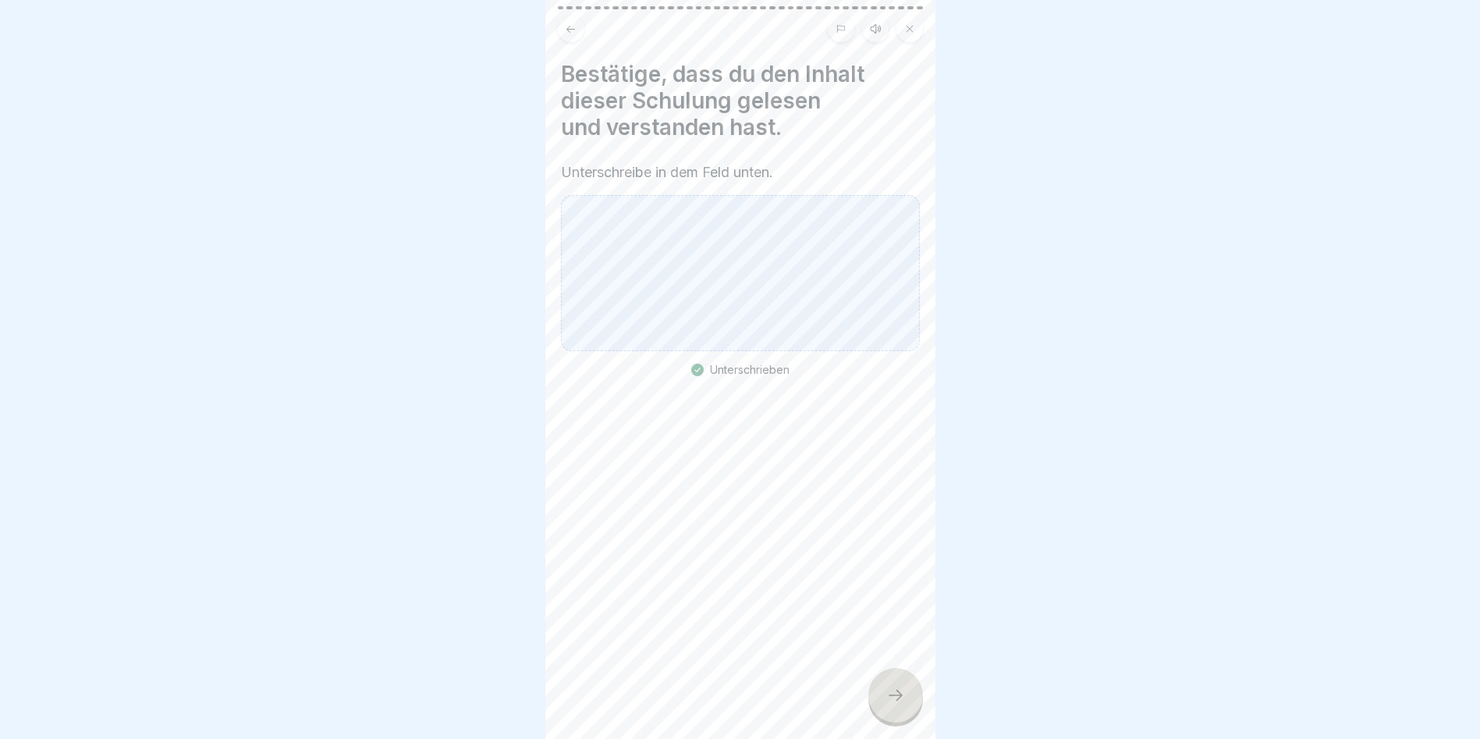
click at [898, 703] on icon at bounding box center [895, 695] width 19 height 19
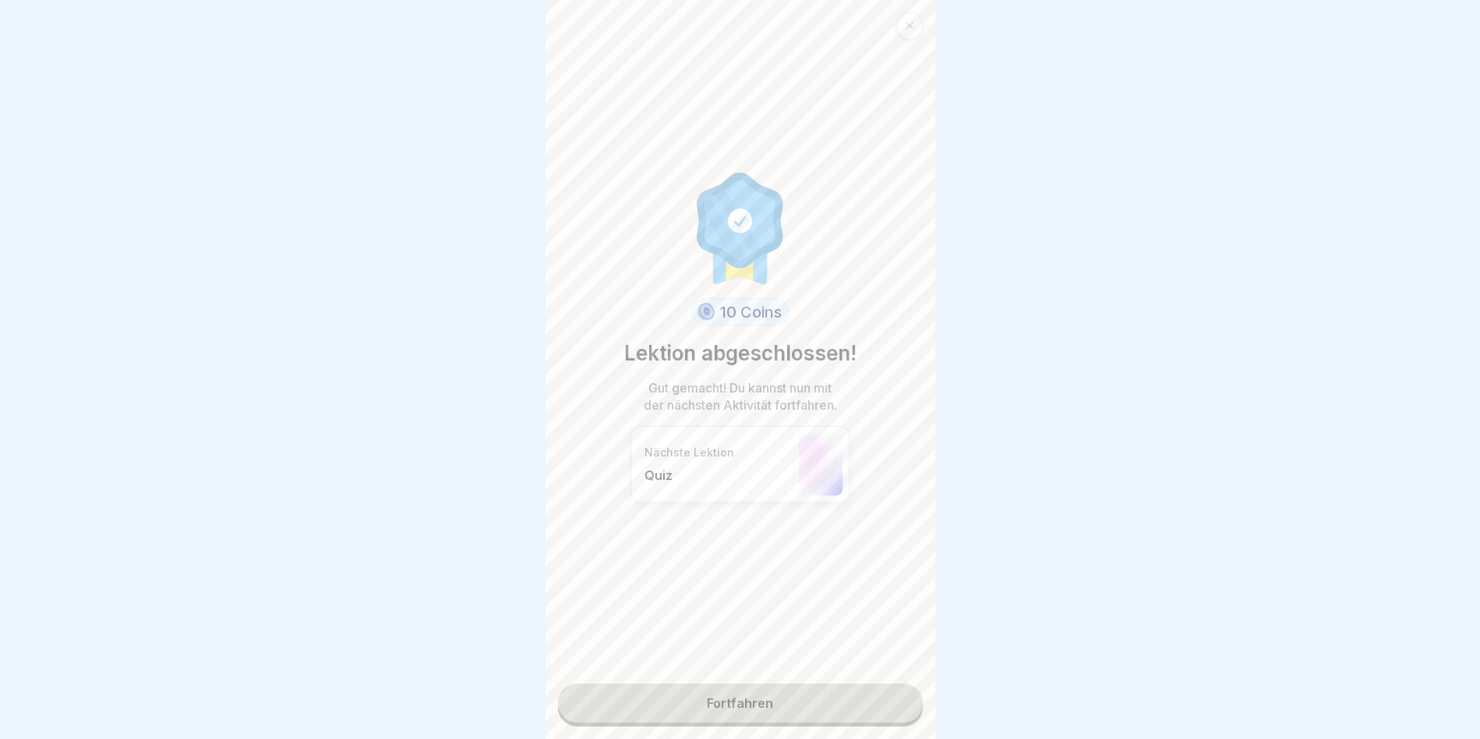
click at [754, 704] on link "Fortfahren" at bounding box center [740, 702] width 365 height 39
